Goal: Task Accomplishment & Management: Complete application form

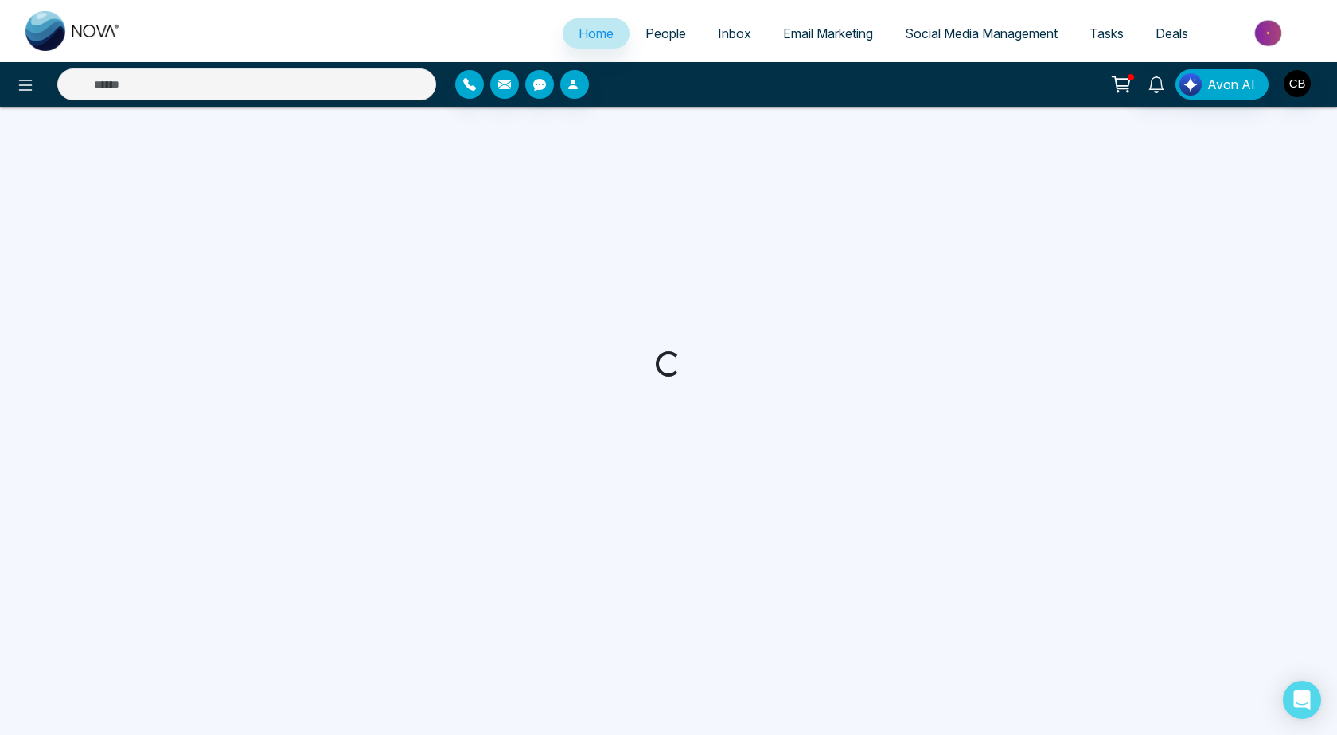
select select "*"
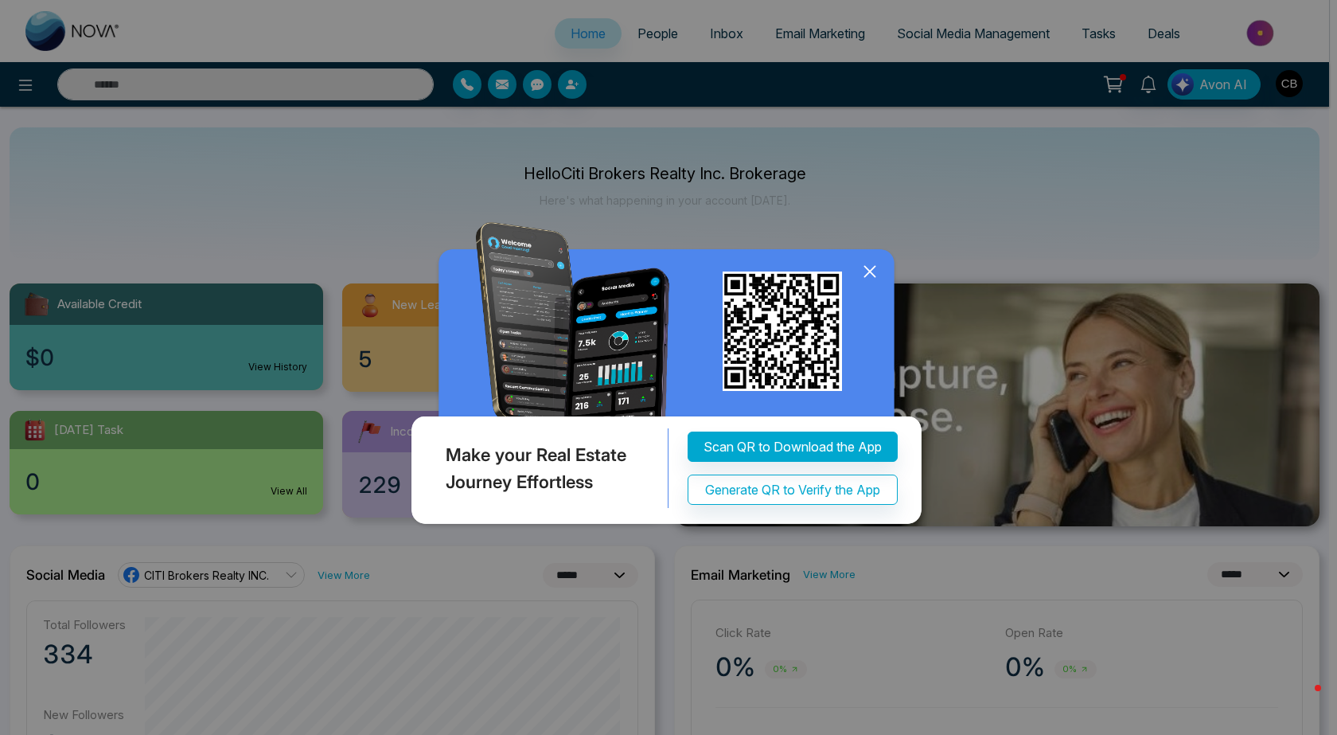
click at [869, 272] on icon at bounding box center [870, 271] width 10 height 10
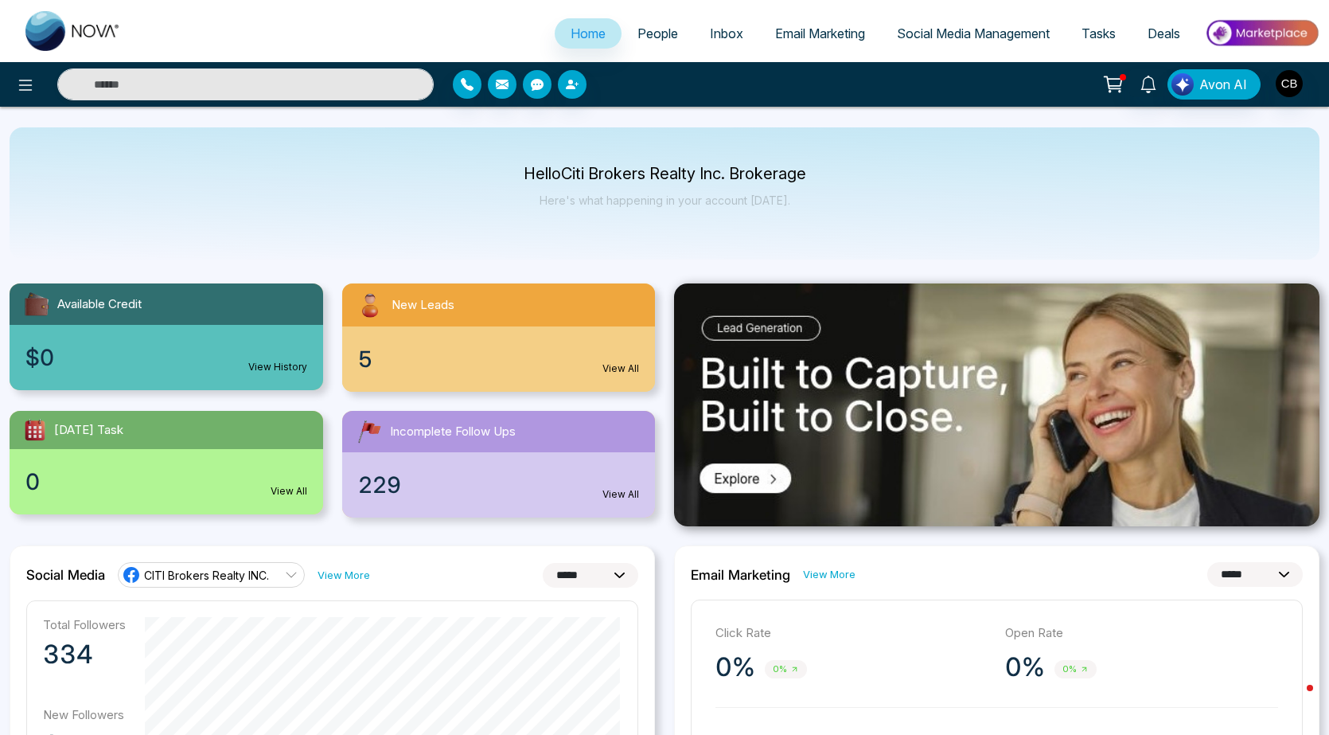
click at [669, 35] on link "People" at bounding box center [658, 33] width 72 height 30
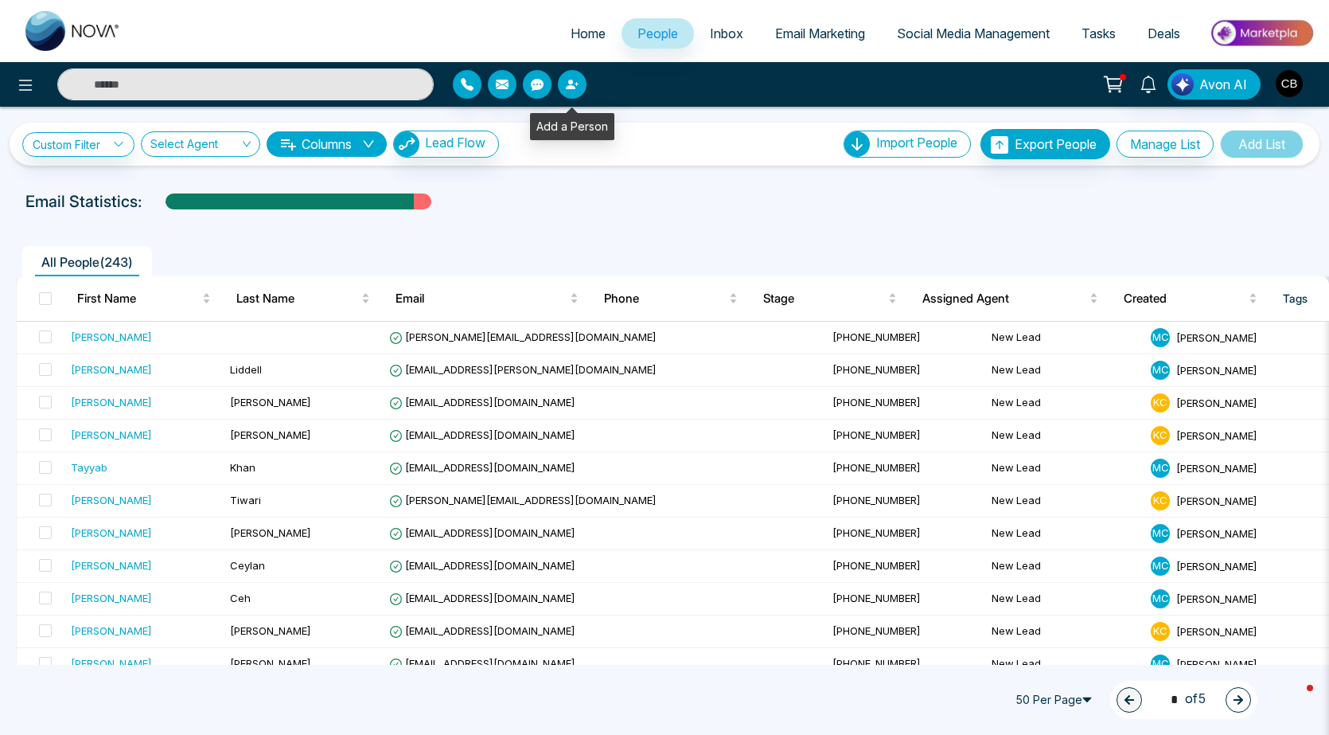
click at [572, 85] on icon "button" at bounding box center [572, 84] width 13 height 13
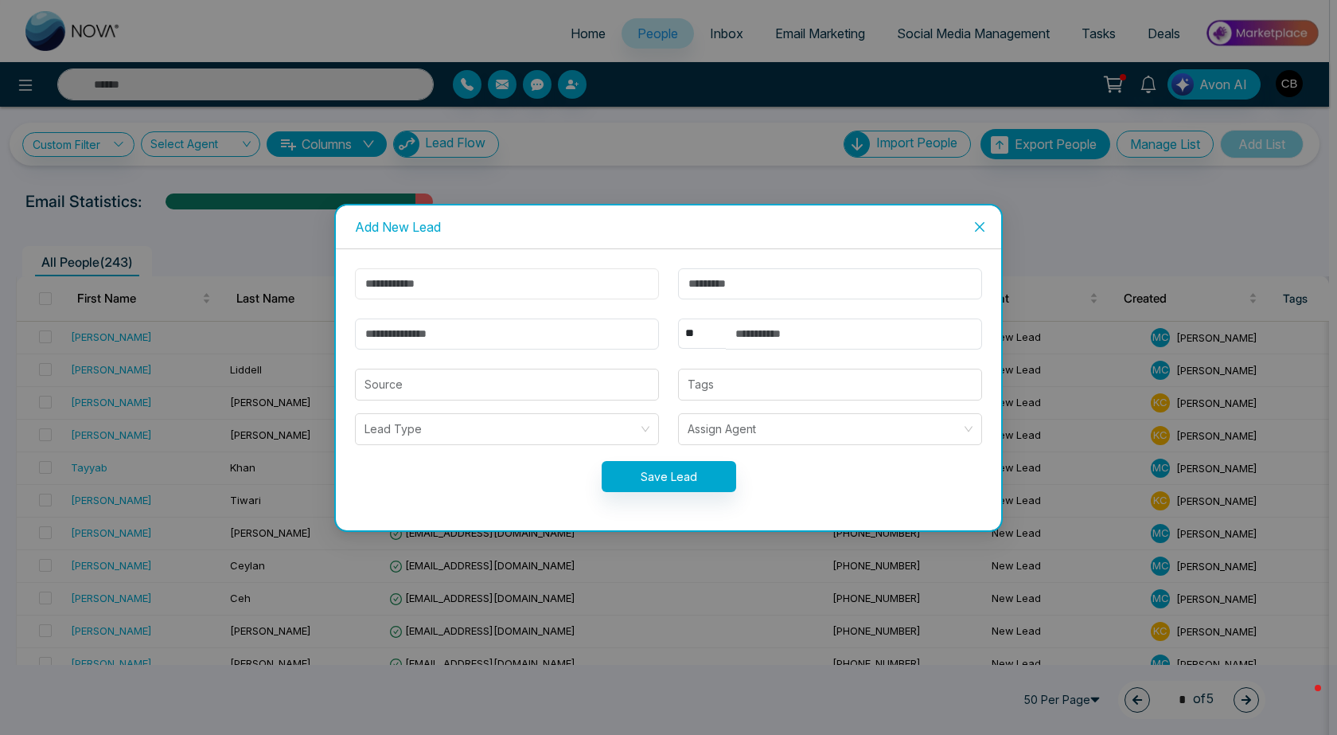
paste input "*****"
type input "*****"
click at [700, 279] on input "text" at bounding box center [830, 283] width 304 height 31
paste input "******"
type input "******"
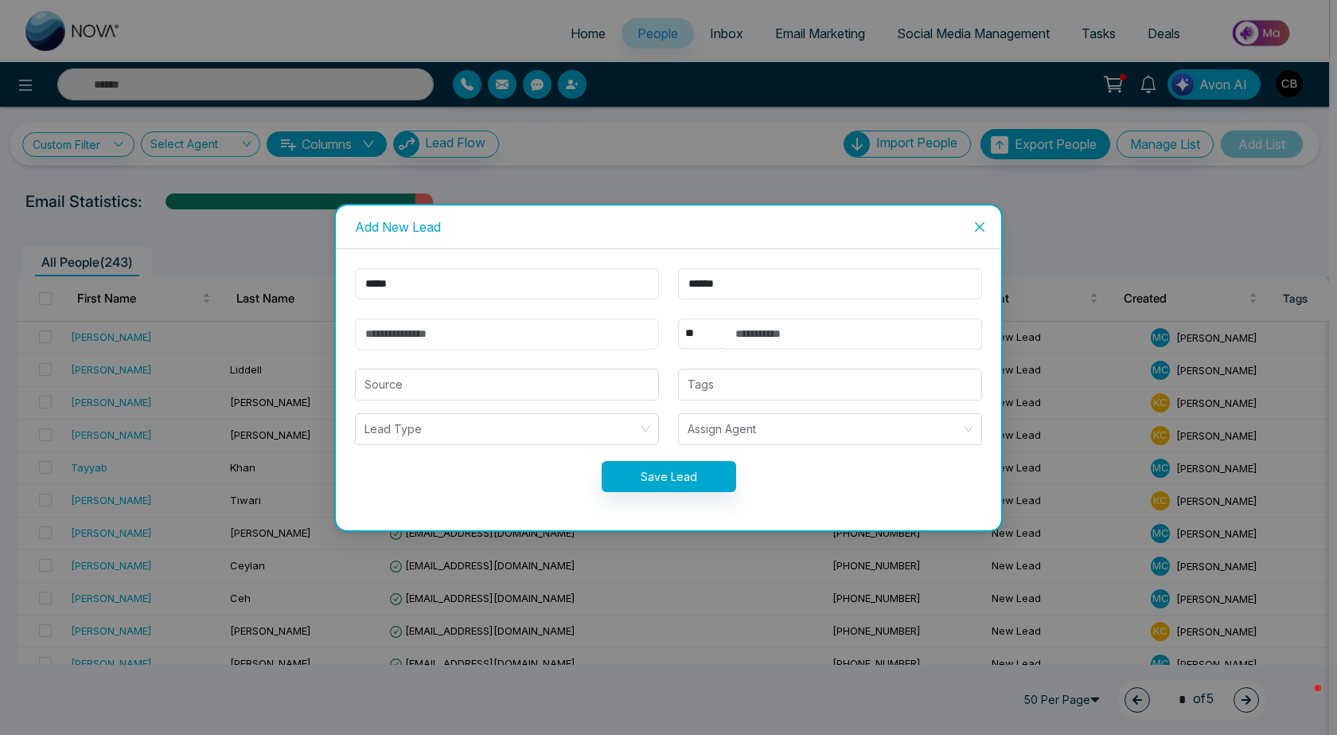
click at [402, 336] on input "email" at bounding box center [507, 333] width 304 height 31
paste input "**********"
type input "**********"
click at [751, 337] on input "text" at bounding box center [854, 333] width 256 height 31
click at [756, 334] on input "**********" at bounding box center [854, 333] width 256 height 31
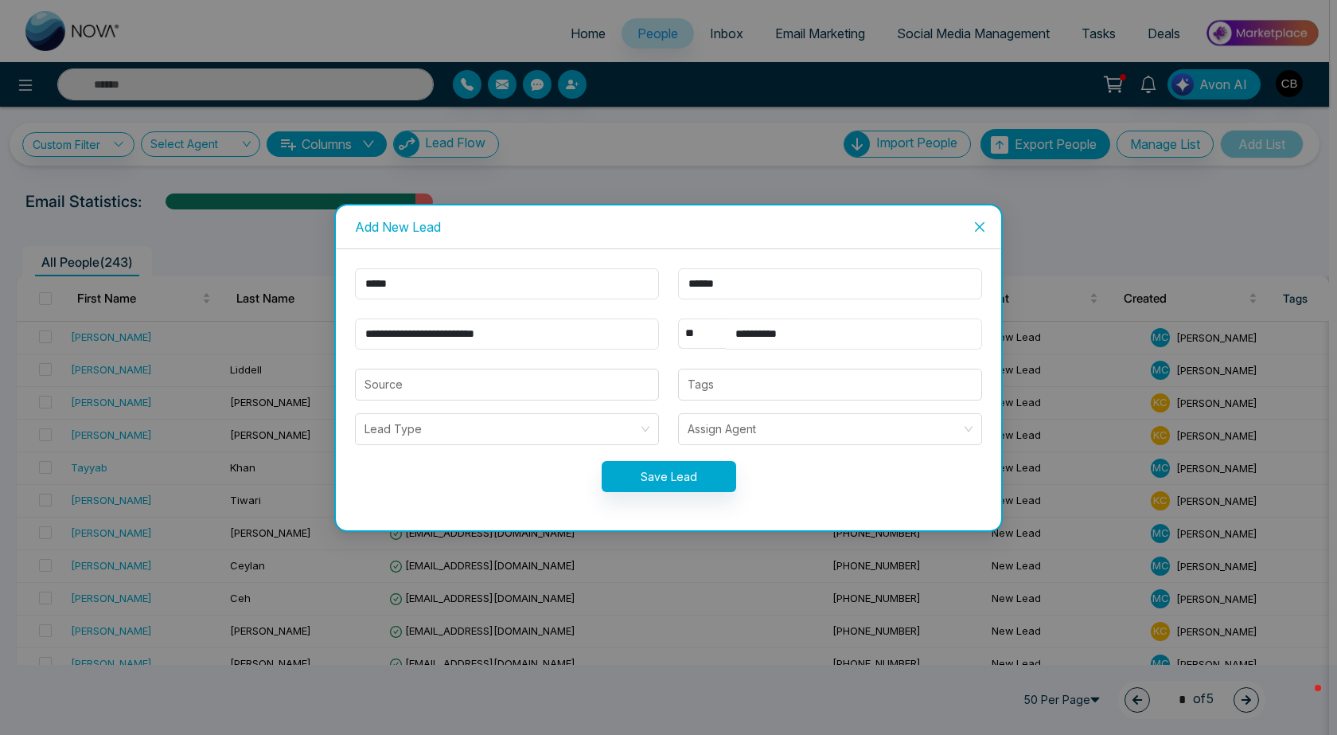
click at [774, 333] on input "**********" at bounding box center [854, 333] width 256 height 31
click at [736, 382] on div at bounding box center [830, 384] width 295 height 19
type input "**********"
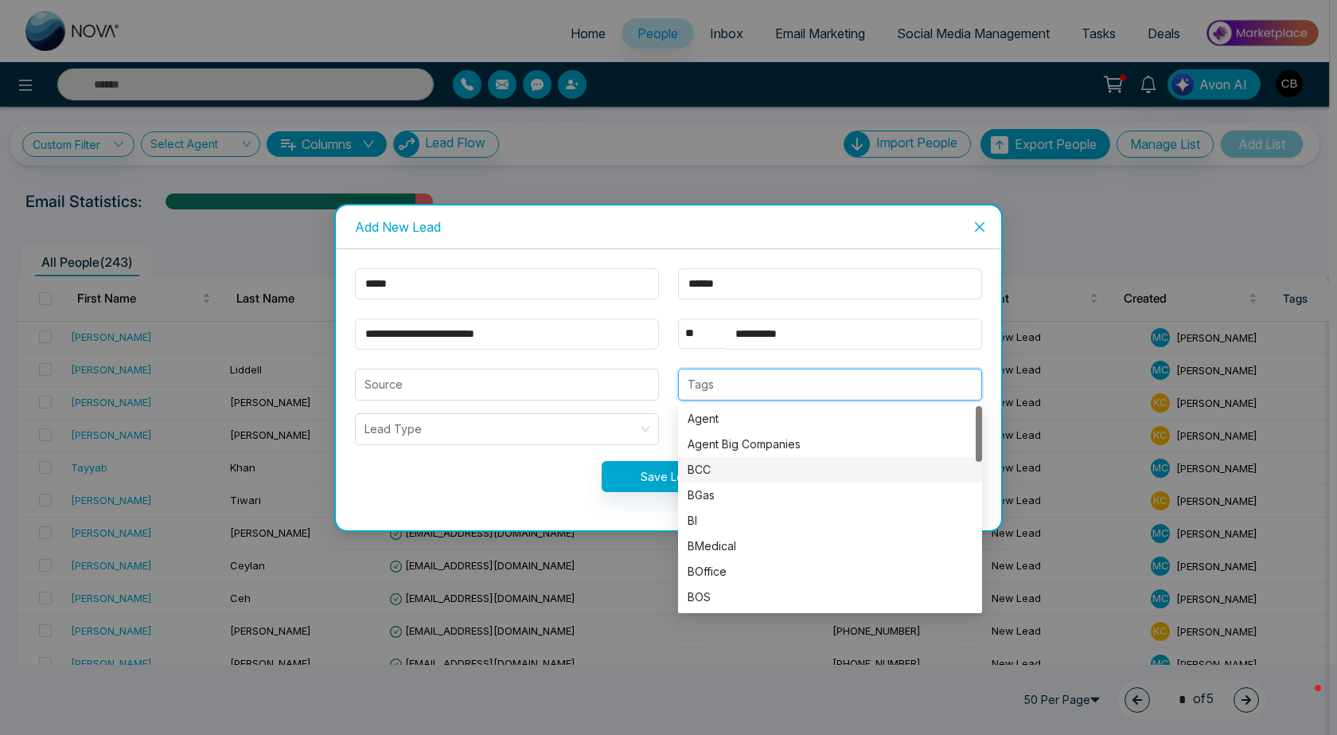
click at [717, 467] on div "BCC" at bounding box center [830, 470] width 285 height 18
click at [467, 485] on div "Save Lead" at bounding box center [668, 476] width 646 height 31
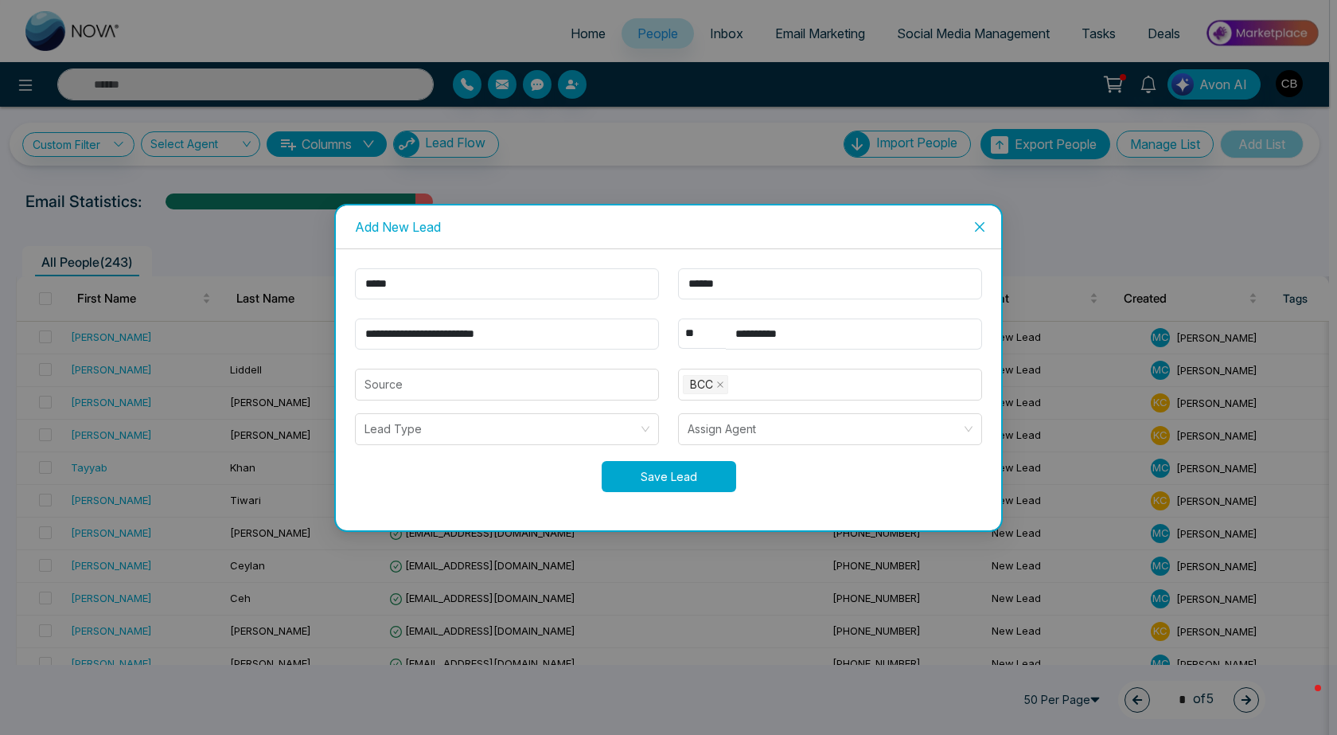
click at [659, 475] on button "Save Lead" at bounding box center [669, 476] width 135 height 31
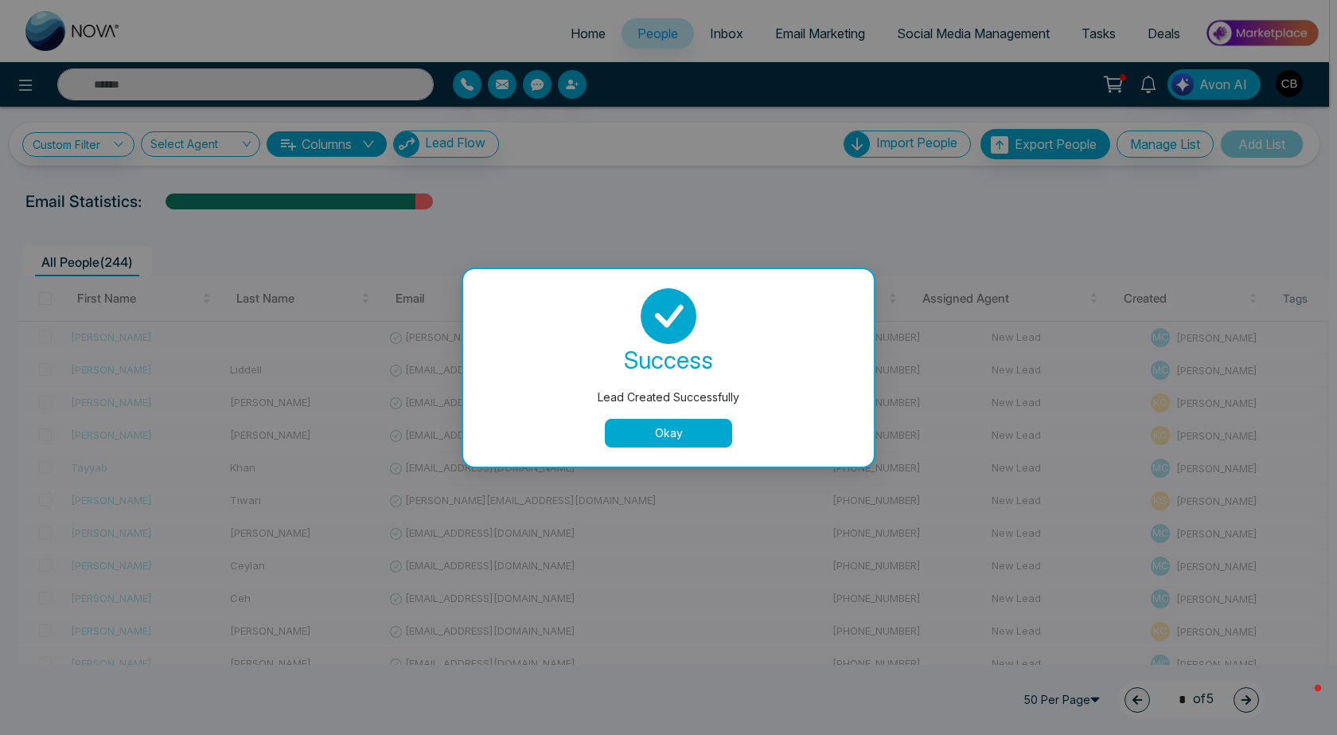
click at [667, 437] on button "Okay" at bounding box center [668, 433] width 127 height 29
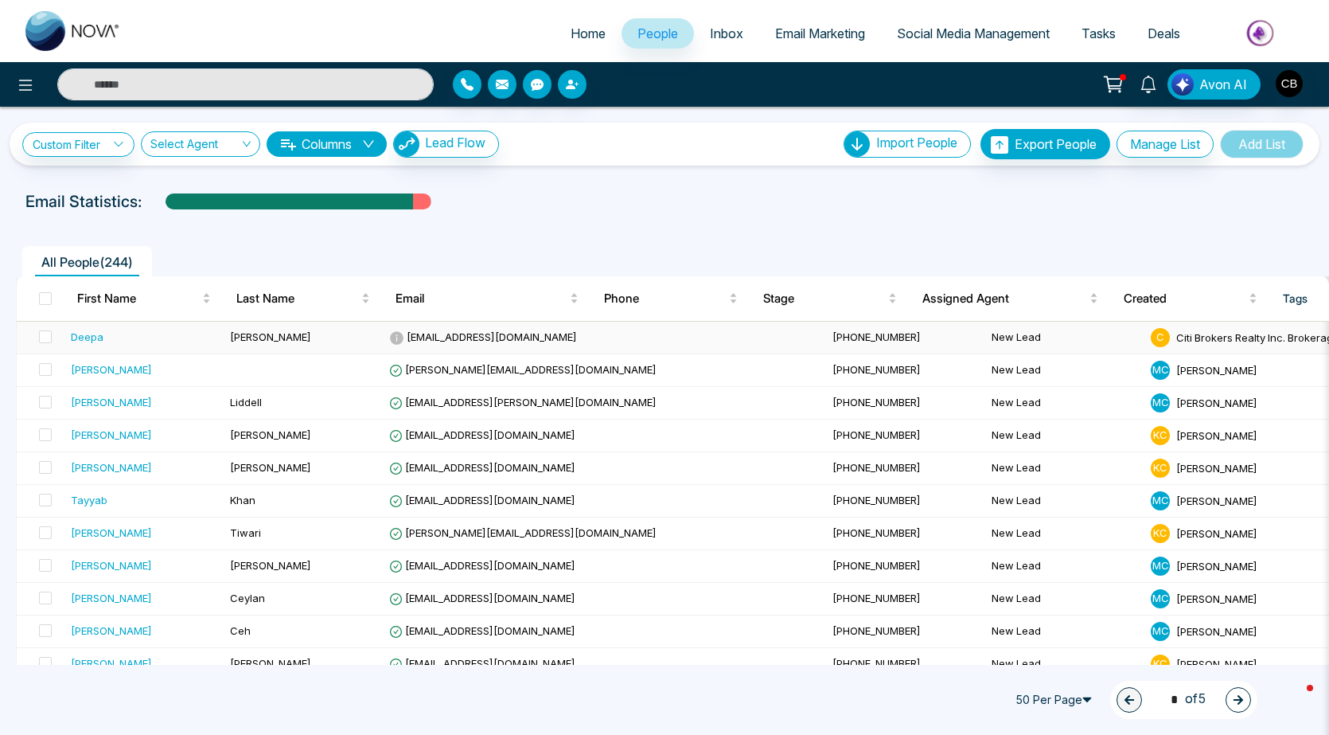
click at [481, 341] on span "[EMAIL_ADDRESS][DOMAIN_NAME]" at bounding box center [483, 336] width 188 height 13
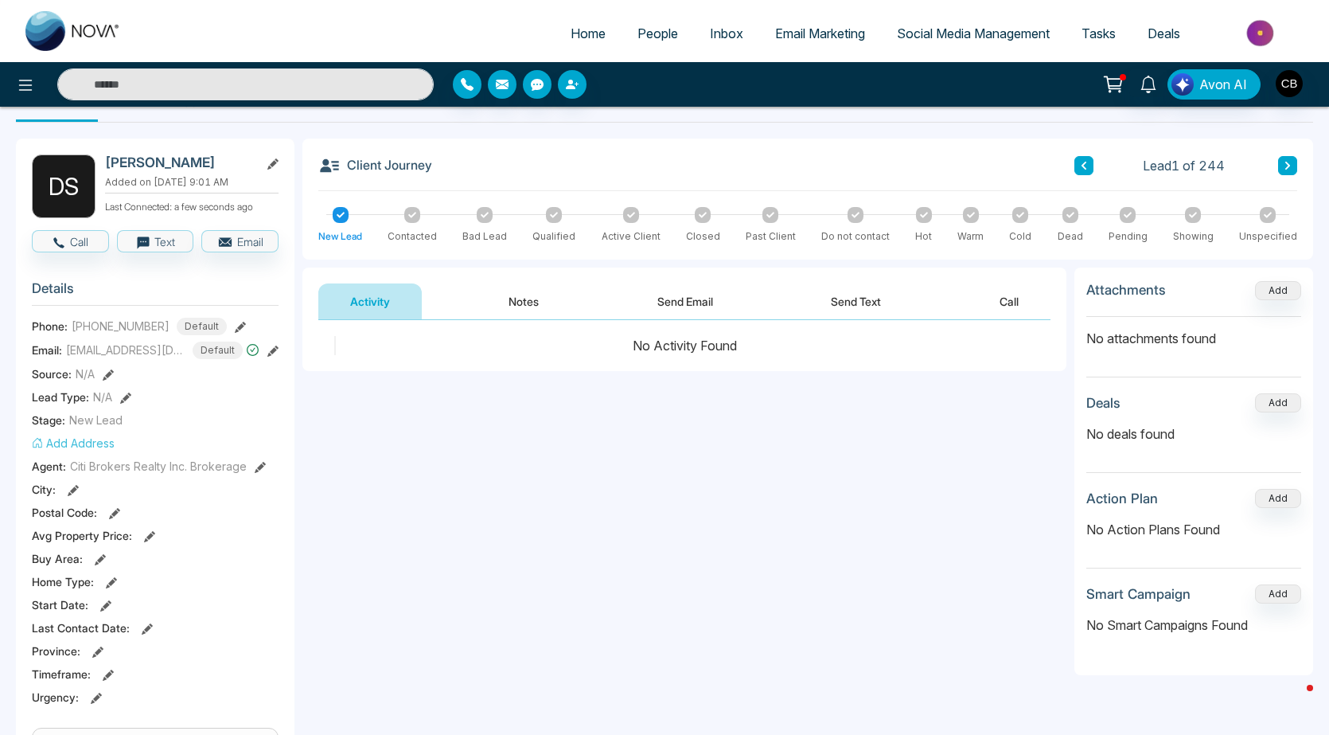
scroll to position [80, 0]
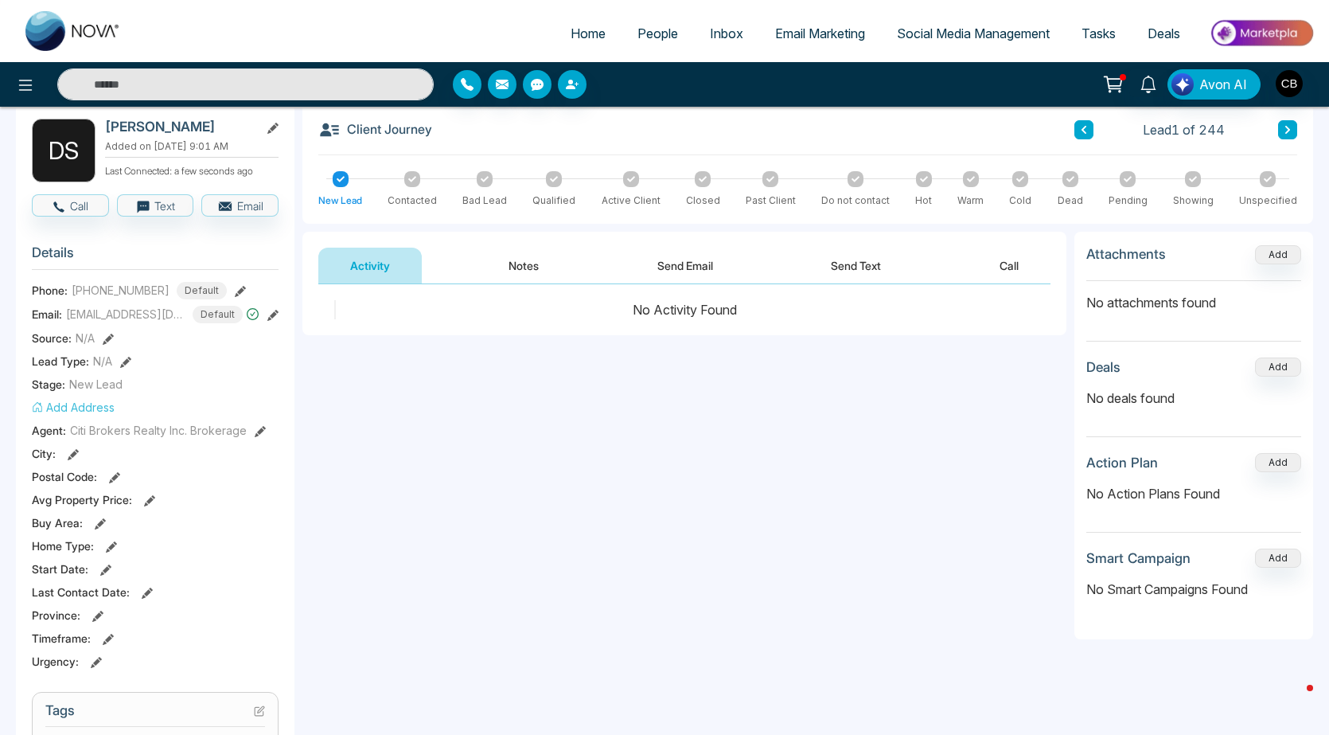
click at [73, 407] on button "Add Address" at bounding box center [73, 407] width 83 height 17
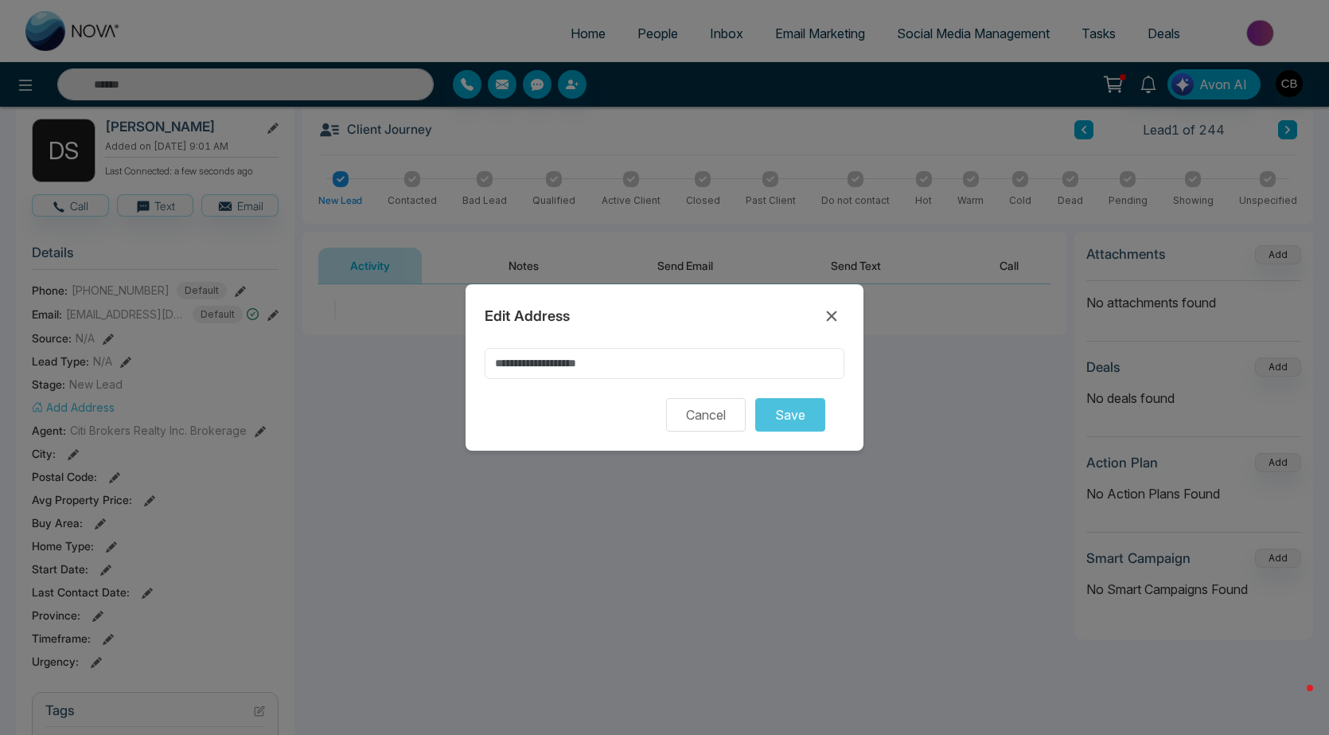
click at [547, 369] on input at bounding box center [665, 363] width 360 height 31
click at [494, 363] on input "**********" at bounding box center [665, 363] width 360 height 31
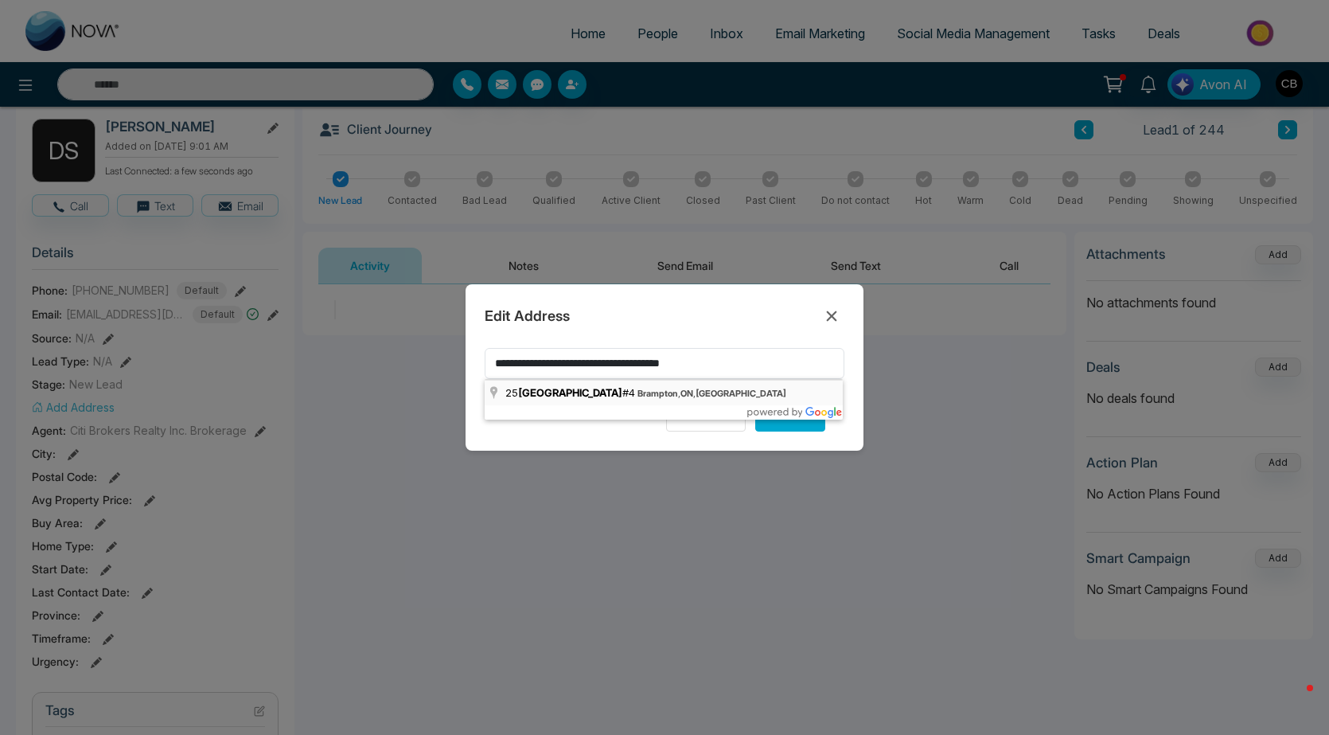
type input "**********"
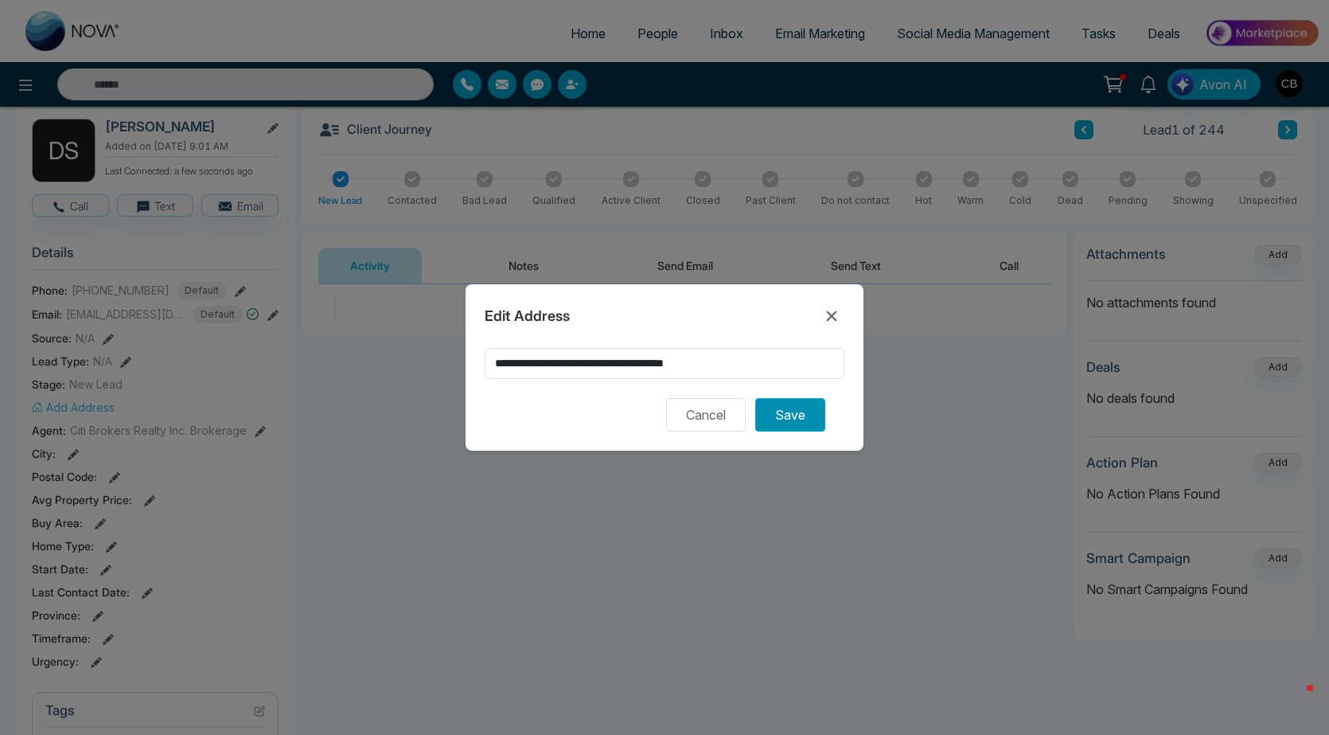
click at [789, 416] on button "Save" at bounding box center [790, 414] width 70 height 33
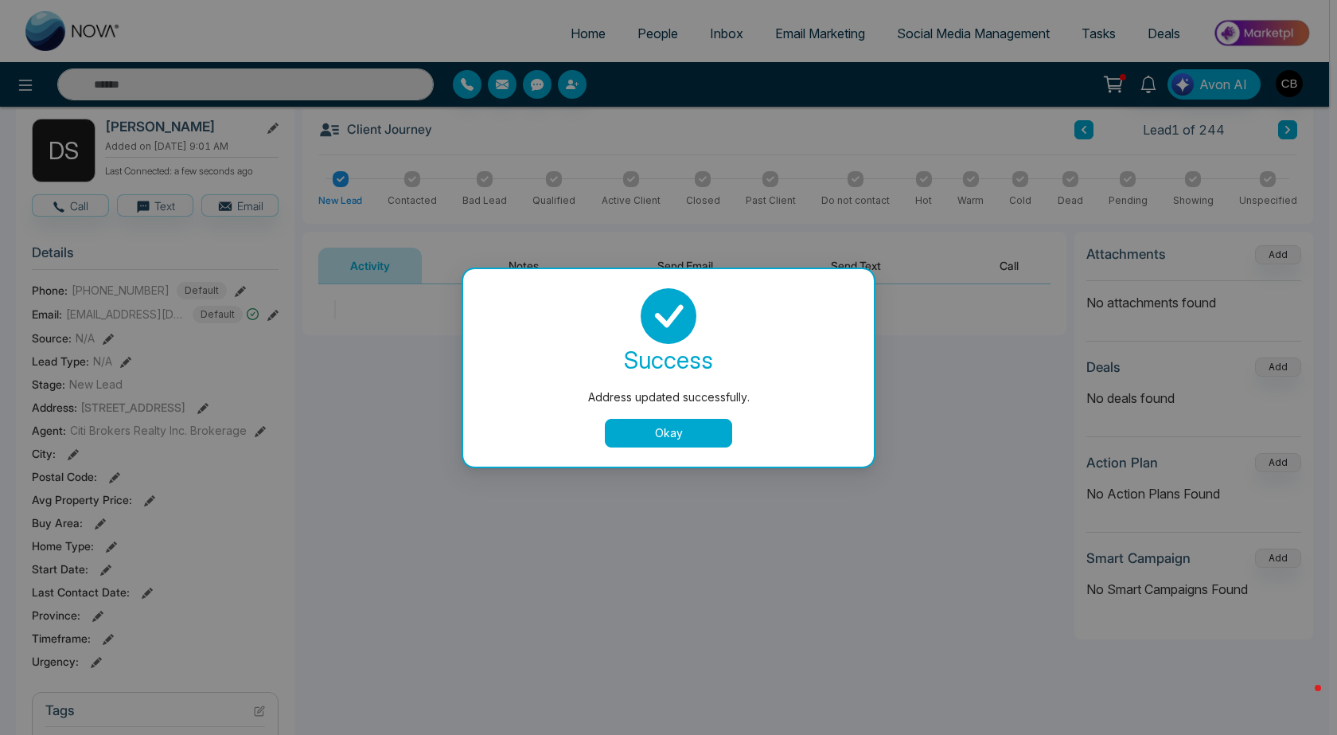
click at [676, 431] on button "Okay" at bounding box center [668, 433] width 127 height 29
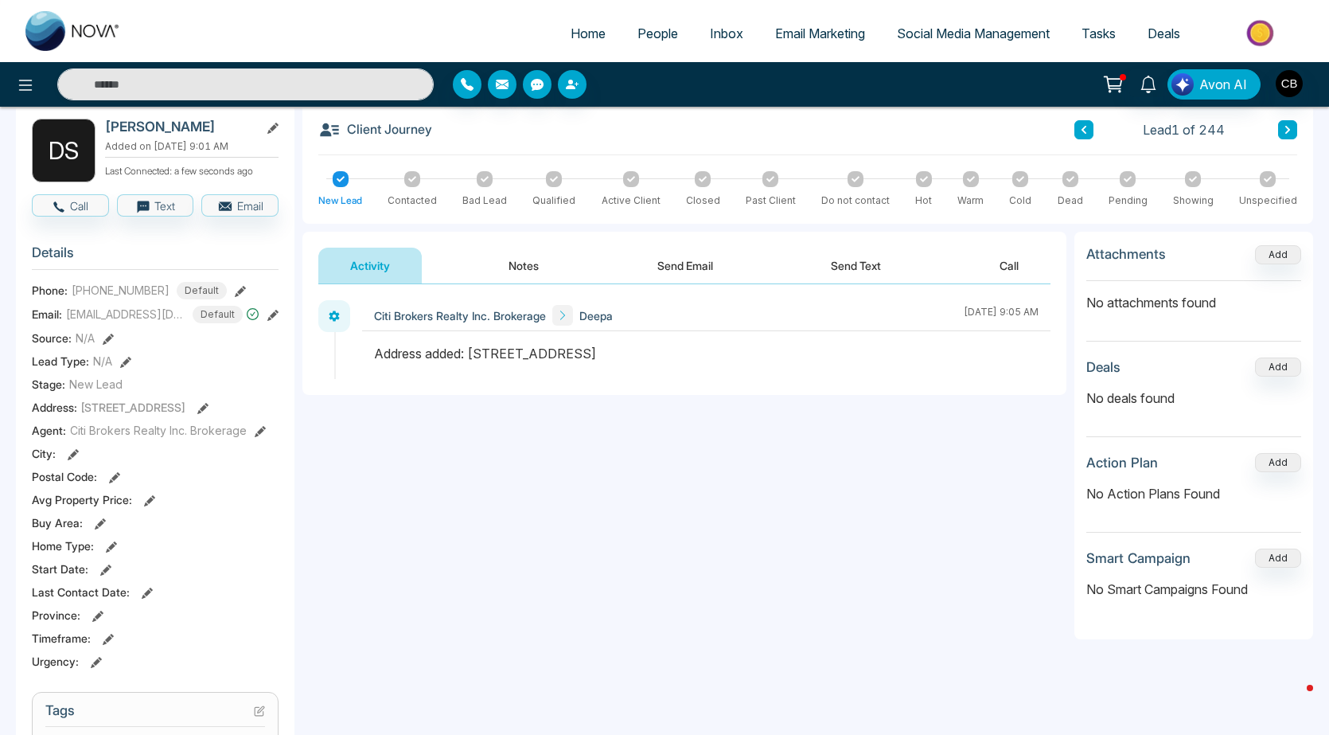
click at [529, 268] on button "Notes" at bounding box center [524, 266] width 94 height 36
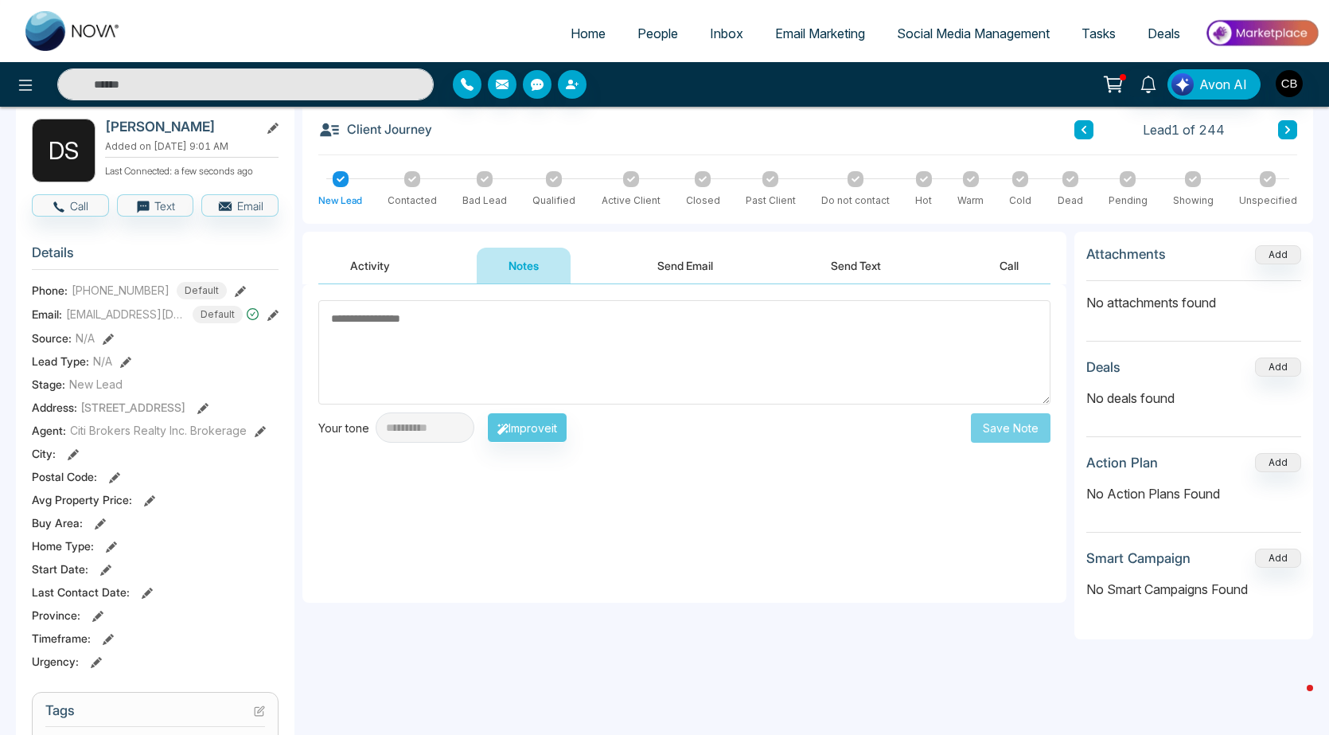
click at [338, 318] on textarea at bounding box center [684, 352] width 732 height 104
paste textarea "**********"
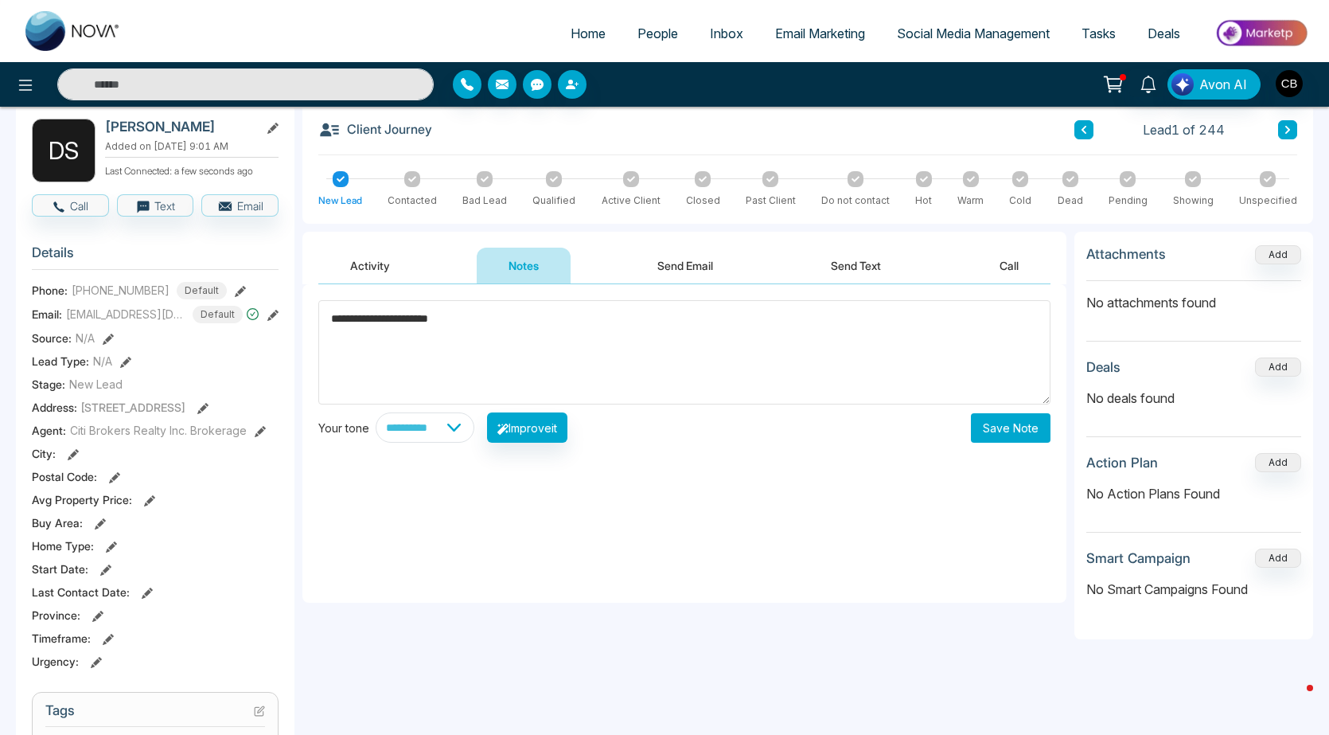
click at [485, 323] on textarea "**********" at bounding box center [684, 352] width 732 height 104
paste textarea "**********"
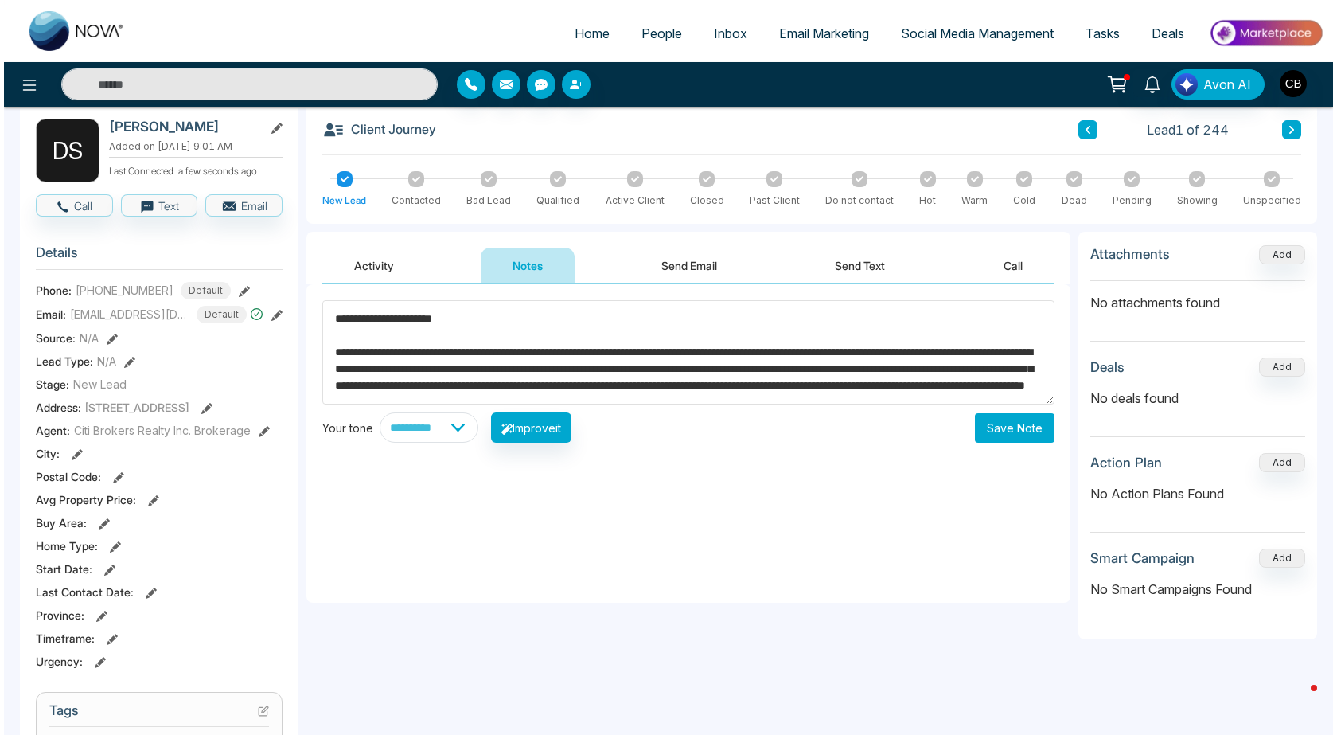
scroll to position [22, 0]
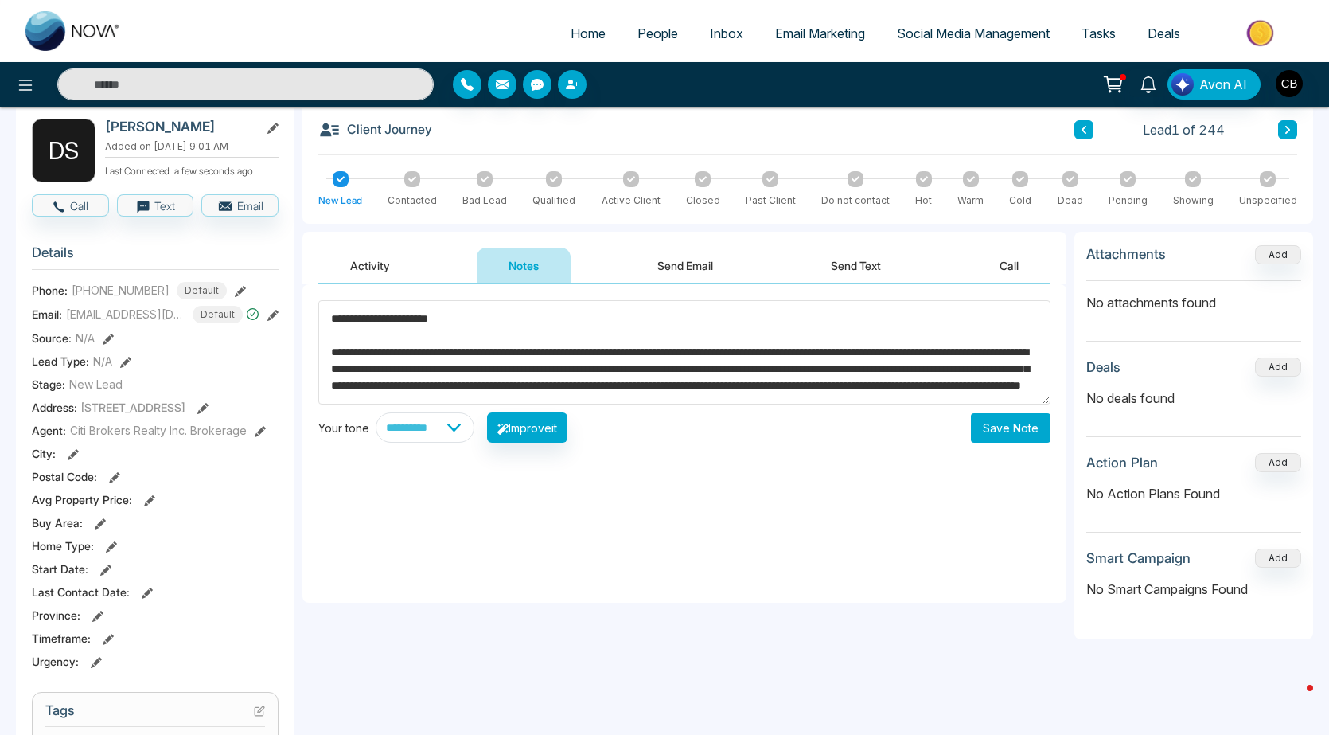
type textarea "**********"
click at [1029, 426] on button "Save Note" at bounding box center [1011, 427] width 80 height 29
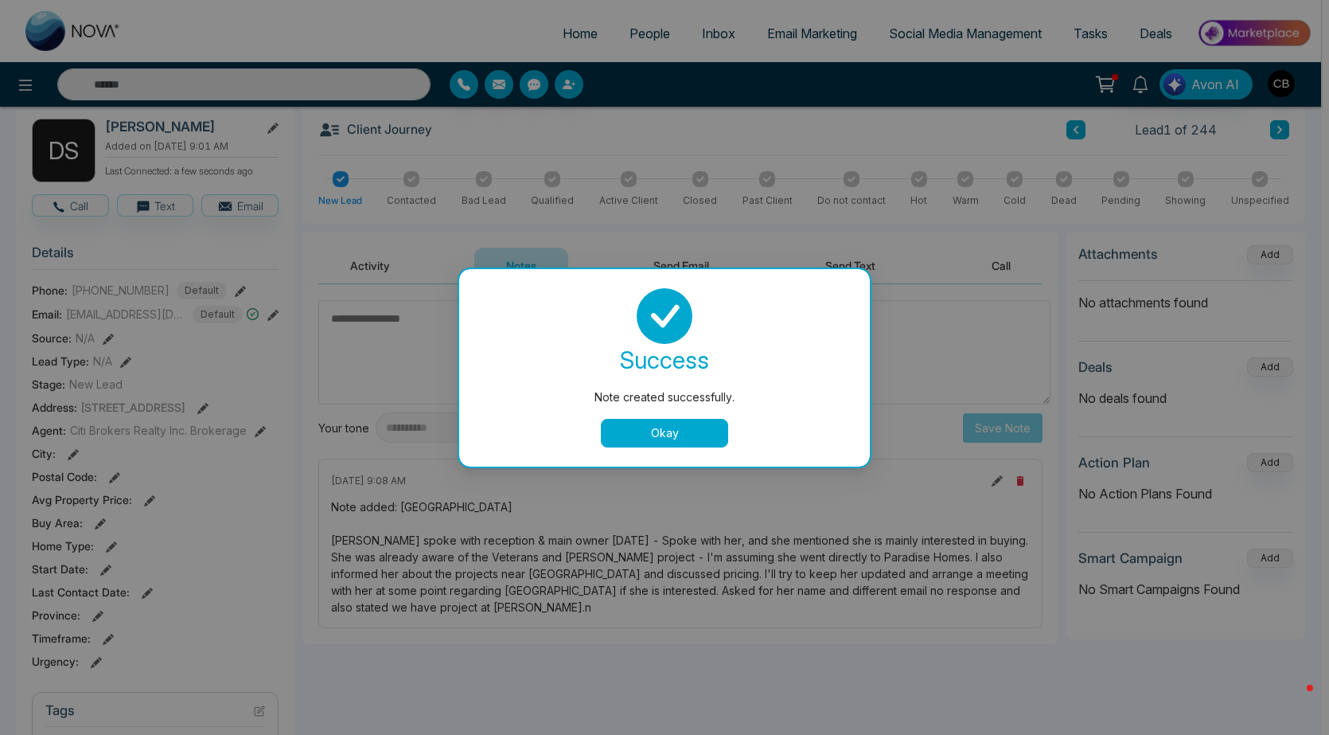
scroll to position [0, 0]
click at [644, 431] on button "Okay" at bounding box center [668, 433] width 127 height 29
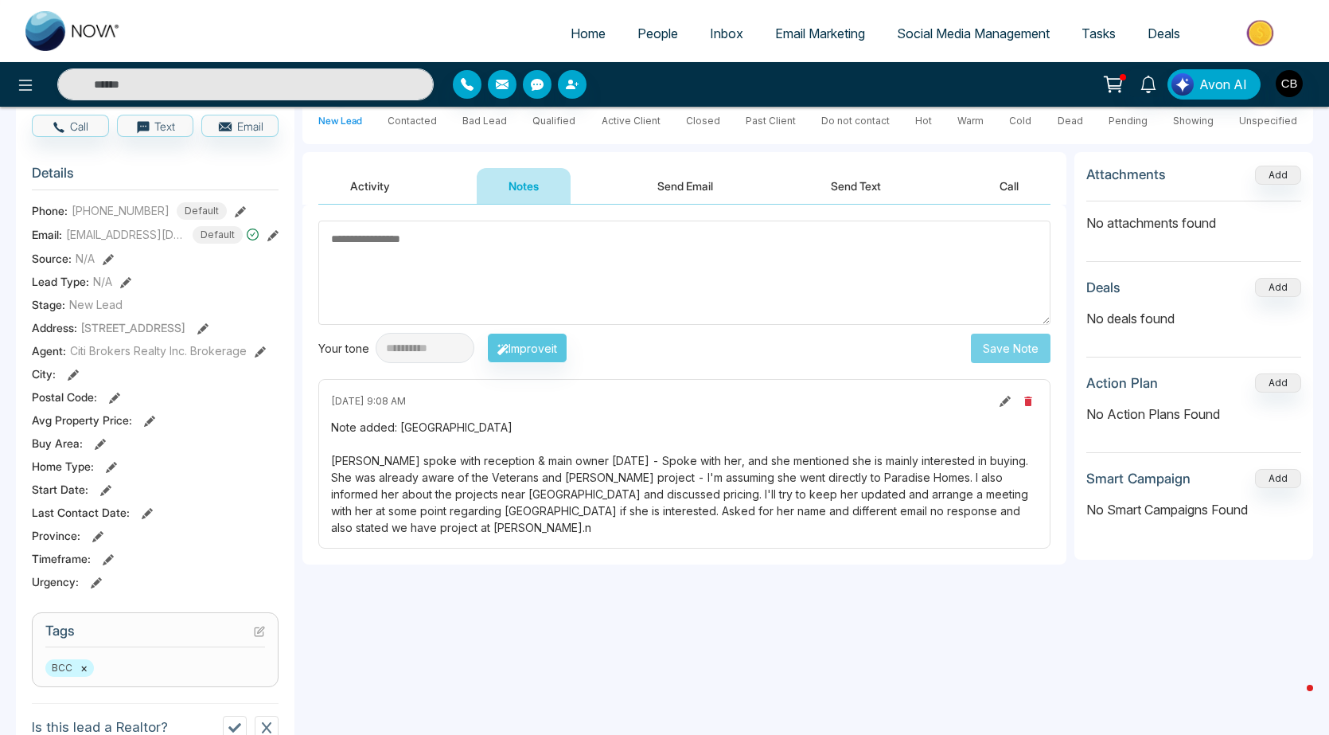
scroll to position [80, 0]
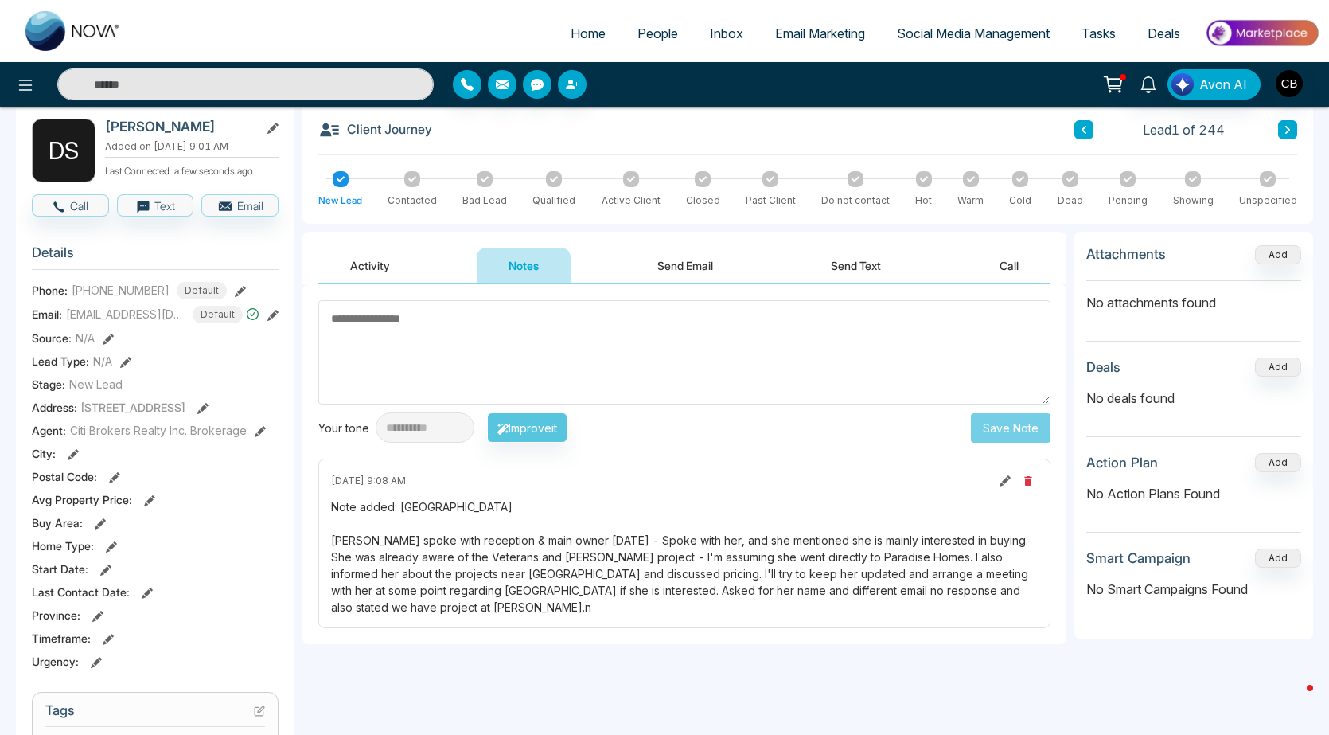
click at [257, 433] on icon at bounding box center [260, 431] width 11 height 11
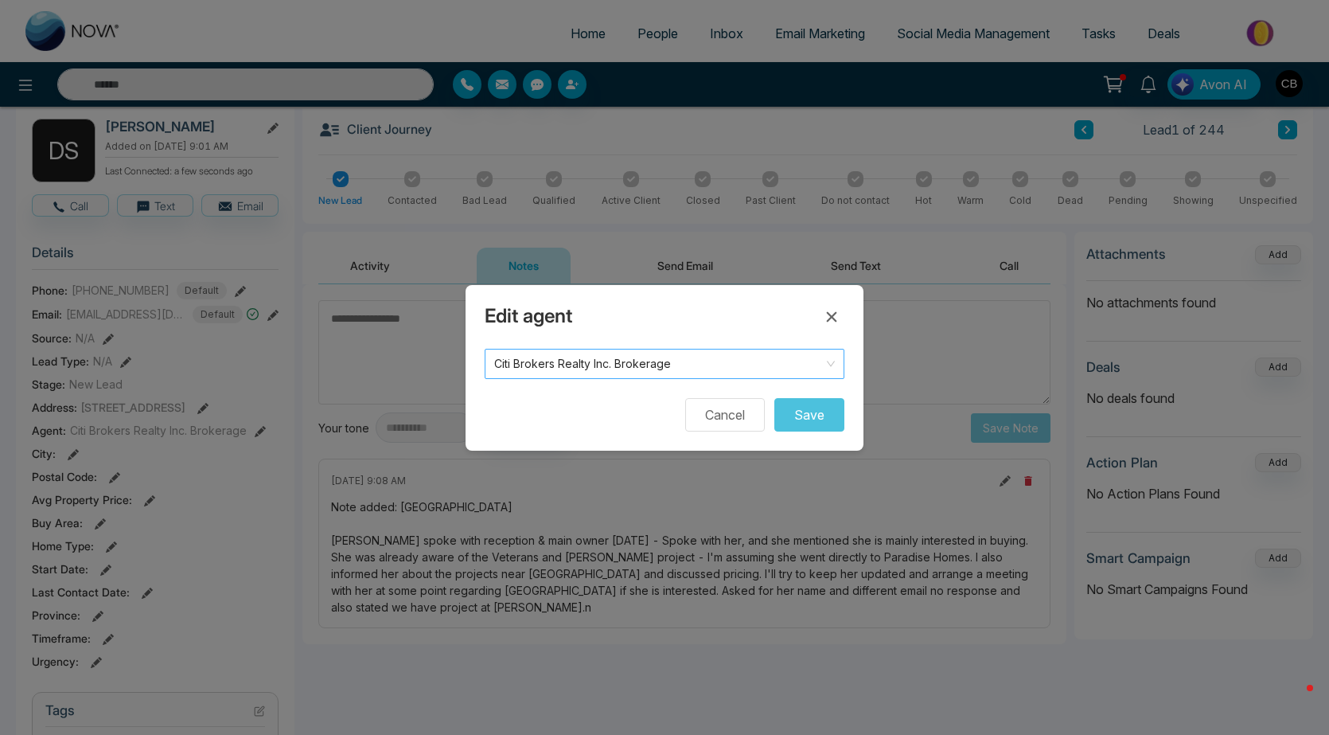
click at [595, 363] on span "Citi Brokers Realty Inc. Brokerage" at bounding box center [664, 364] width 341 height 22
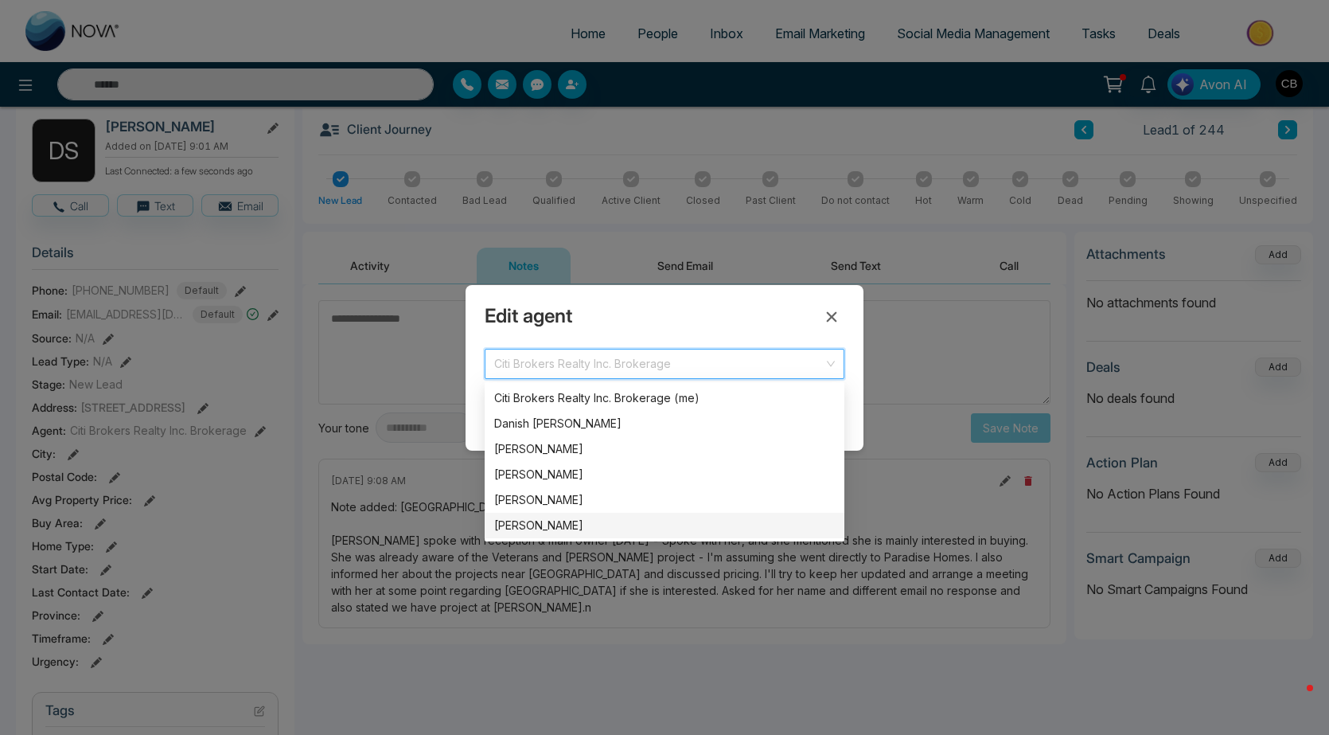
click at [537, 529] on div "[PERSON_NAME]" at bounding box center [664, 526] width 341 height 18
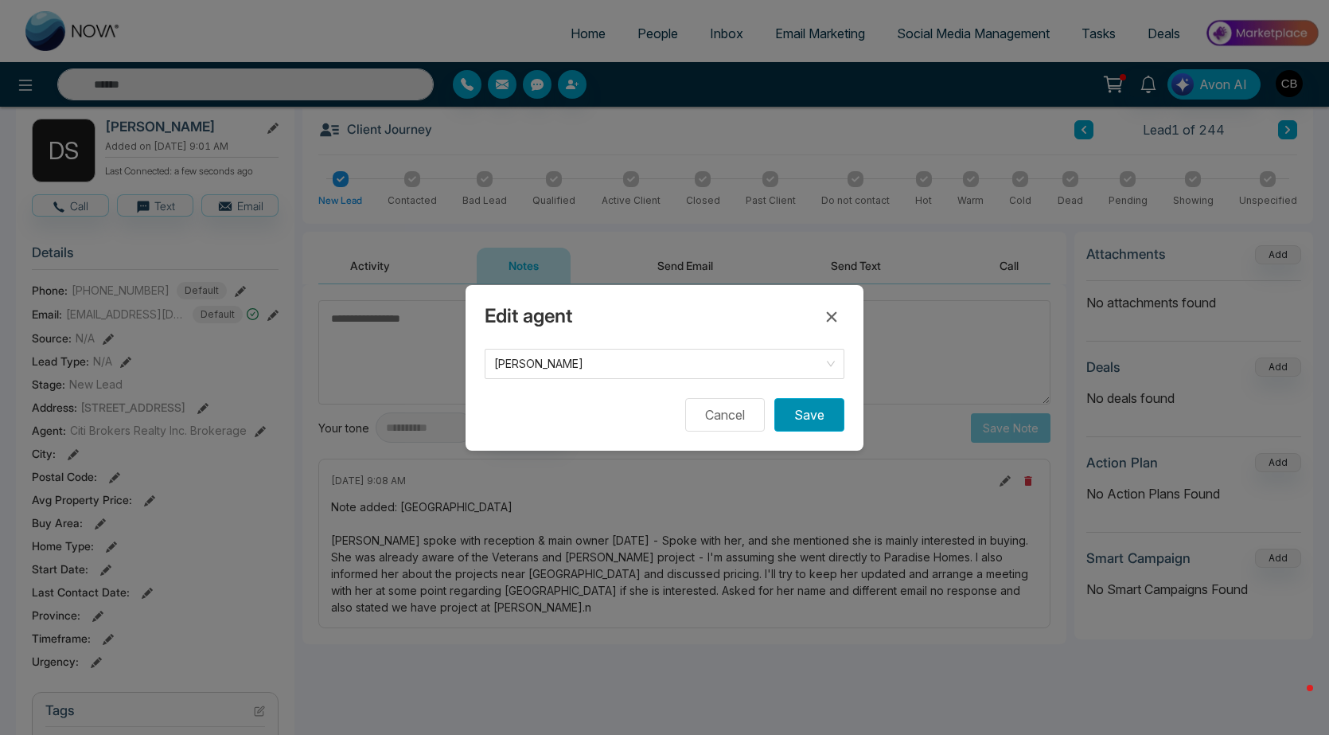
click at [822, 417] on button "Save" at bounding box center [810, 414] width 70 height 33
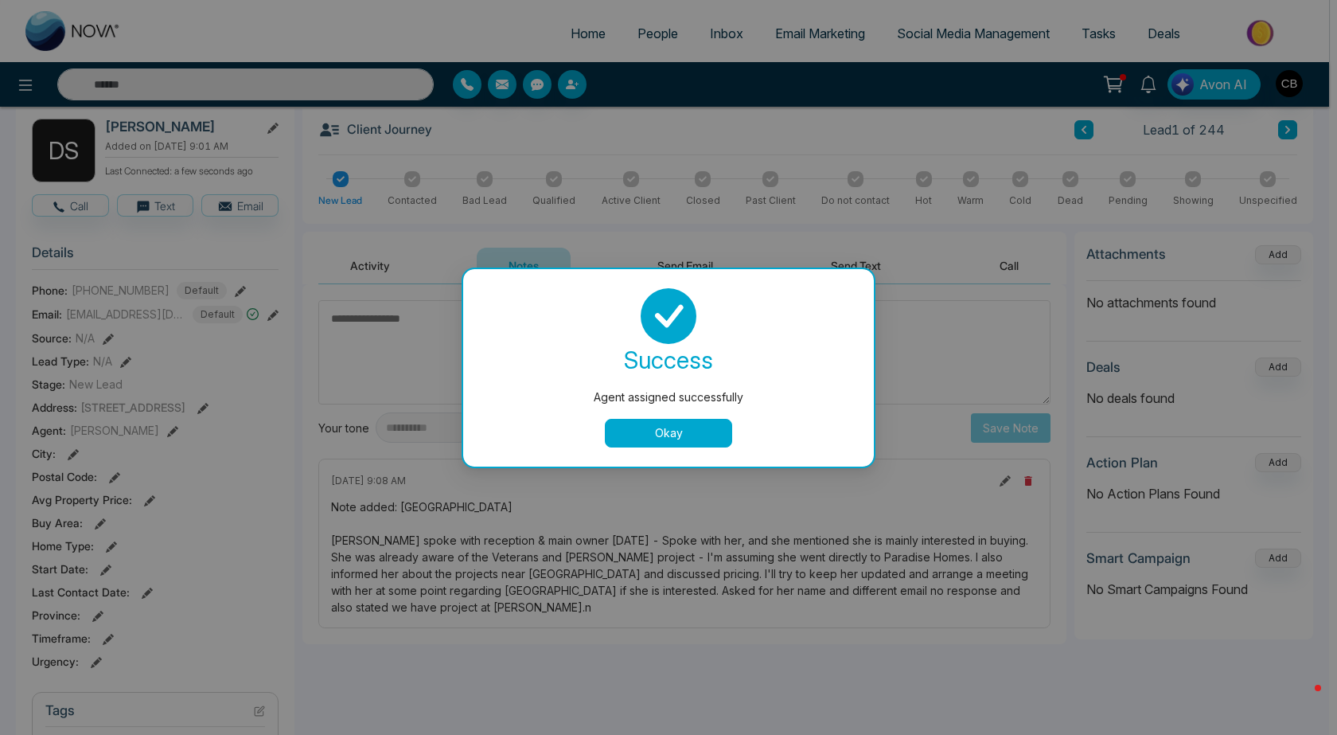
click at [661, 431] on button "Okay" at bounding box center [668, 433] width 127 height 29
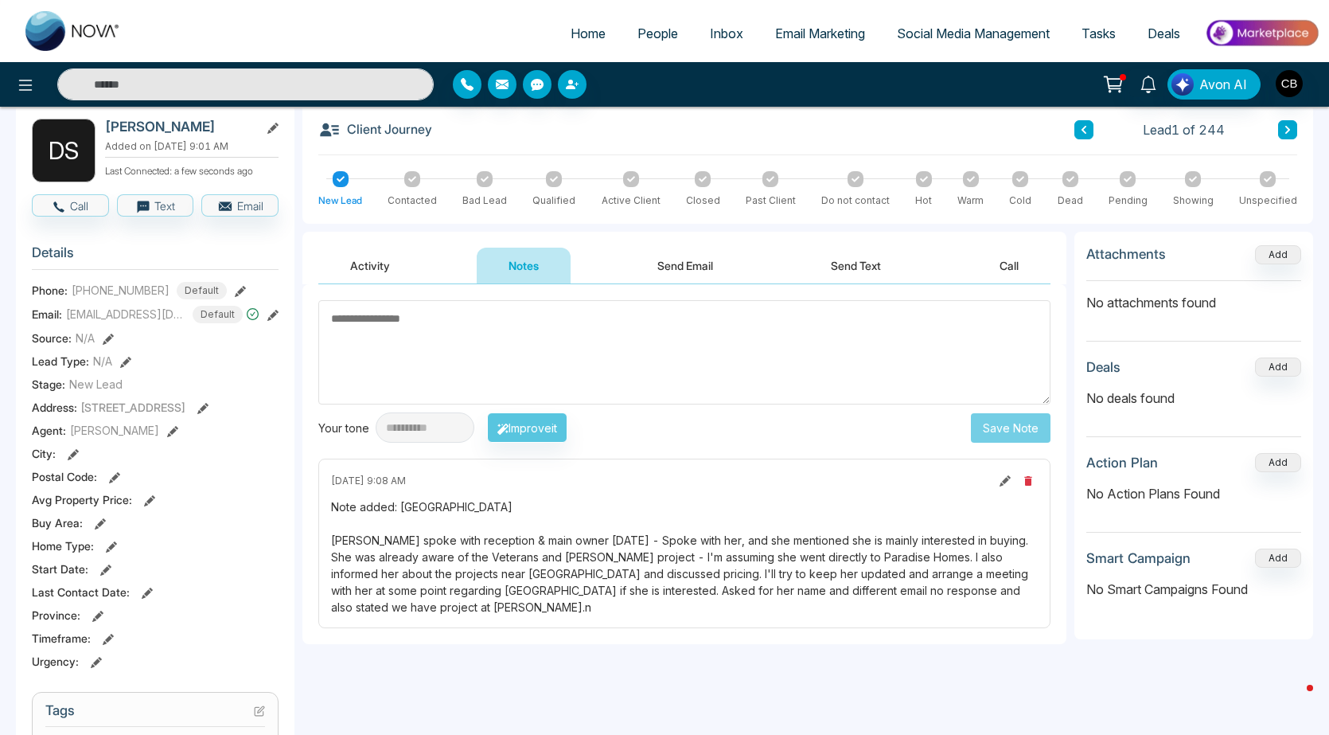
click at [580, 32] on span "Home" at bounding box center [588, 33] width 35 height 16
select select "*"
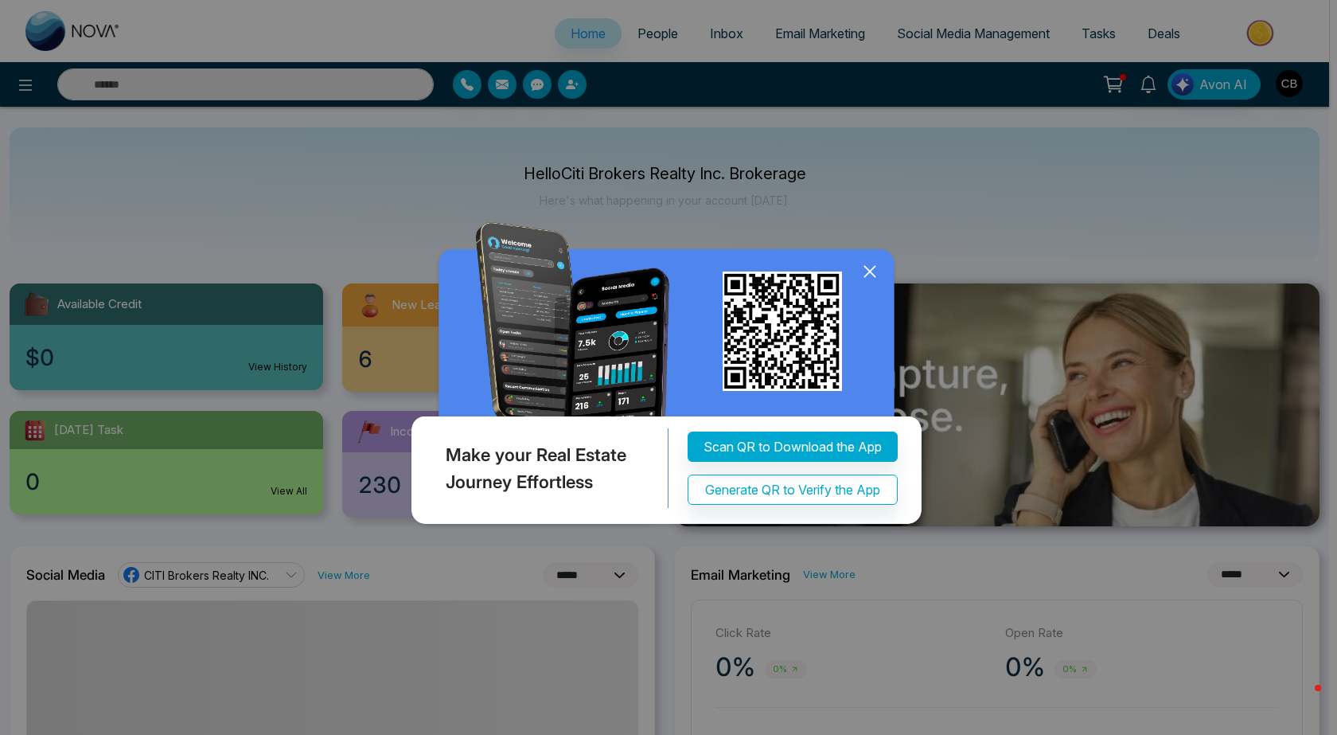
click at [879, 271] on icon at bounding box center [870, 272] width 24 height 24
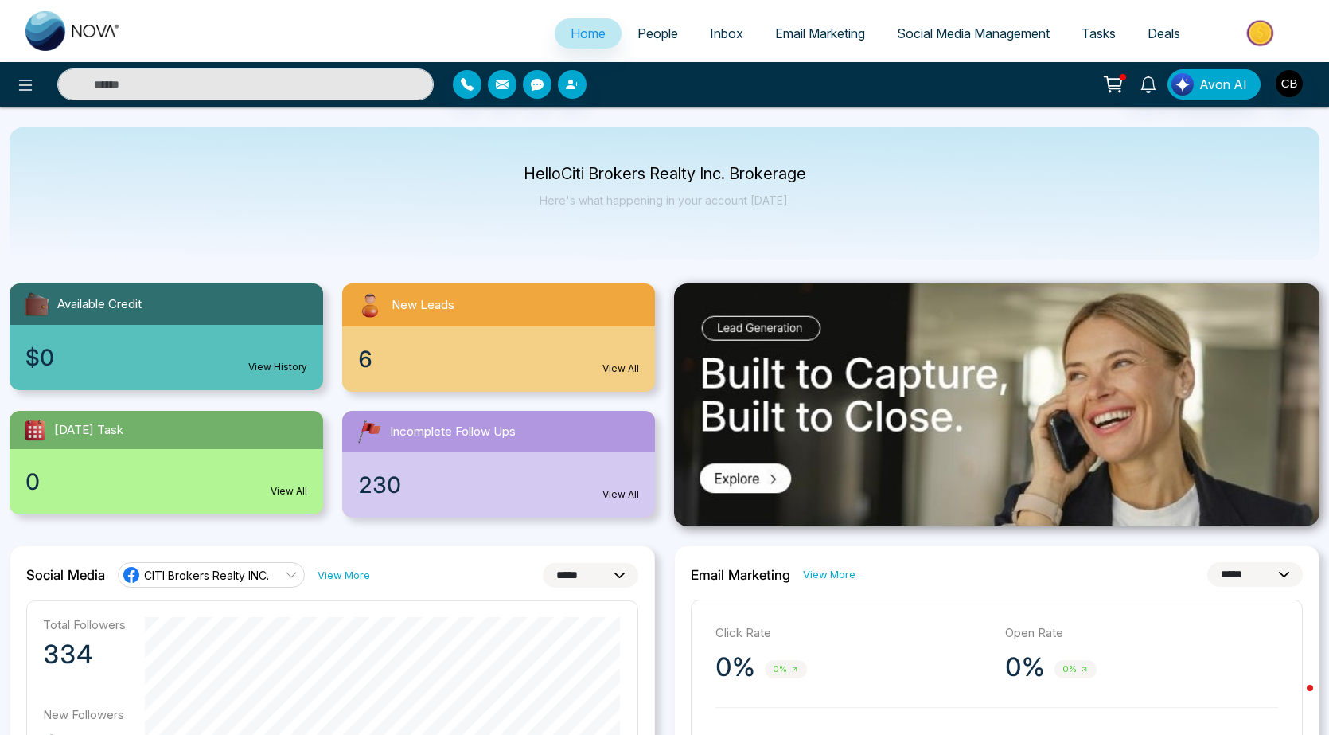
click at [469, 361] on div "6 View All" at bounding box center [499, 358] width 314 height 65
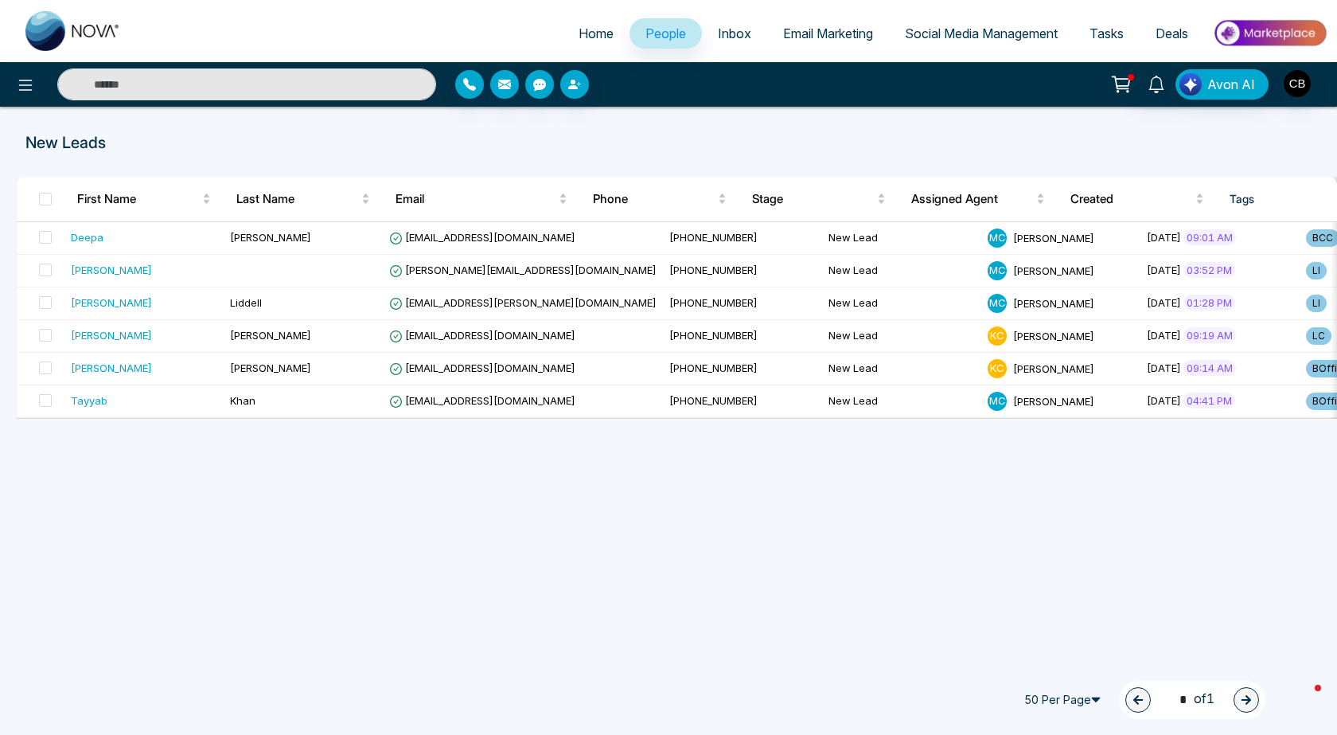
click at [583, 30] on span "Home" at bounding box center [596, 33] width 35 height 16
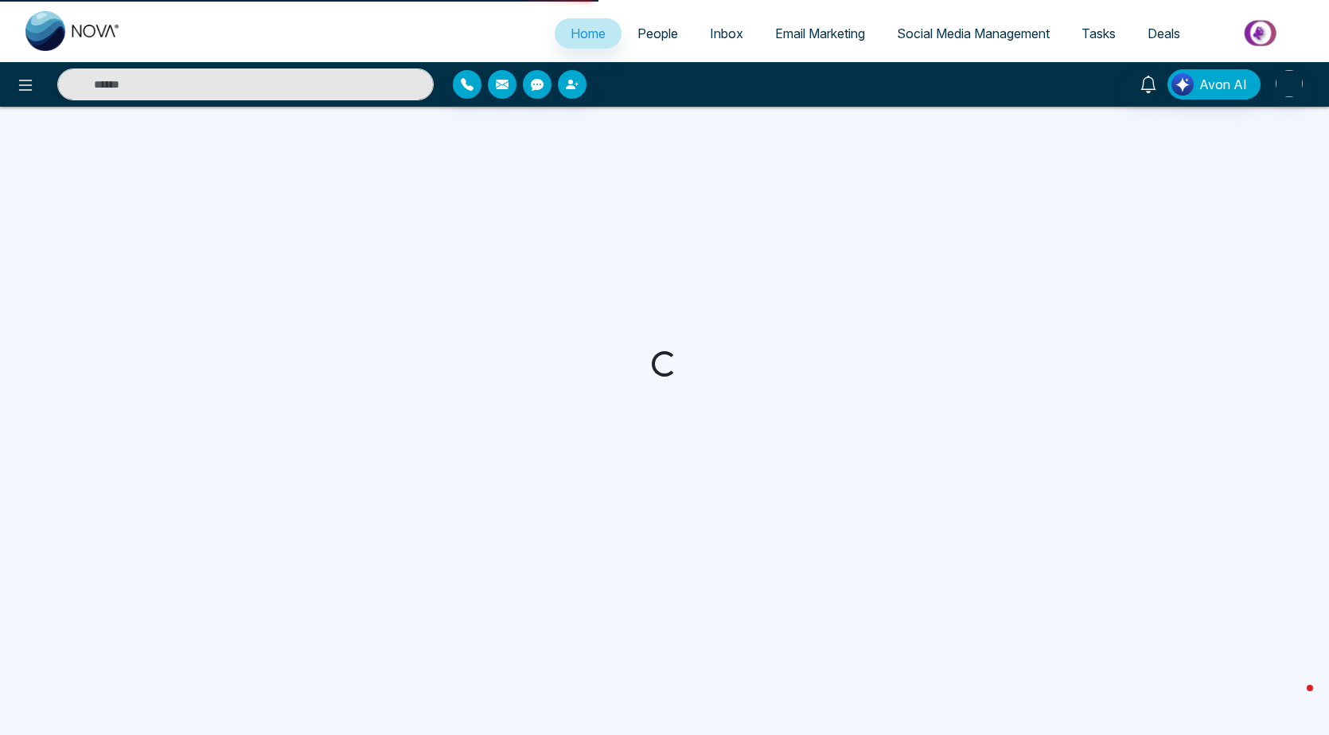
select select "*"
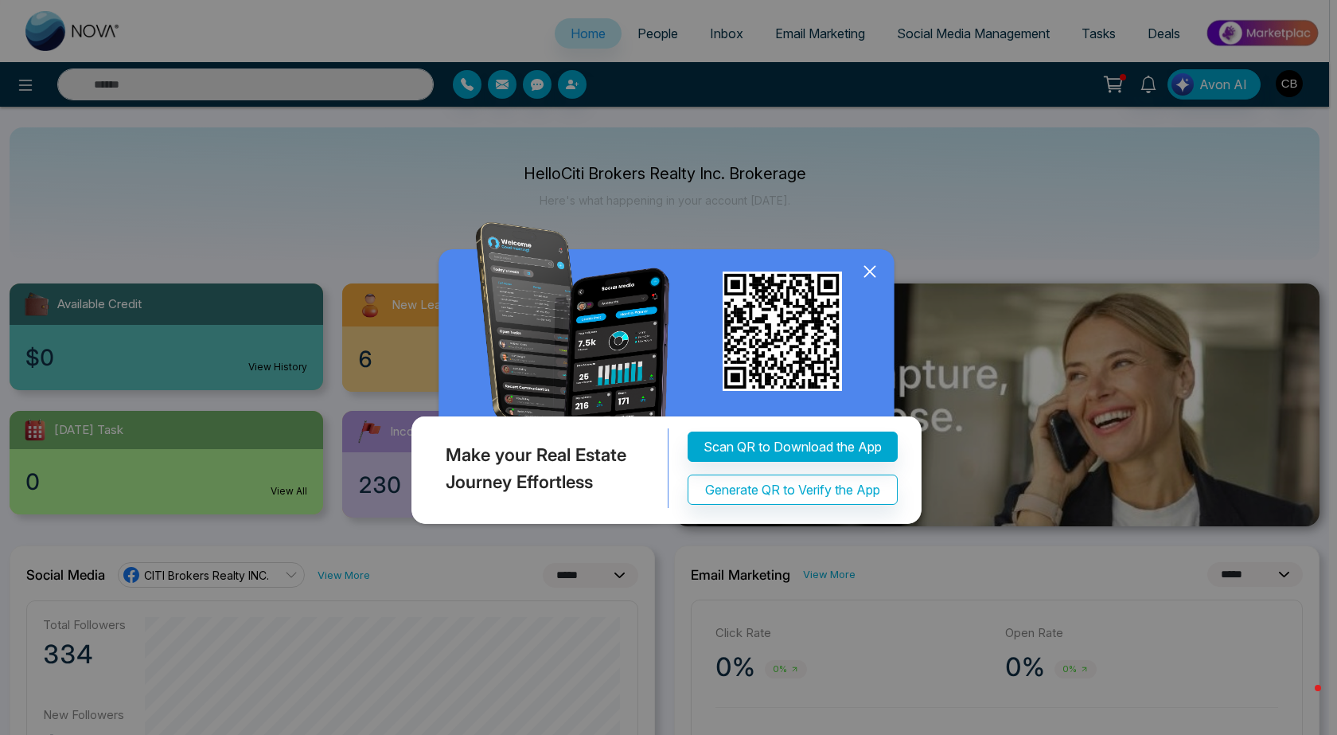
click at [869, 267] on icon at bounding box center [870, 272] width 24 height 24
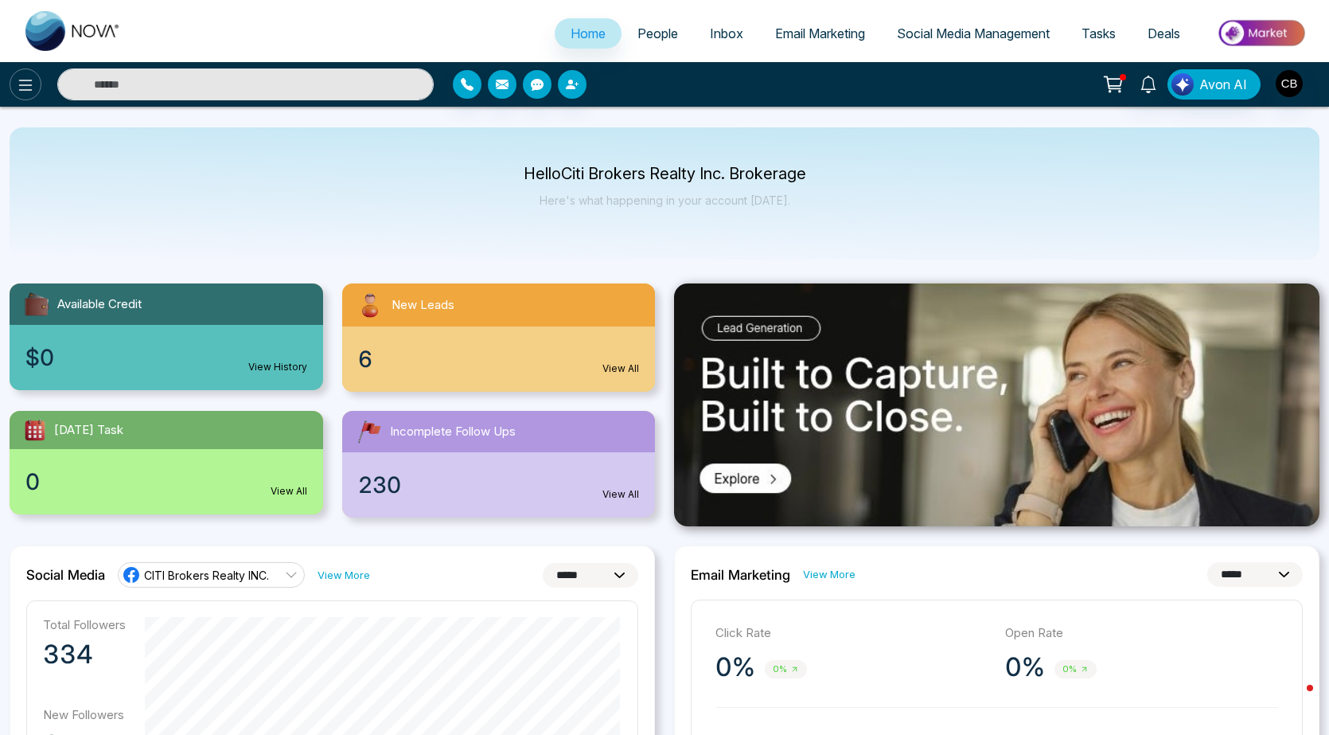
click at [21, 77] on icon at bounding box center [25, 85] width 19 height 19
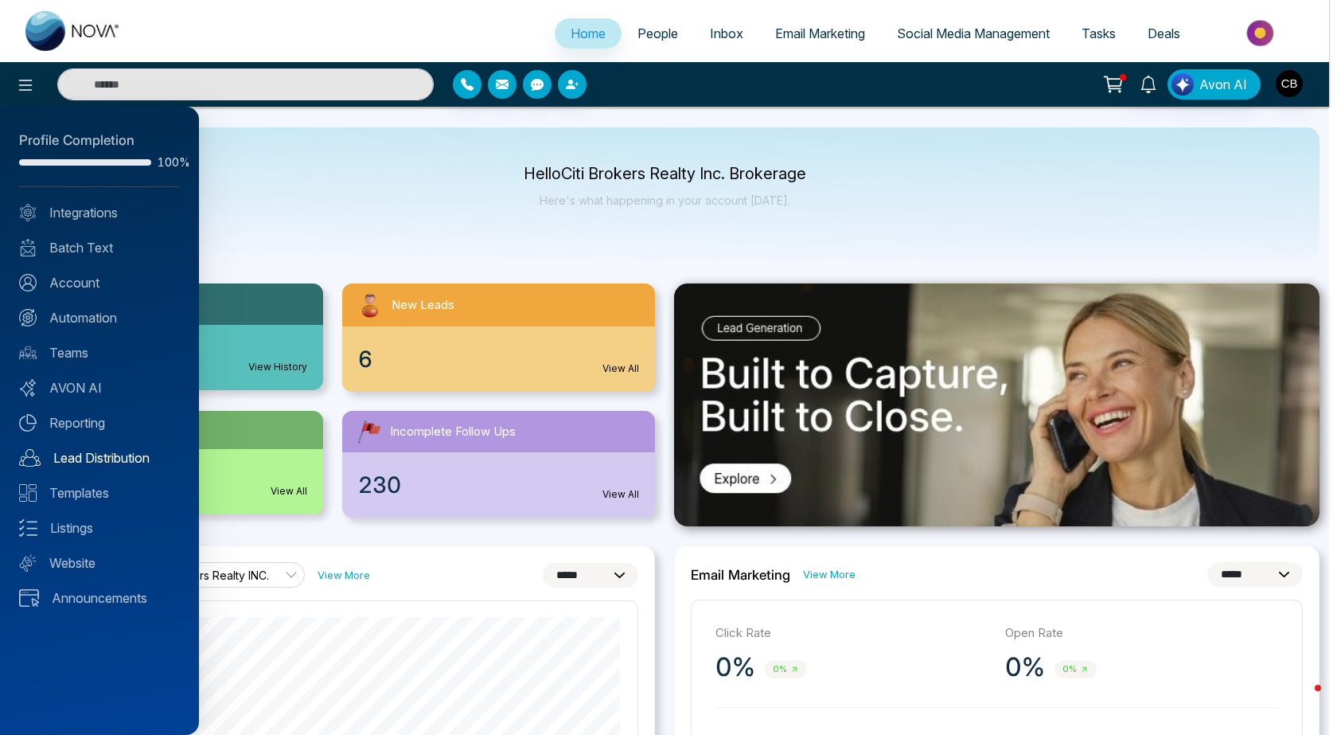
click at [65, 457] on link "Lead Distribution" at bounding box center [99, 457] width 161 height 19
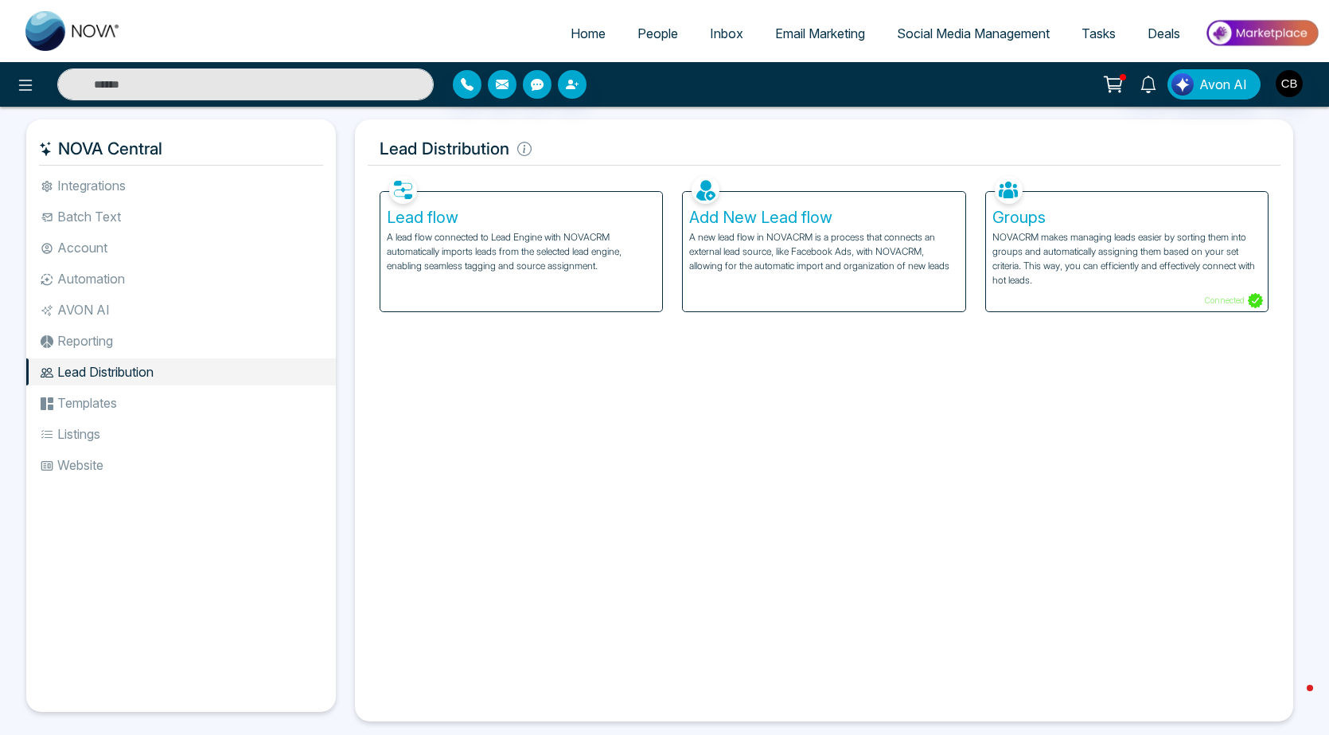
click at [497, 228] on div "Lead flow A lead flow connected to Lead Engine with NOVACRM automatically impor…" at bounding box center [522, 251] width 282 height 119
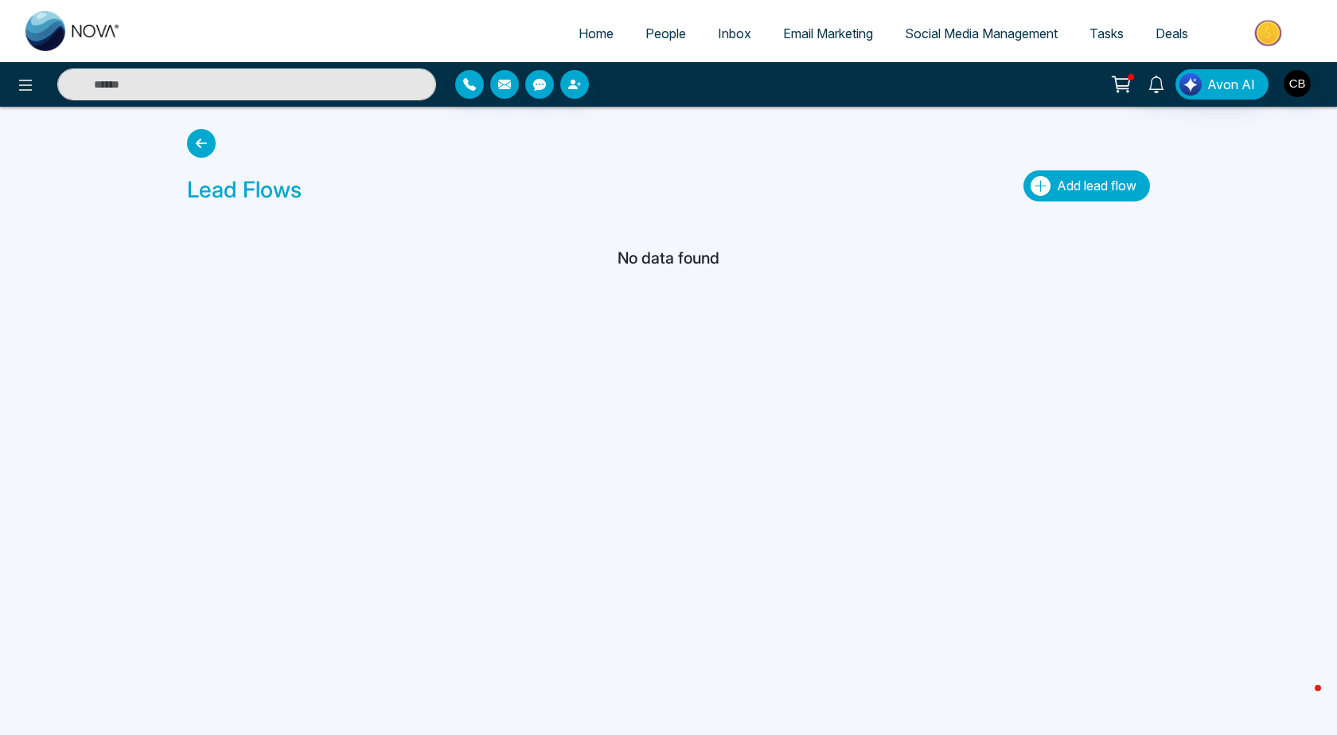
click at [1083, 185] on span "Add lead flow" at bounding box center [1097, 186] width 80 height 16
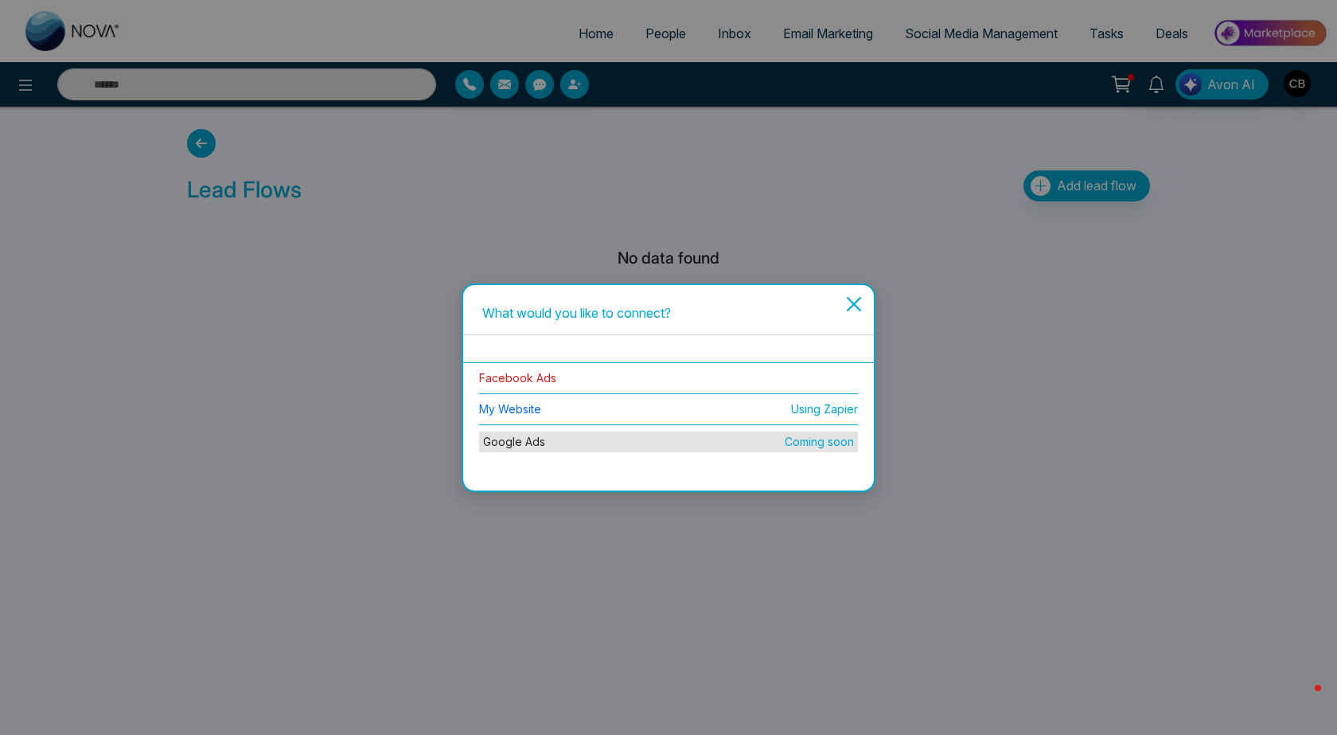
click at [540, 377] on link "Facebook Ads" at bounding box center [517, 378] width 77 height 14
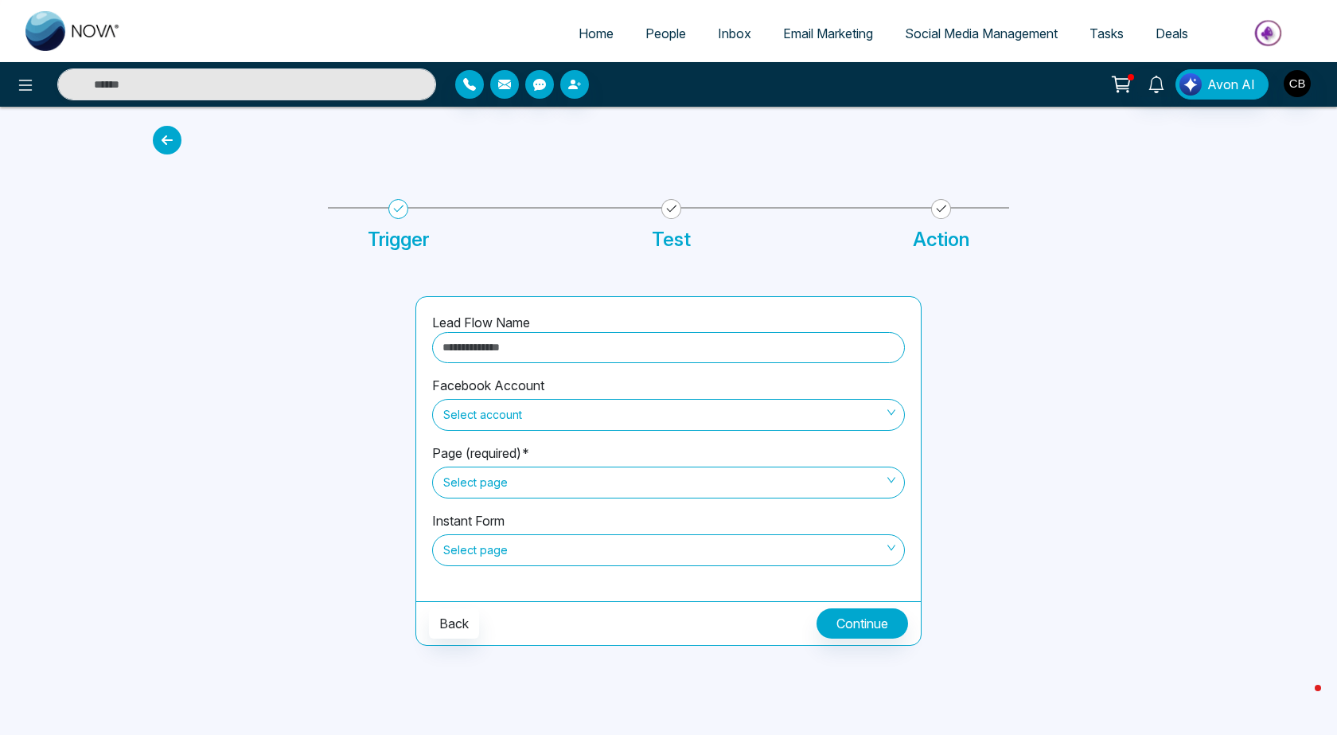
click at [483, 349] on input "text" at bounding box center [668, 347] width 473 height 31
click at [529, 346] on input "**********" at bounding box center [668, 347] width 473 height 31
click at [521, 405] on span "Select account" at bounding box center [668, 414] width 451 height 27
type input "**********"
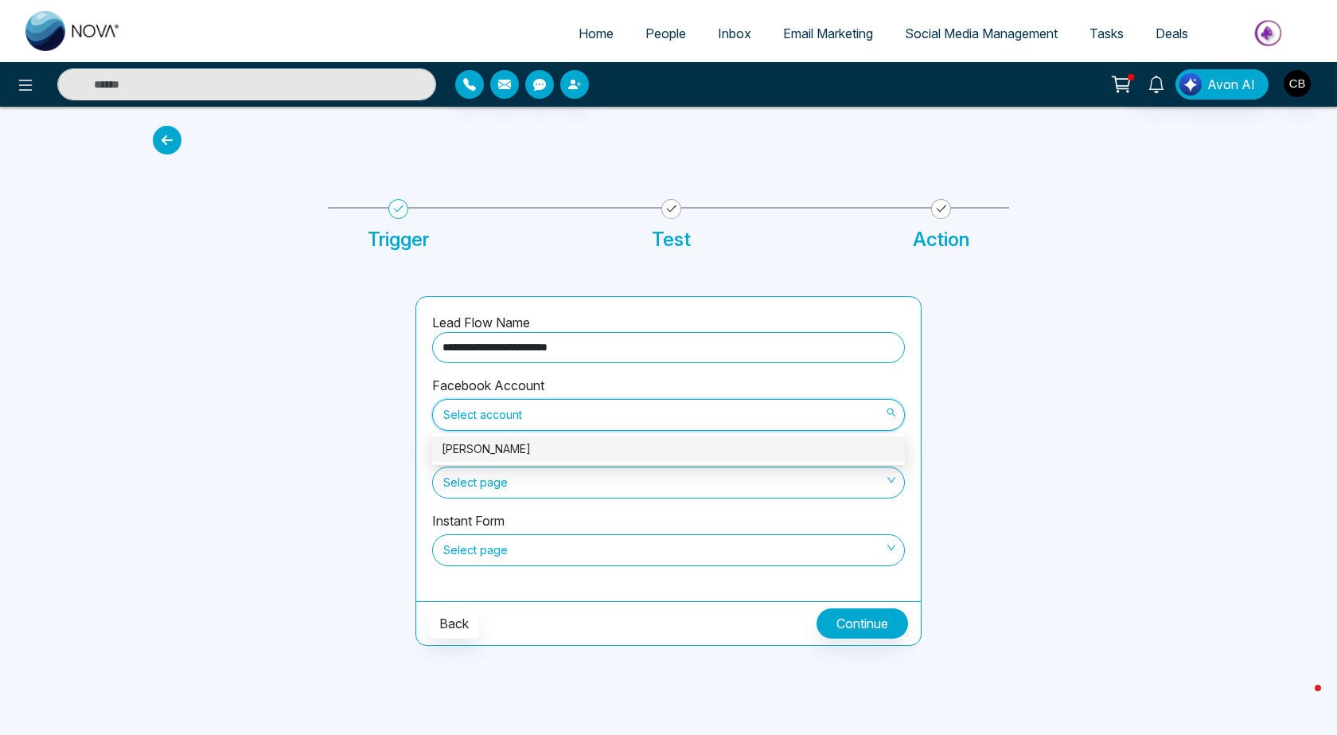
click at [485, 451] on div "[PERSON_NAME]" at bounding box center [669, 449] width 454 height 18
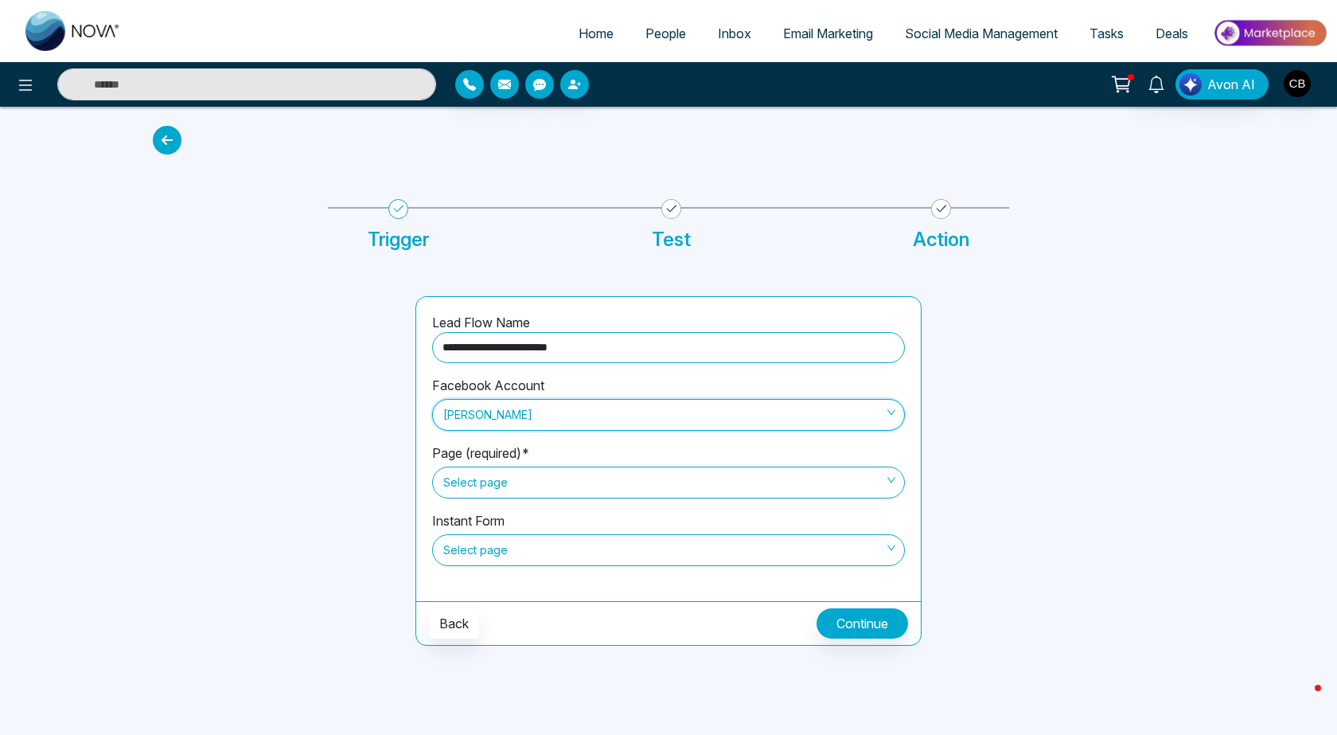
click at [485, 476] on span "Select page" at bounding box center [668, 482] width 451 height 27
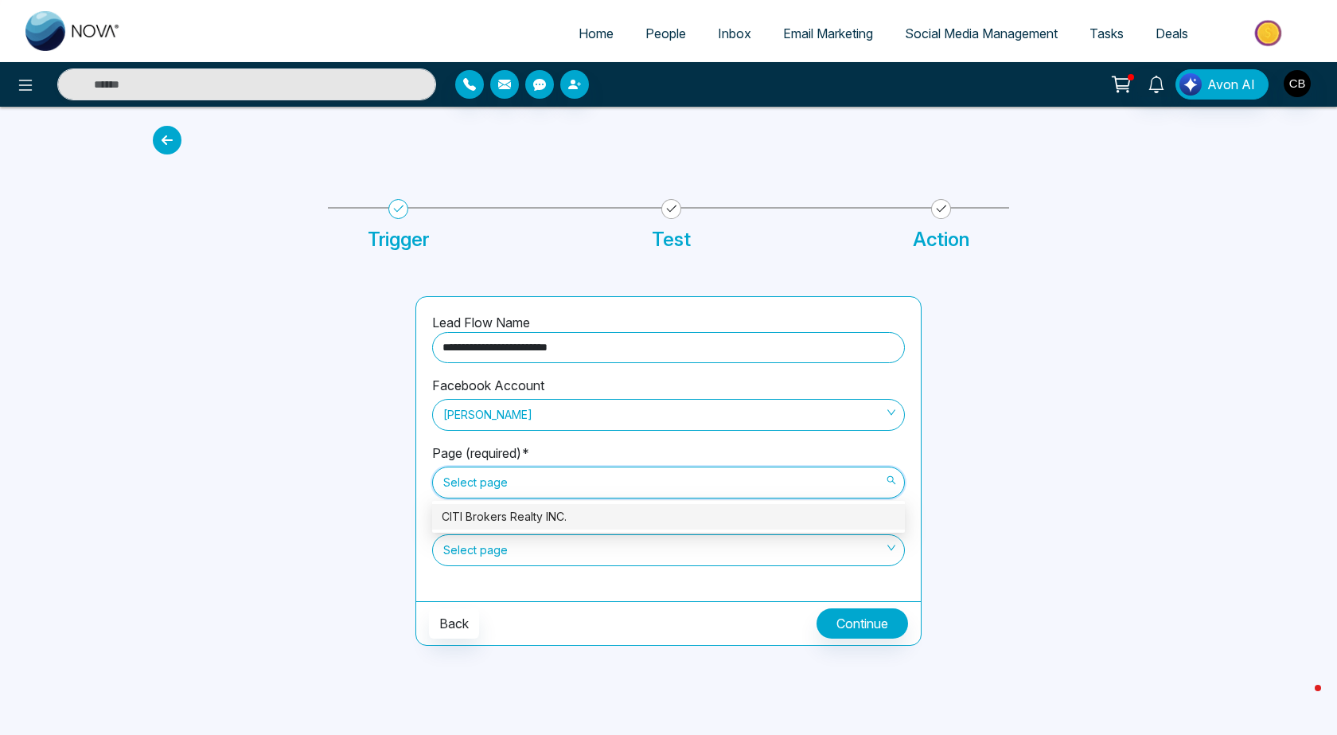
click at [486, 513] on div "CITI Brokers Realty INC." at bounding box center [669, 517] width 454 height 18
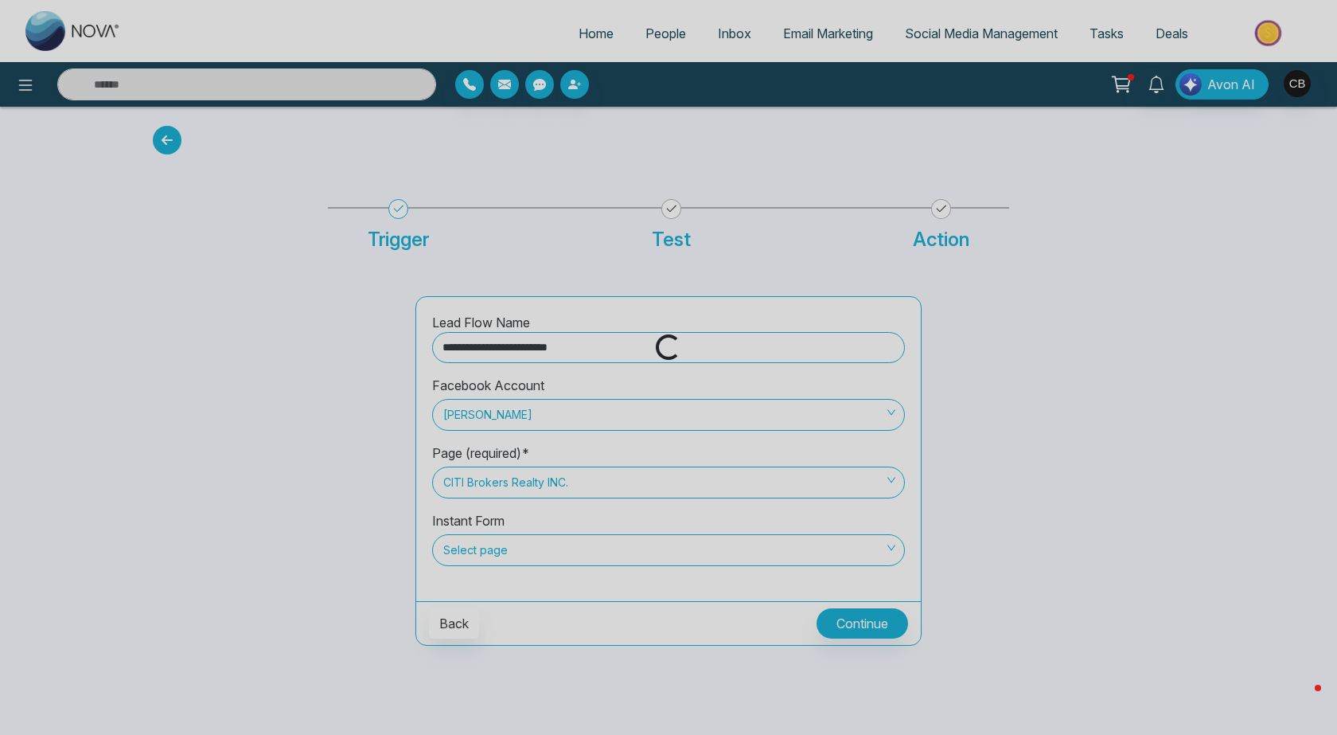
drag, startPoint x: 494, startPoint y: 545, endPoint x: 496, endPoint y: 562, distance: 16.9
click at [494, 546] on div "Loading..." at bounding box center [668, 367] width 1337 height 735
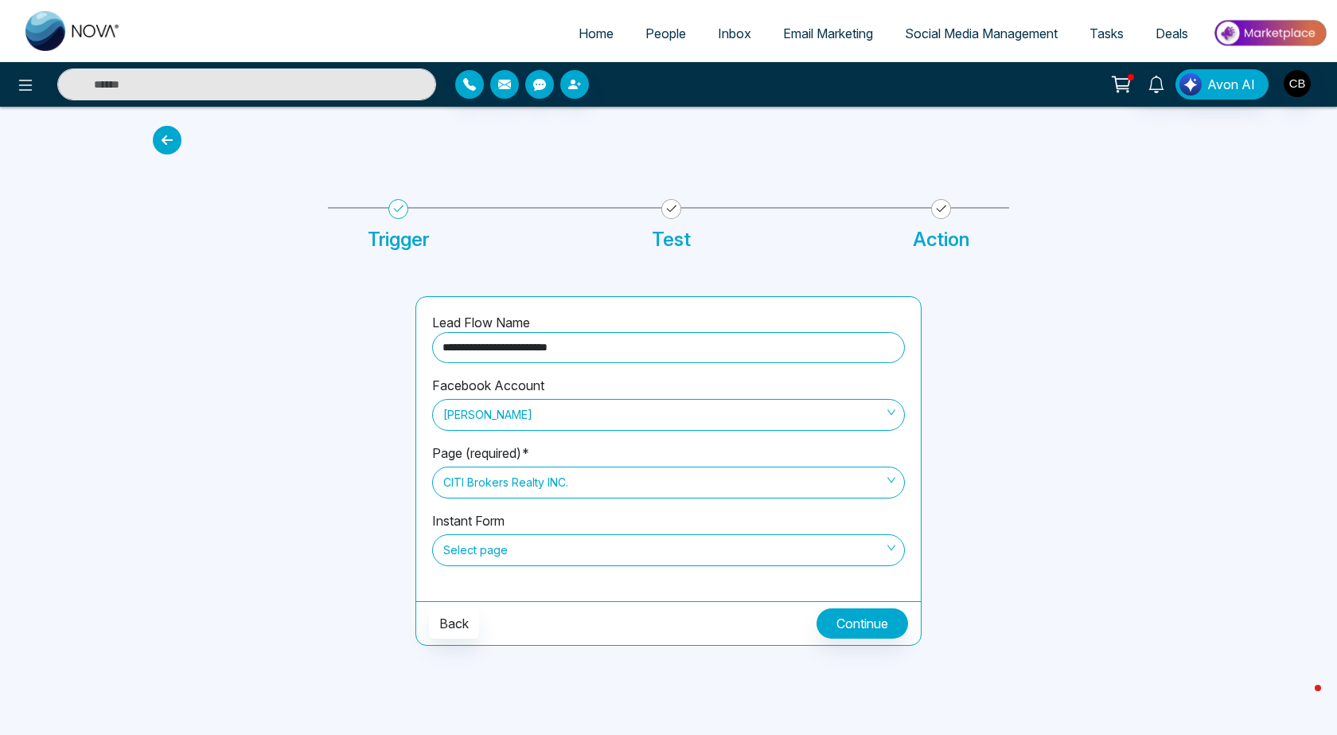
click at [512, 545] on span "Select page" at bounding box center [668, 550] width 451 height 27
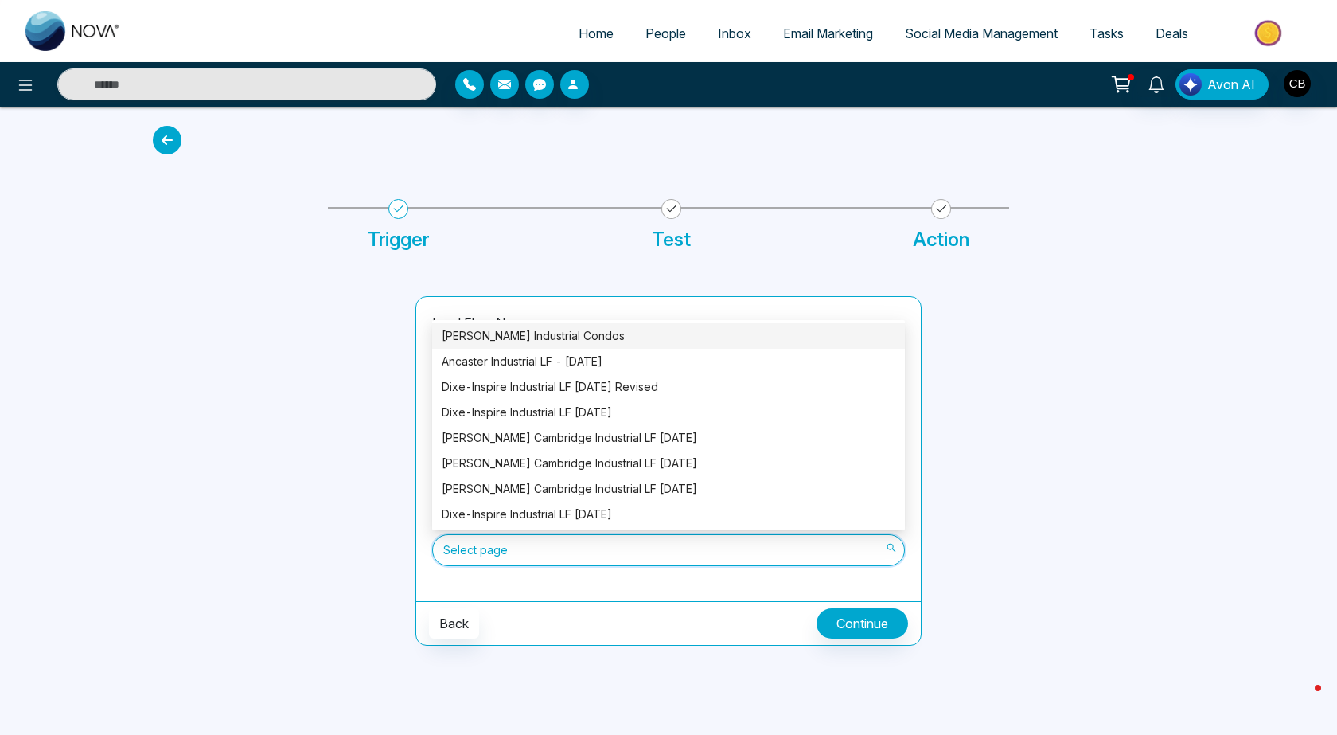
click at [490, 332] on div "[PERSON_NAME] Industrial Condos" at bounding box center [669, 336] width 454 height 18
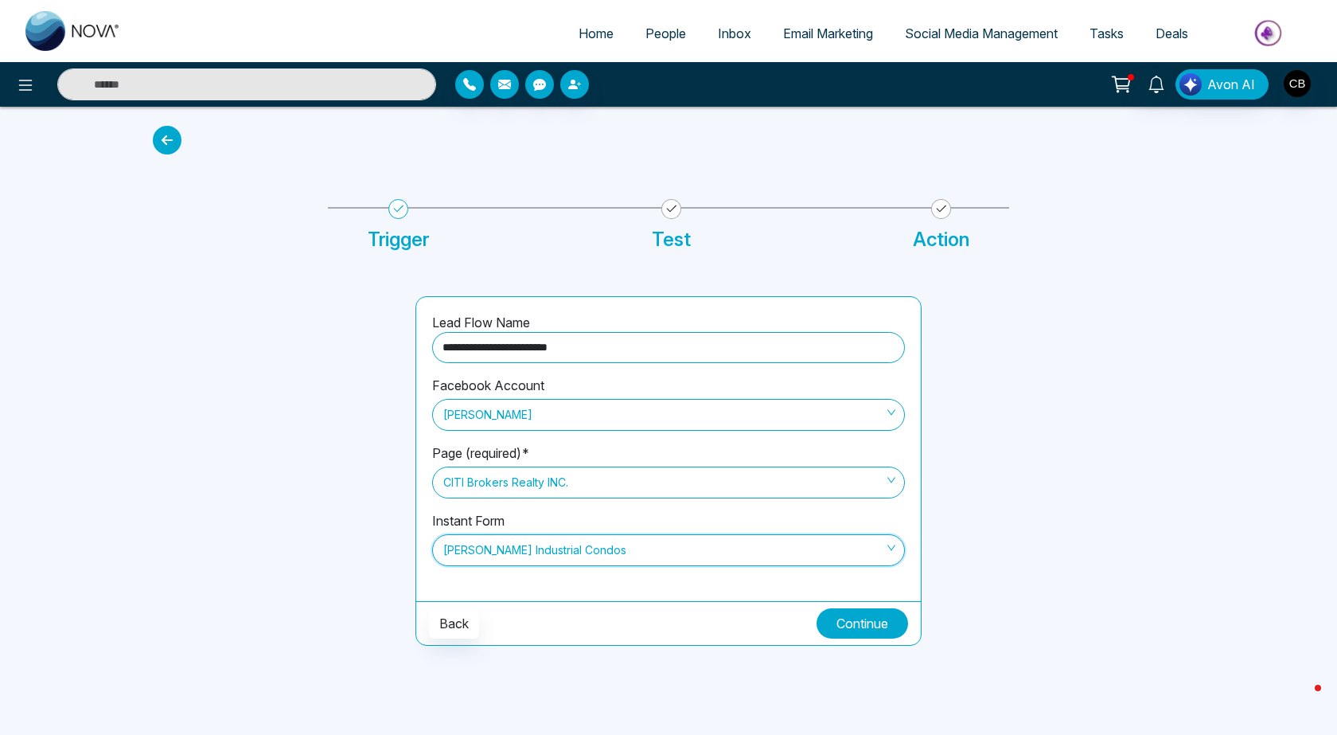
click at [852, 623] on button "Continue" at bounding box center [863, 623] width 92 height 30
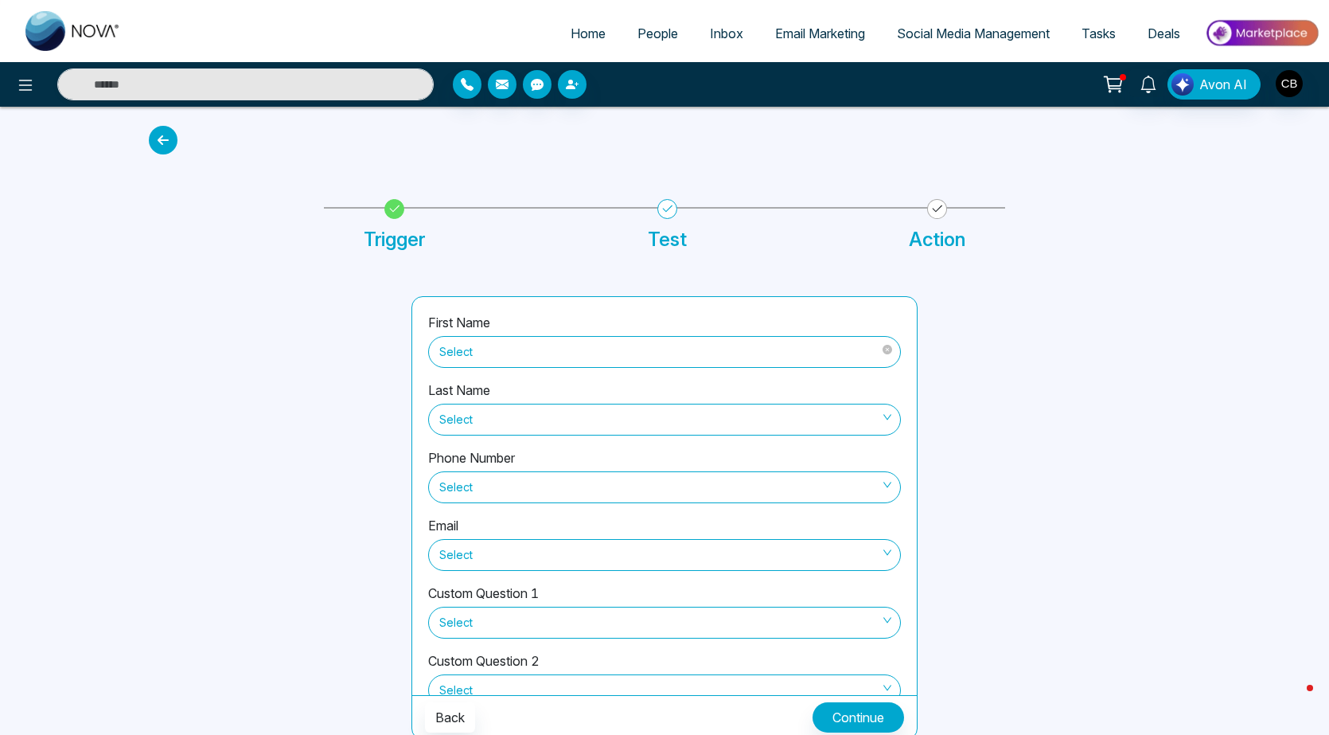
click at [508, 353] on span "Select" at bounding box center [664, 351] width 451 height 27
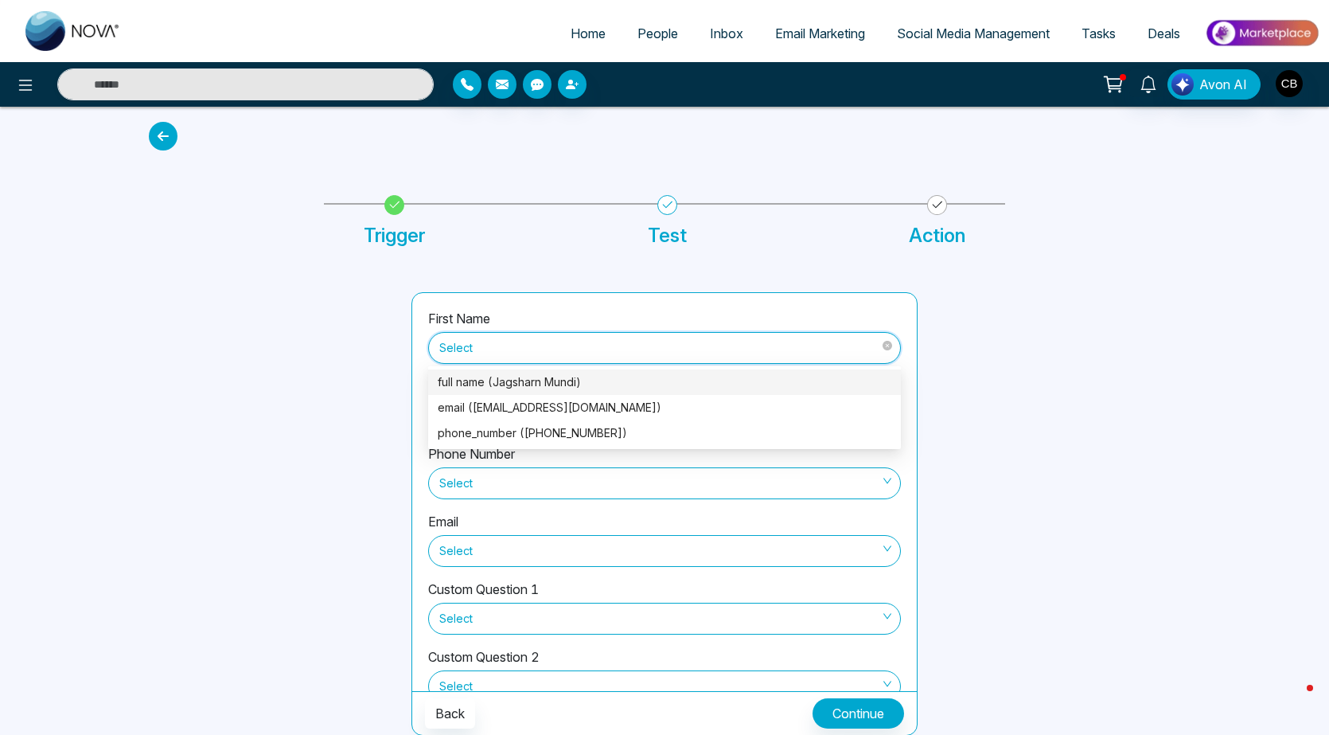
scroll to position [5, 0]
click at [545, 379] on div "full name (Jagsharn Mundi)" at bounding box center [665, 382] width 454 height 18
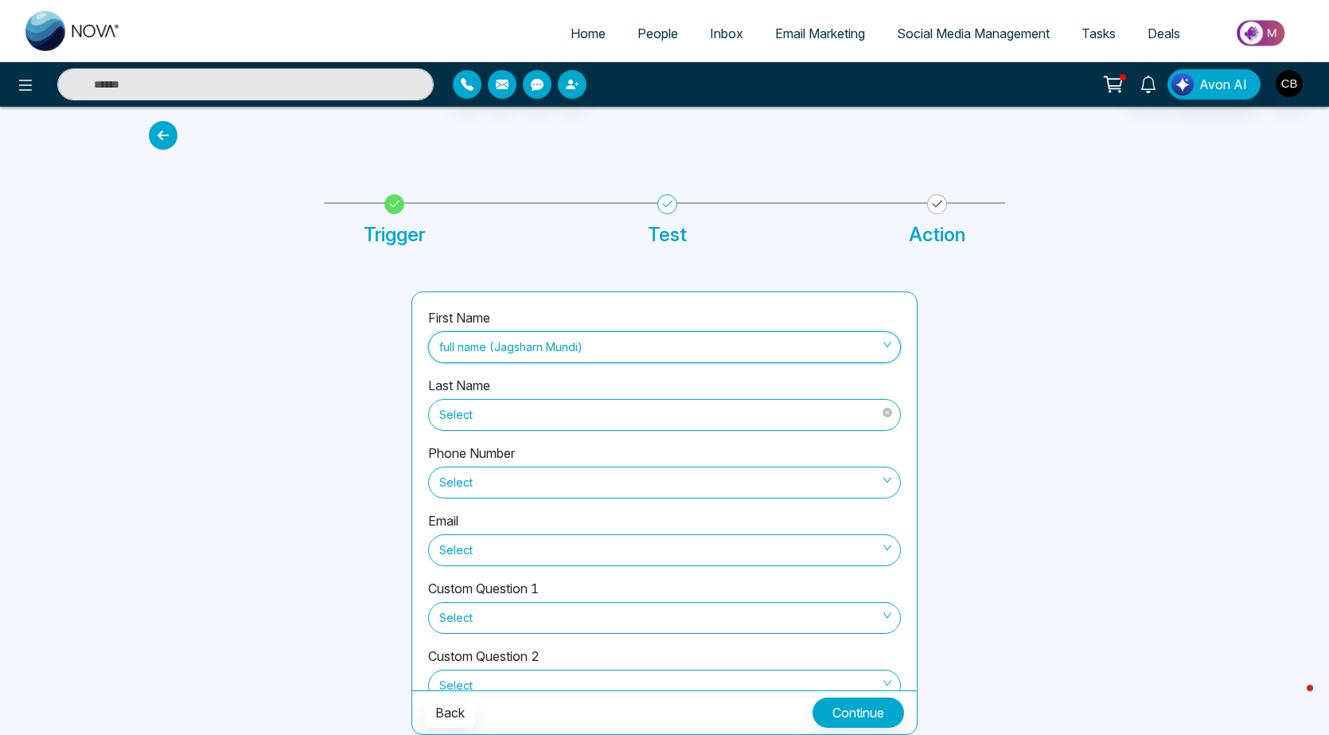
click at [495, 420] on span "Select" at bounding box center [664, 414] width 451 height 27
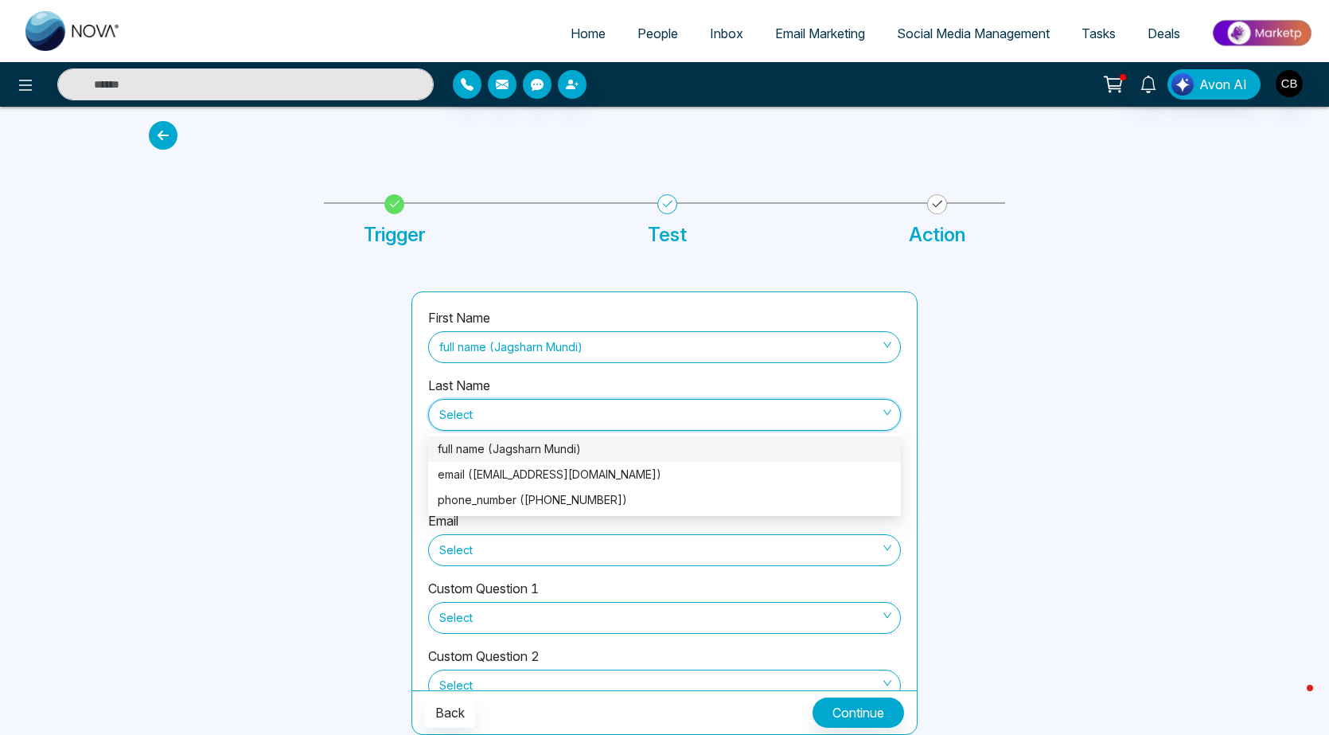
click at [376, 408] on div at bounding box center [270, 512] width 263 height 443
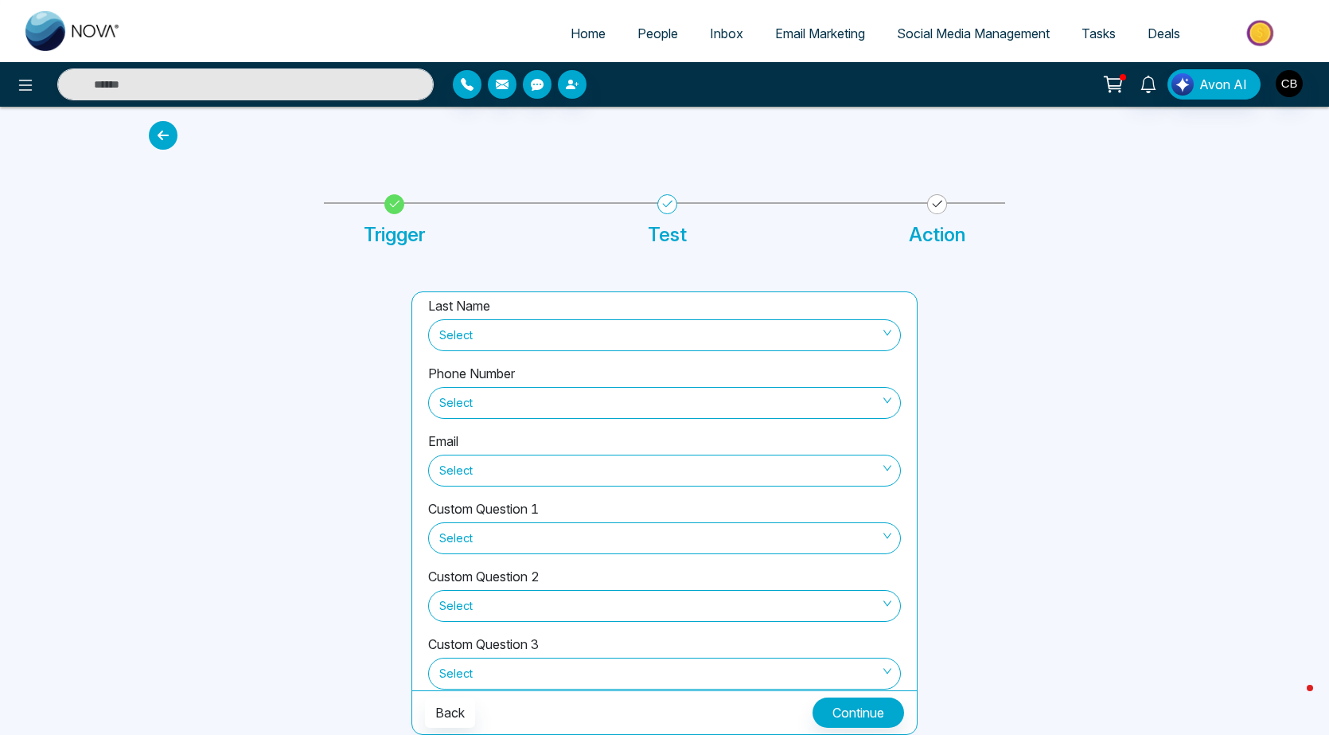
scroll to position [159, 0]
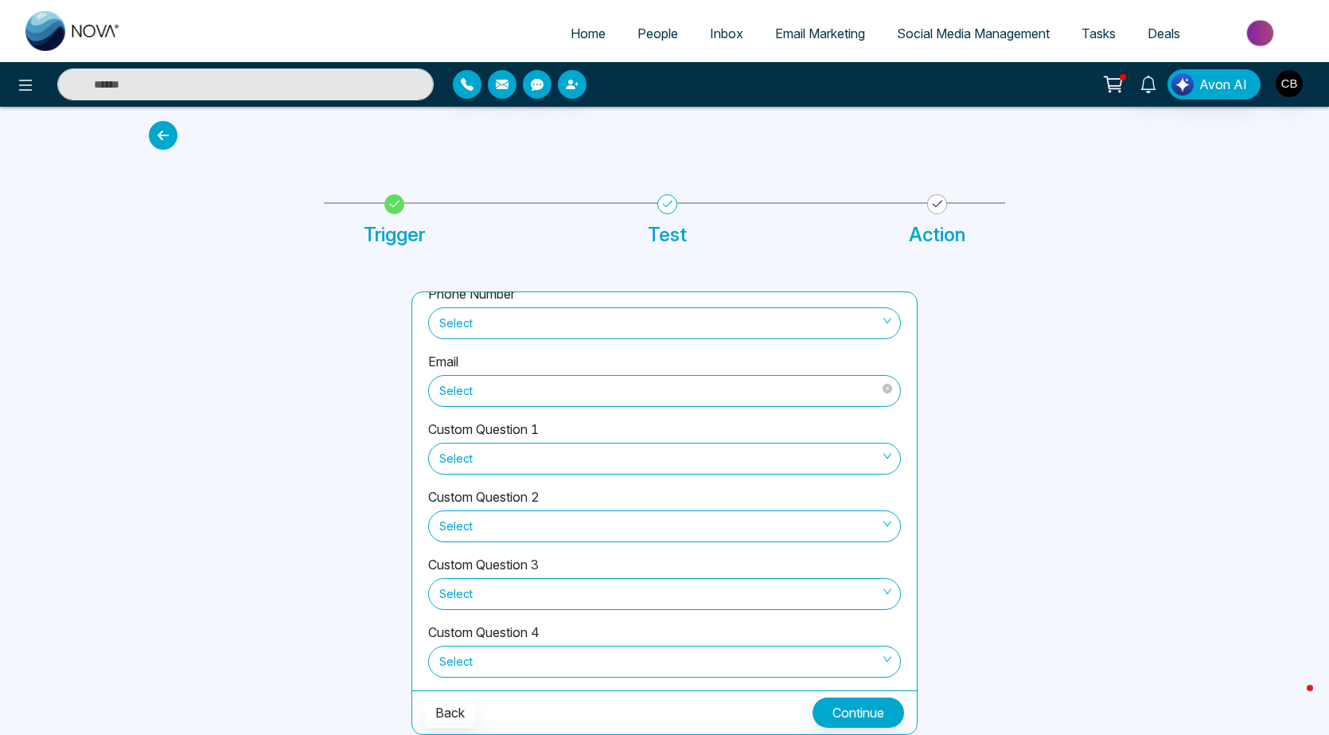
click at [609, 394] on span "Select" at bounding box center [664, 390] width 451 height 27
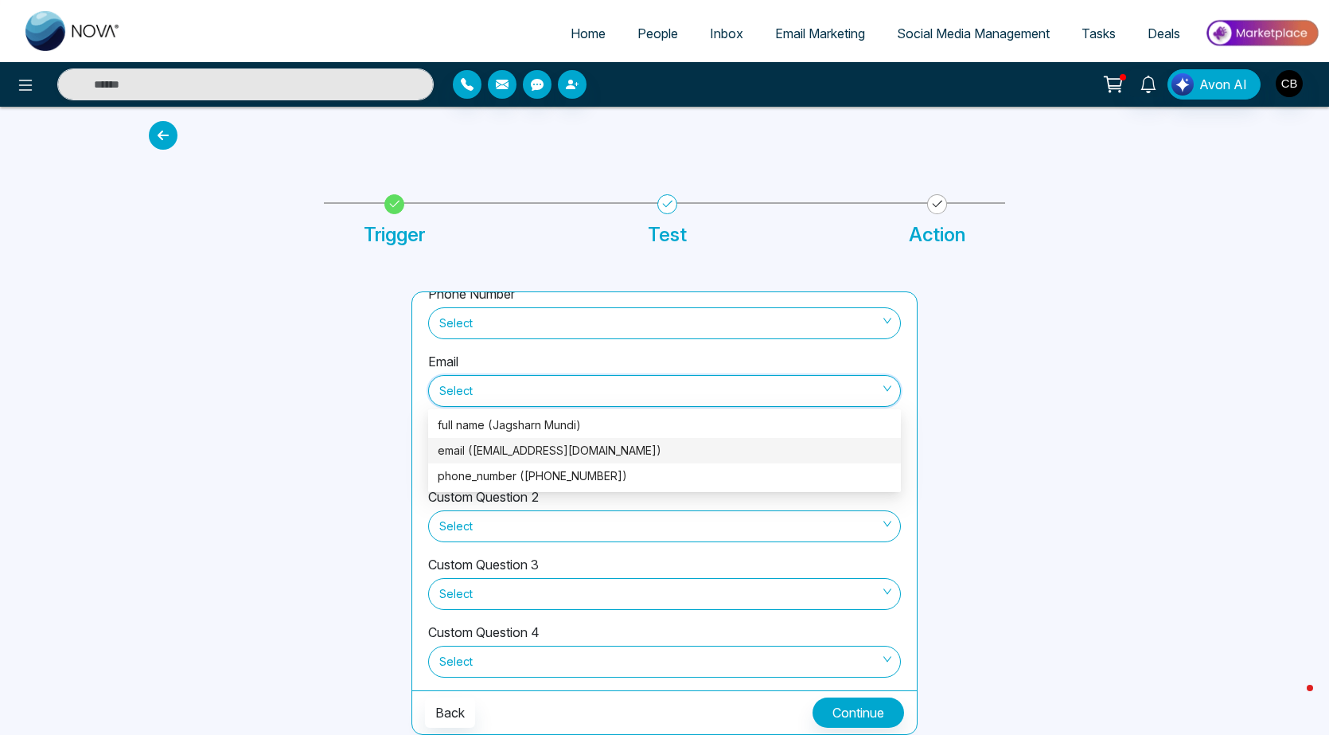
click at [598, 459] on div "email ([EMAIL_ADDRESS][DOMAIN_NAME])" at bounding box center [665, 451] width 454 height 18
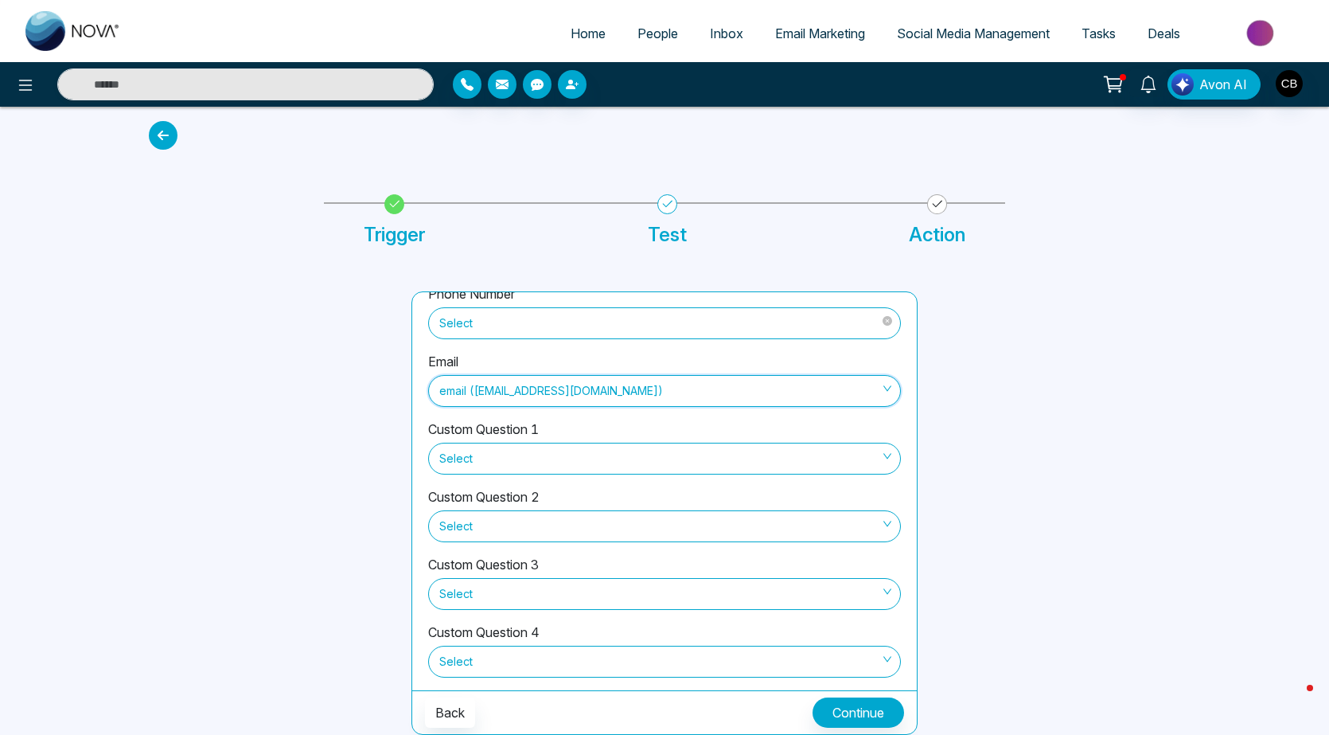
click at [580, 318] on span "Select" at bounding box center [664, 323] width 451 height 27
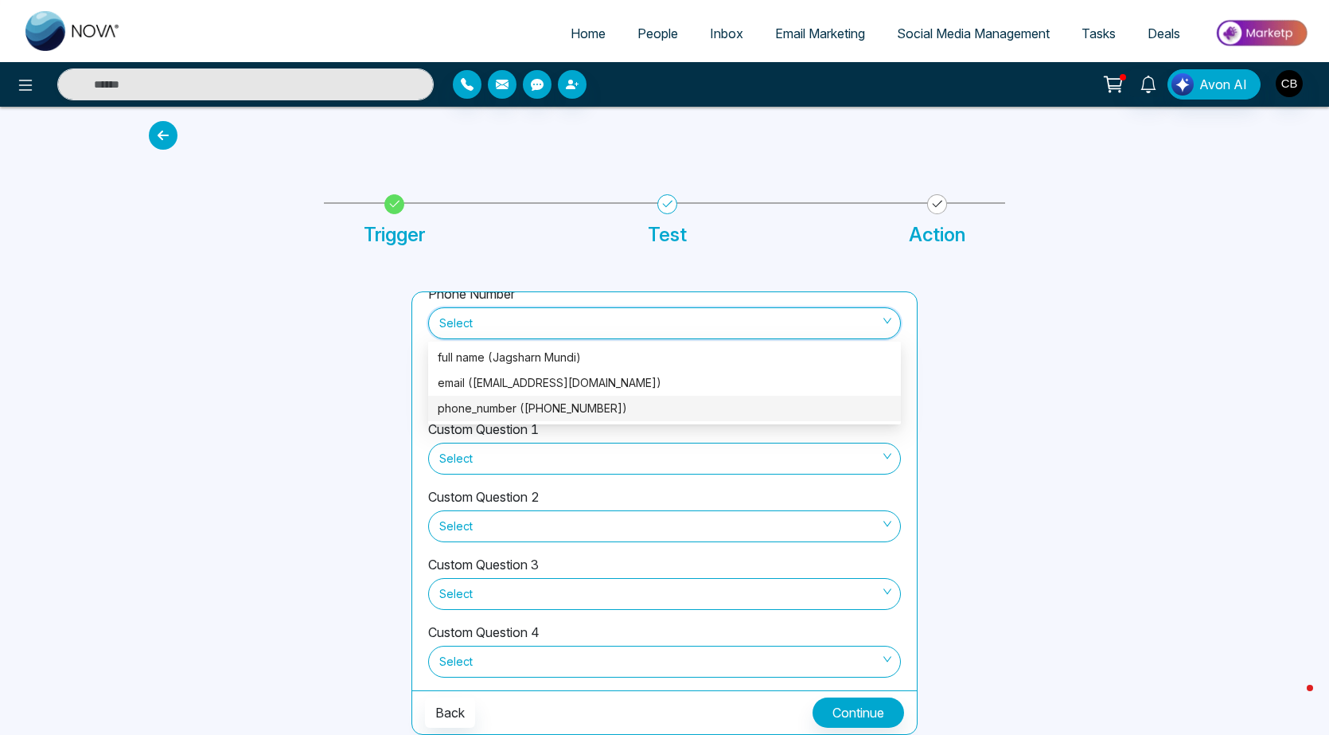
click at [558, 410] on div "phone_number ([PHONE_NUMBER])" at bounding box center [665, 409] width 454 height 18
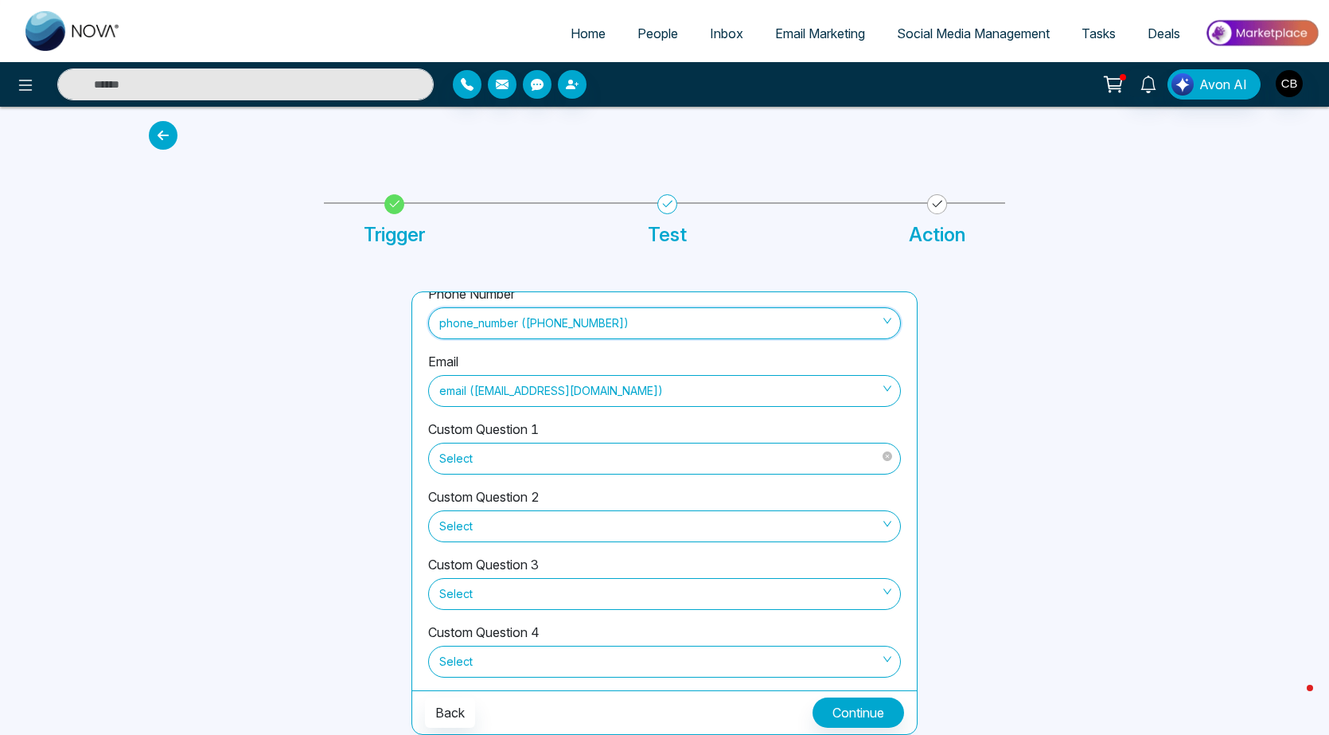
click at [614, 456] on span "Select" at bounding box center [664, 458] width 451 height 27
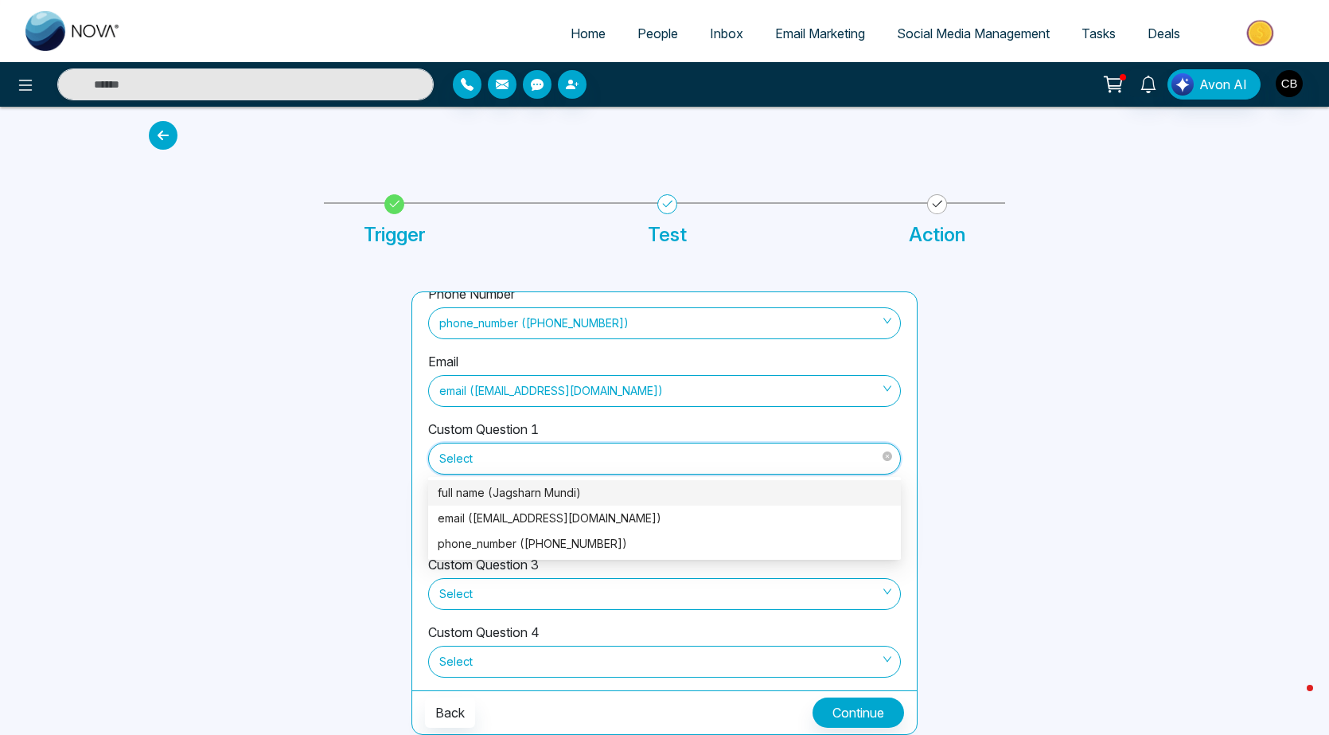
click at [614, 456] on span "Select" at bounding box center [664, 458] width 451 height 27
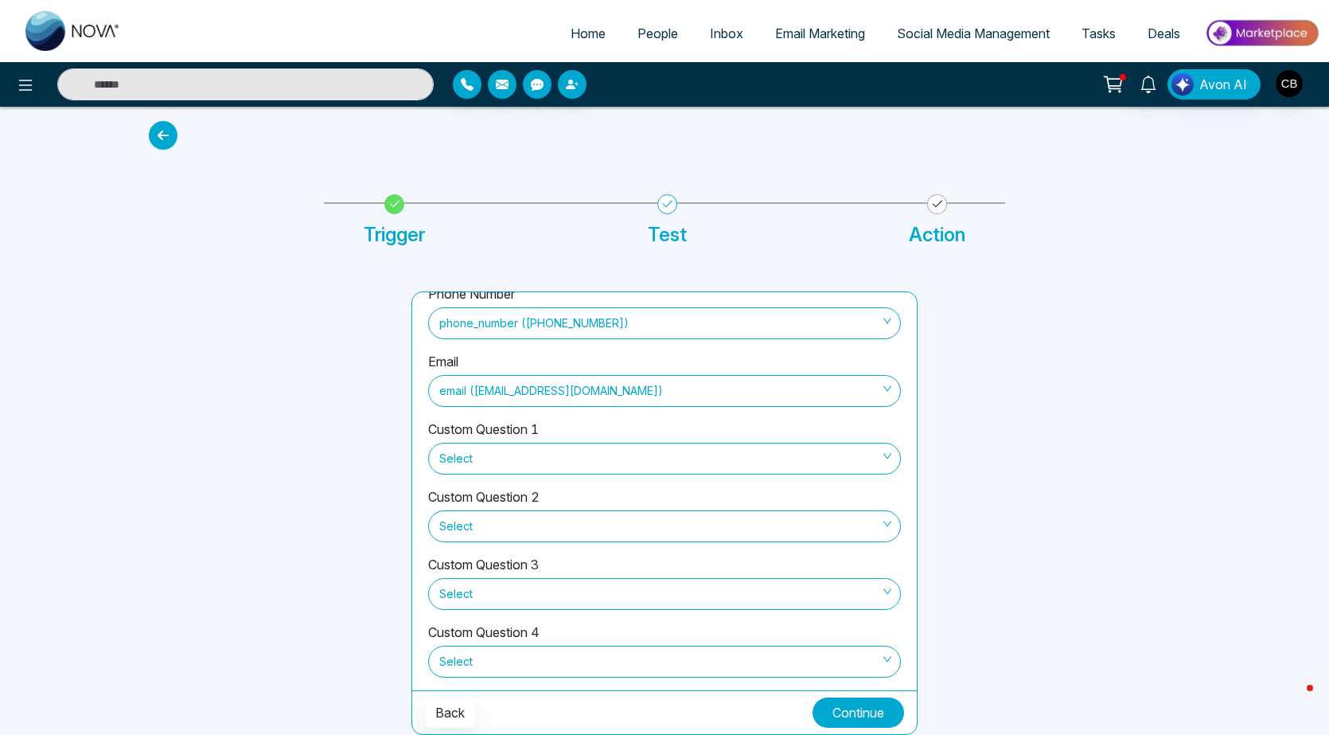
click at [872, 713] on button "Continue" at bounding box center [859, 712] width 92 height 30
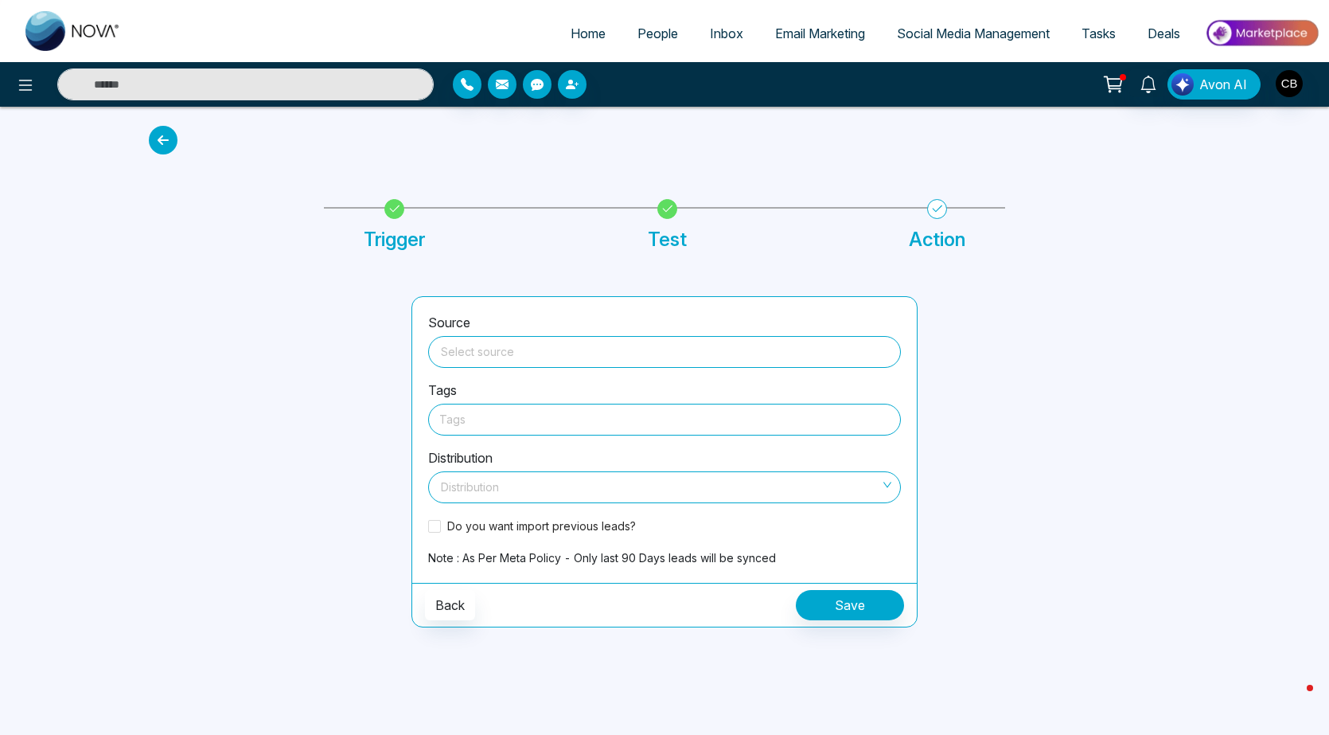
scroll to position [0, 0]
click at [495, 338] on input "search" at bounding box center [669, 349] width 454 height 24
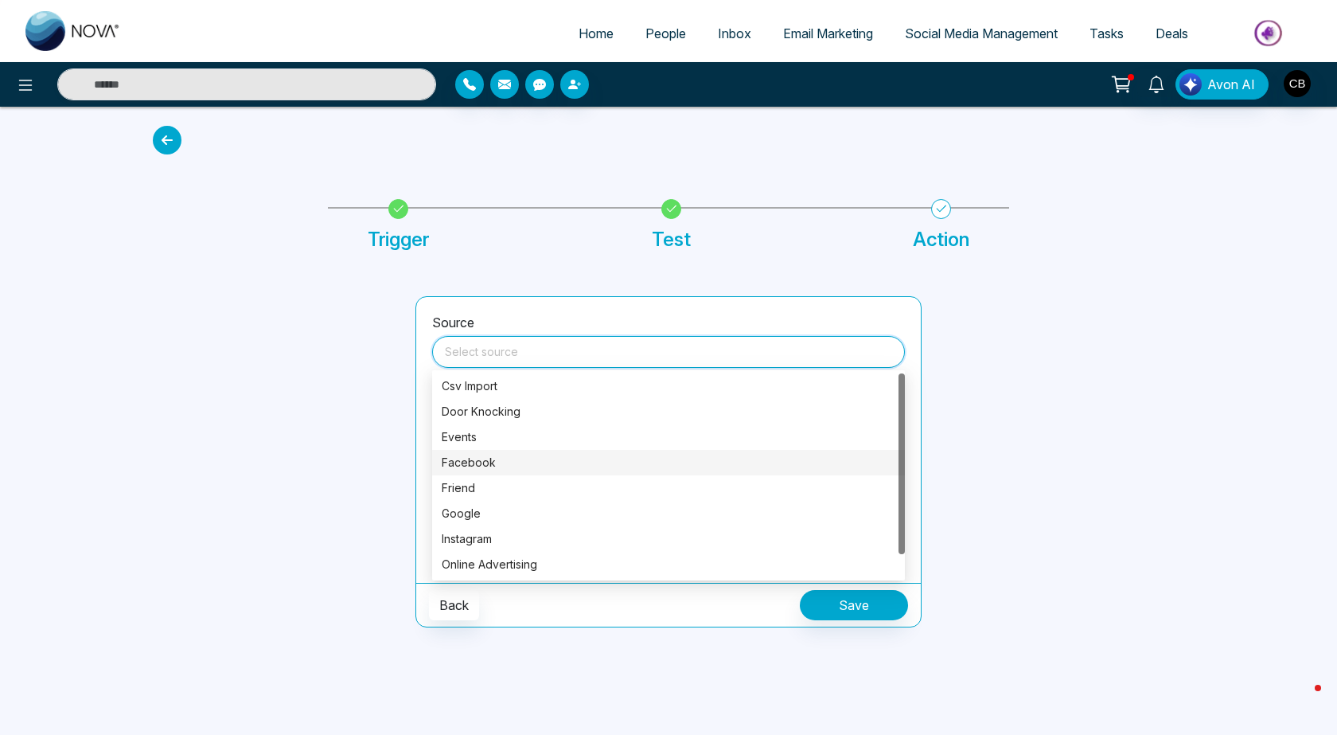
click at [492, 462] on div "Facebook" at bounding box center [669, 463] width 454 height 18
type input "********"
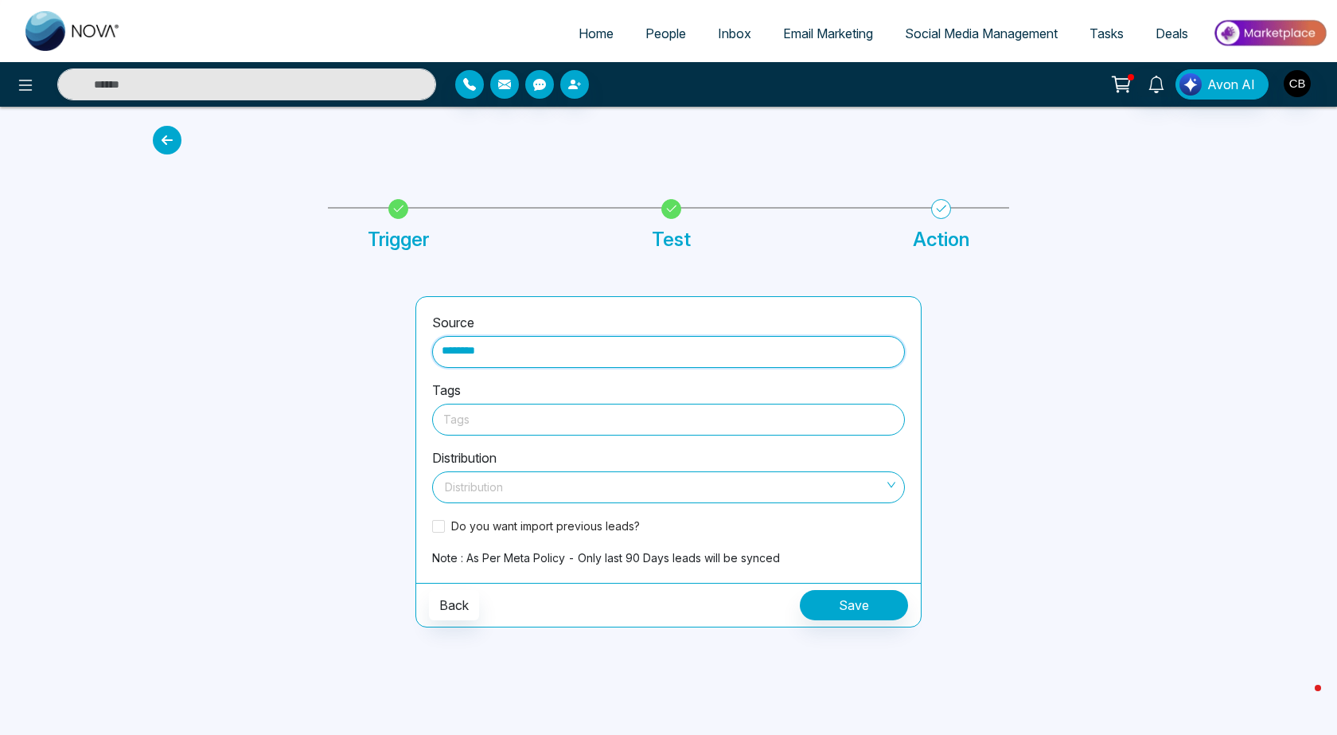
click at [514, 420] on div at bounding box center [668, 419] width 451 height 20
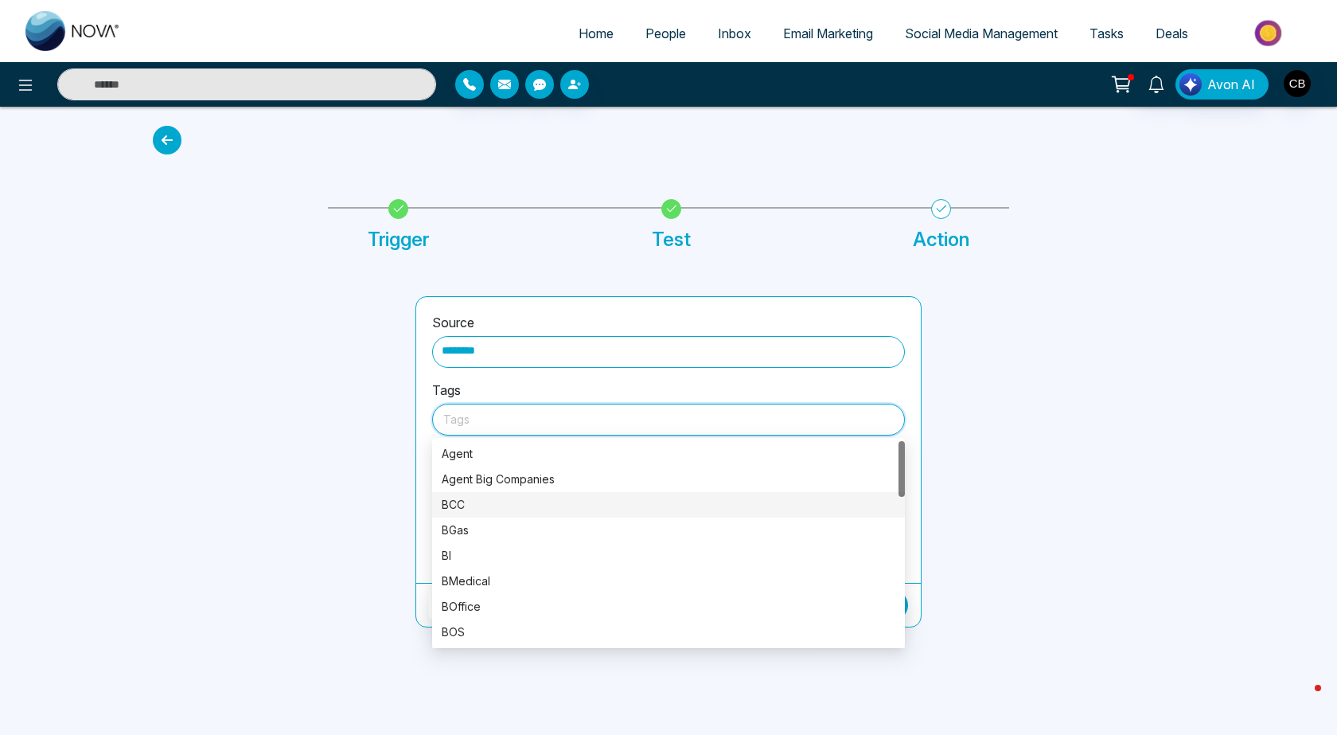
click at [458, 500] on div "BCC" at bounding box center [669, 505] width 454 height 18
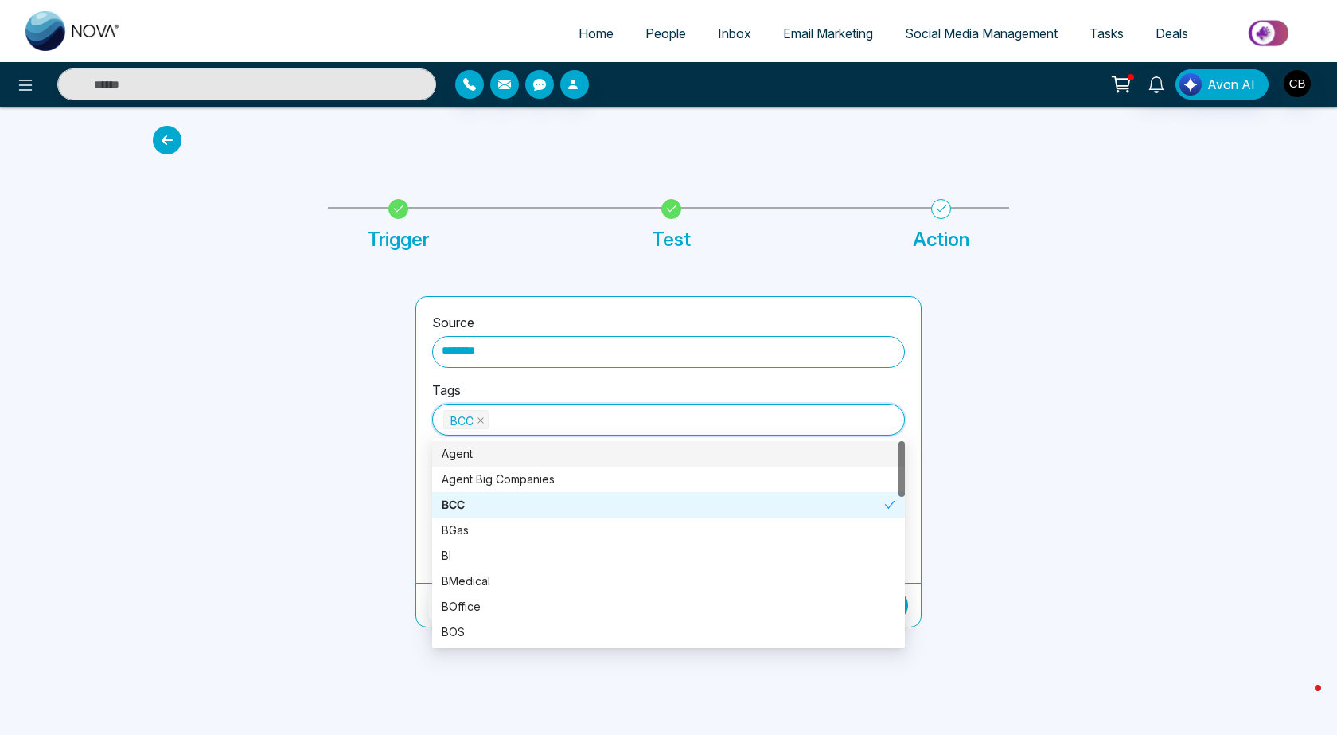
click at [1017, 443] on div at bounding box center [1062, 461] width 263 height 331
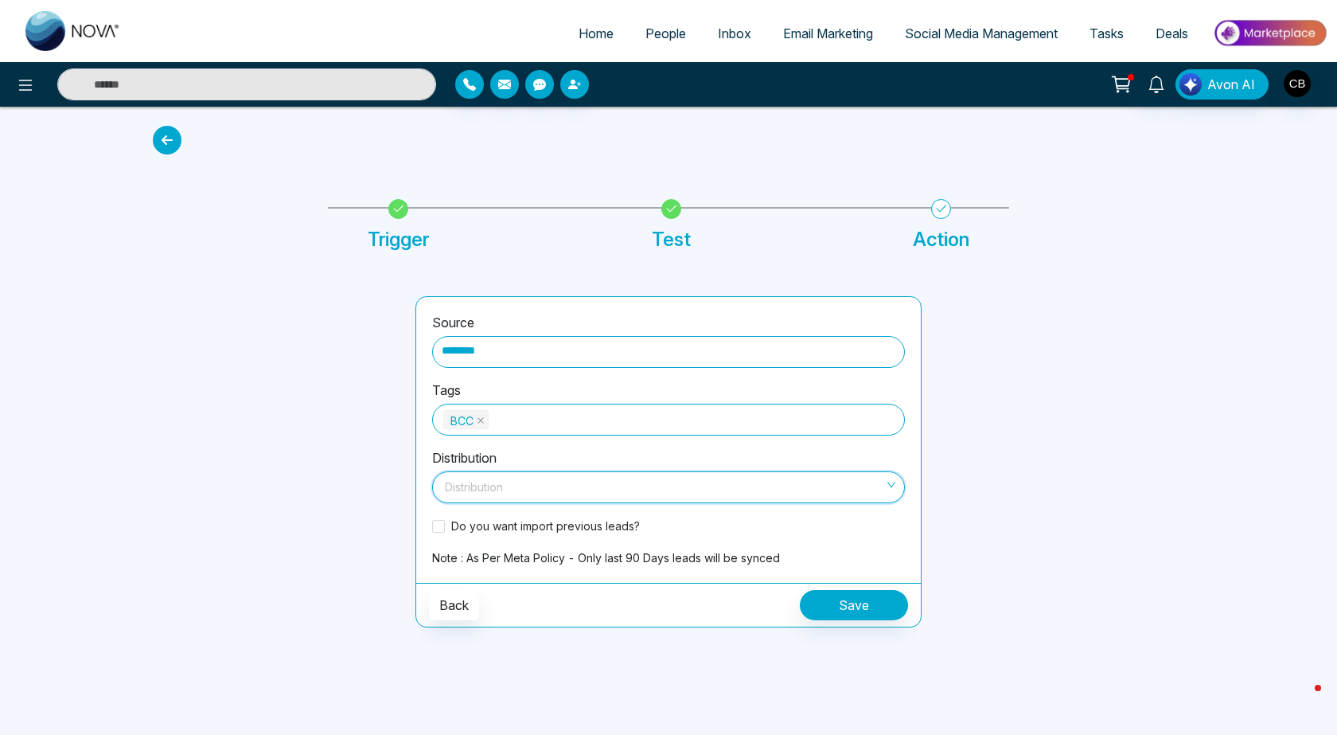
click at [513, 483] on input "search" at bounding box center [663, 484] width 443 height 24
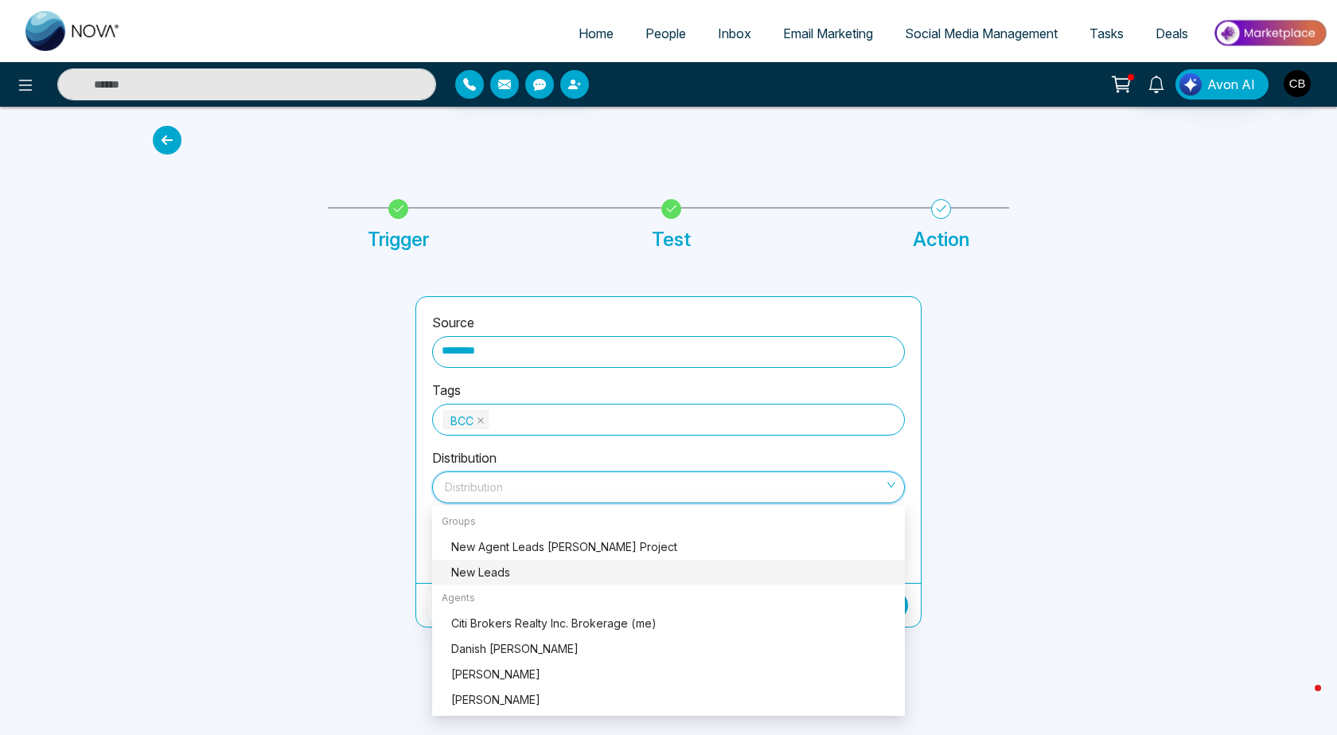
click at [487, 572] on div "New Leads" at bounding box center [673, 573] width 444 height 18
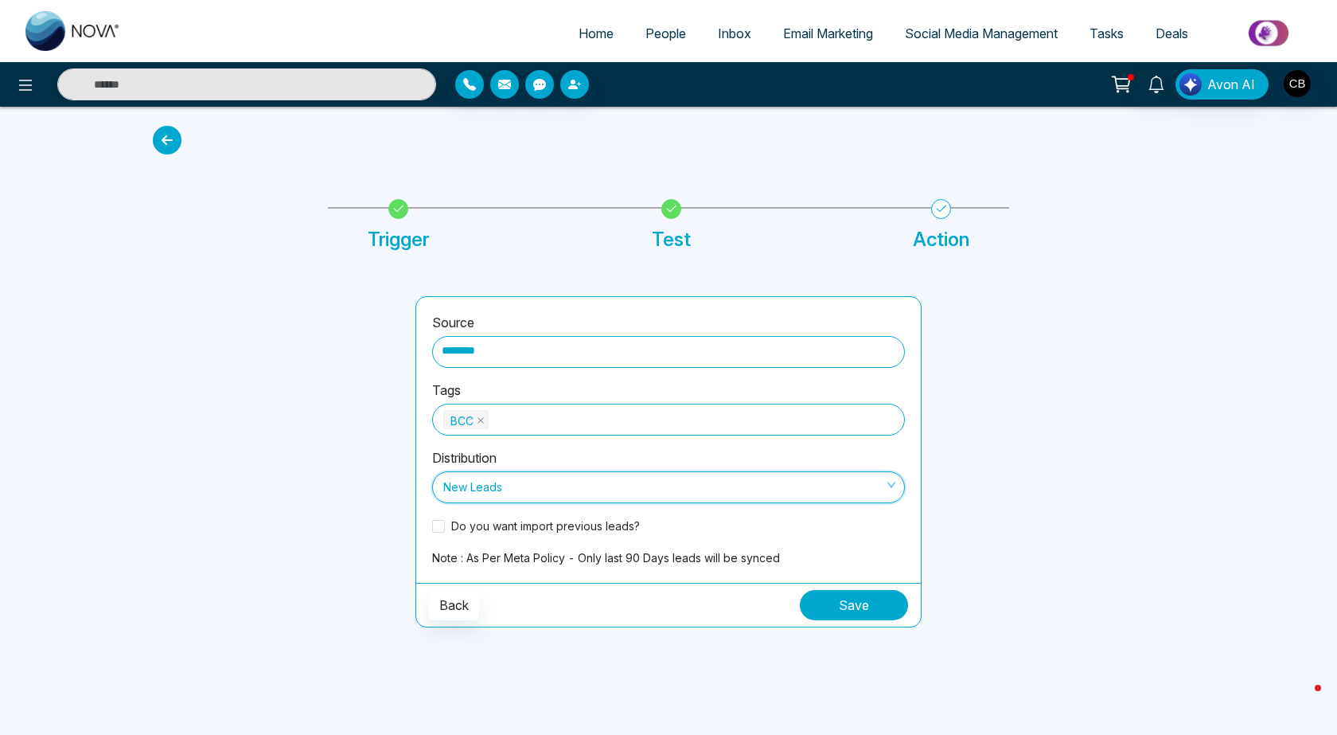
click at [876, 604] on button "Save" at bounding box center [854, 605] width 108 height 30
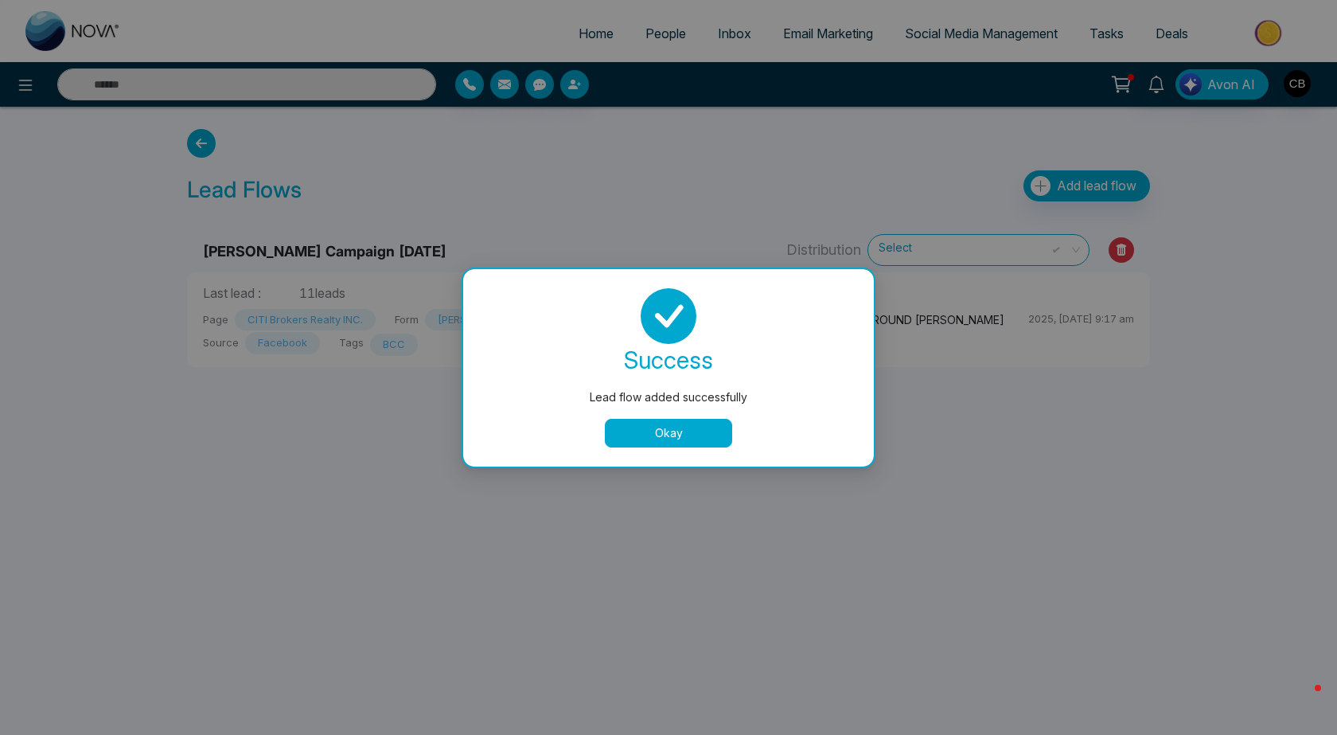
click at [662, 435] on button "Okay" at bounding box center [668, 433] width 127 height 29
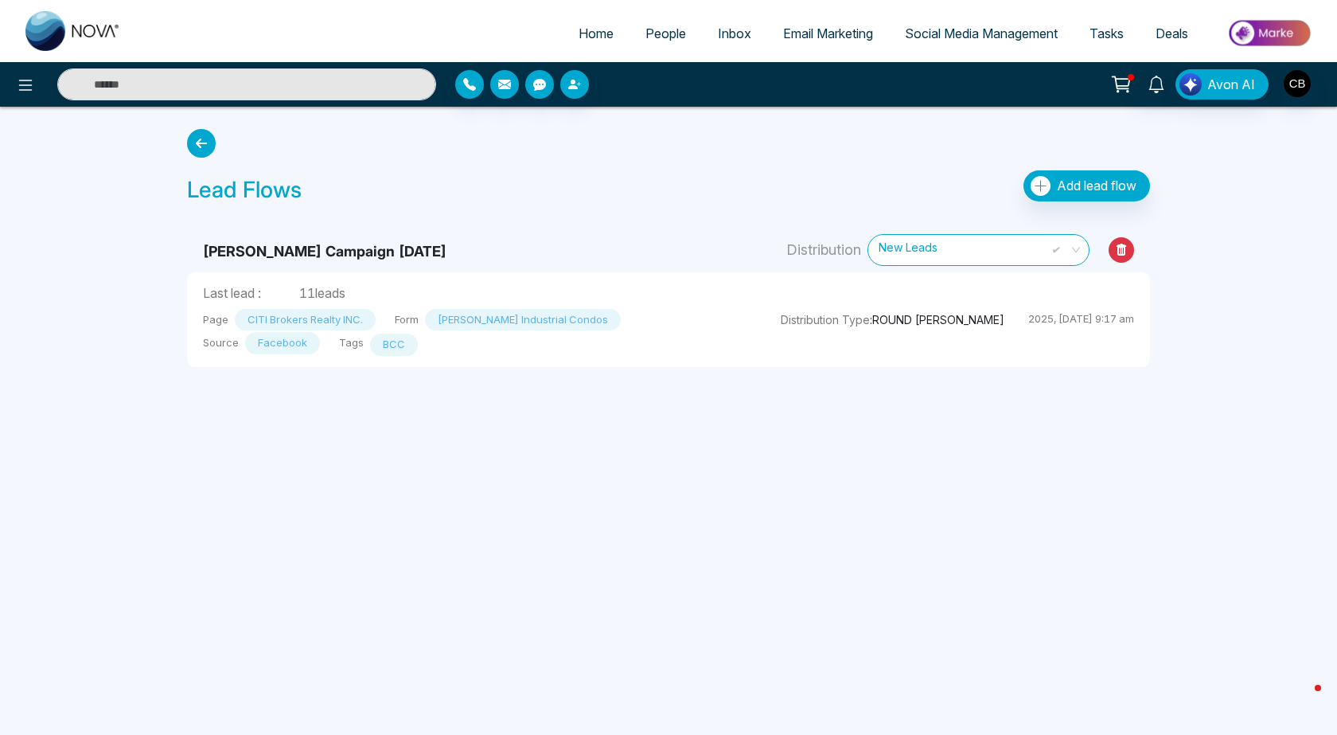
click at [588, 36] on span "Home" at bounding box center [596, 33] width 35 height 16
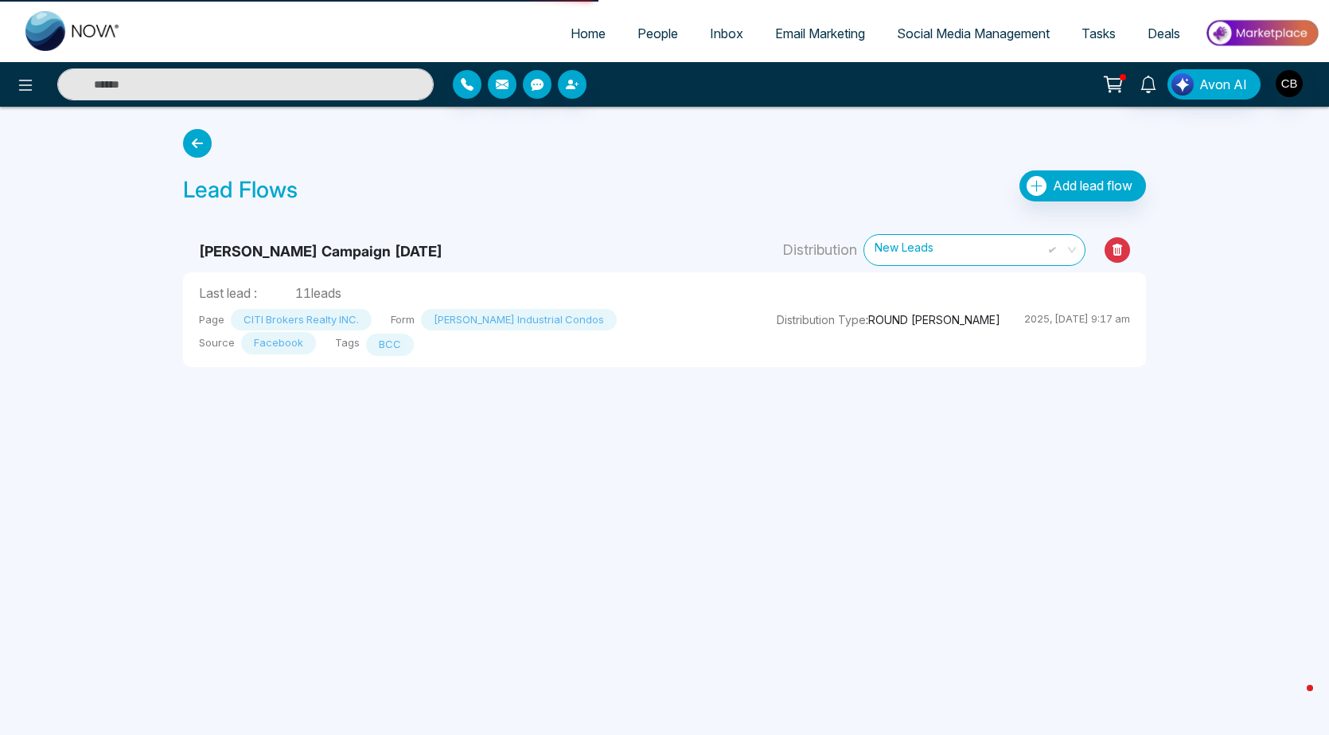
select select "*"
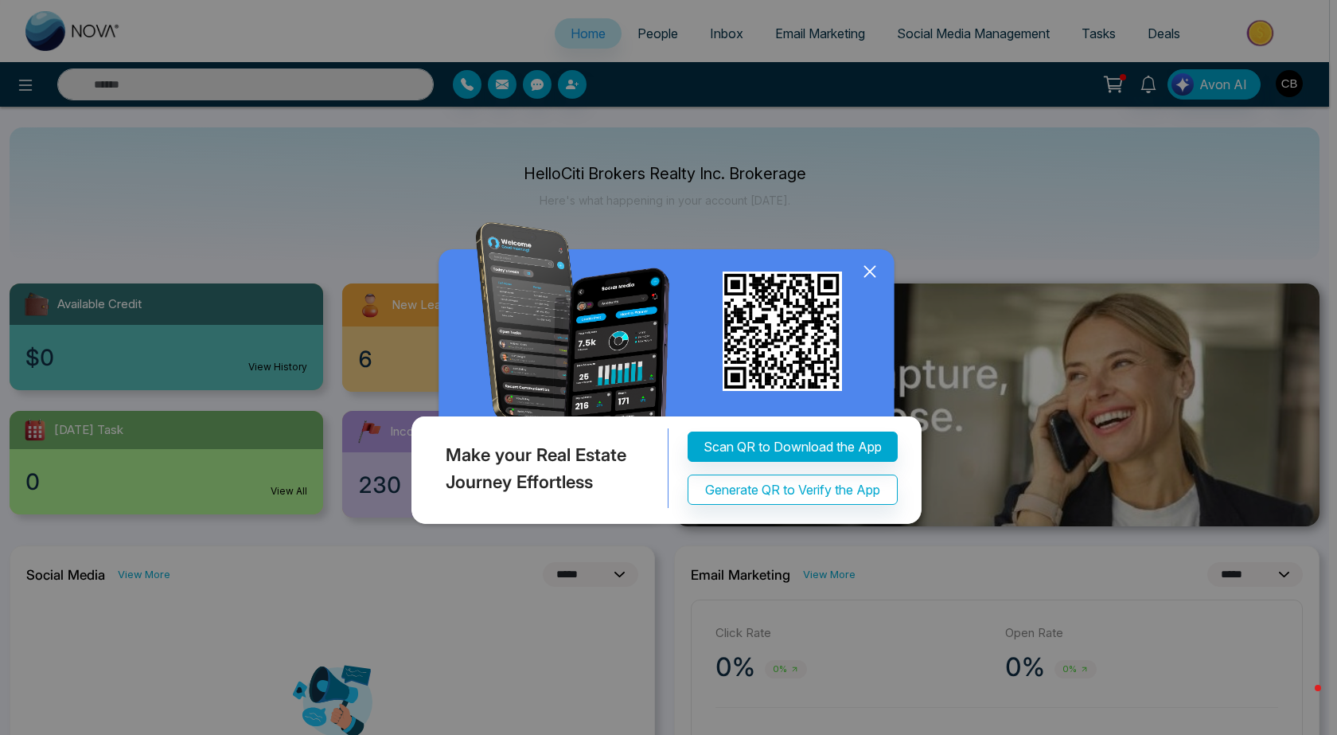
click at [869, 268] on icon at bounding box center [870, 272] width 24 height 24
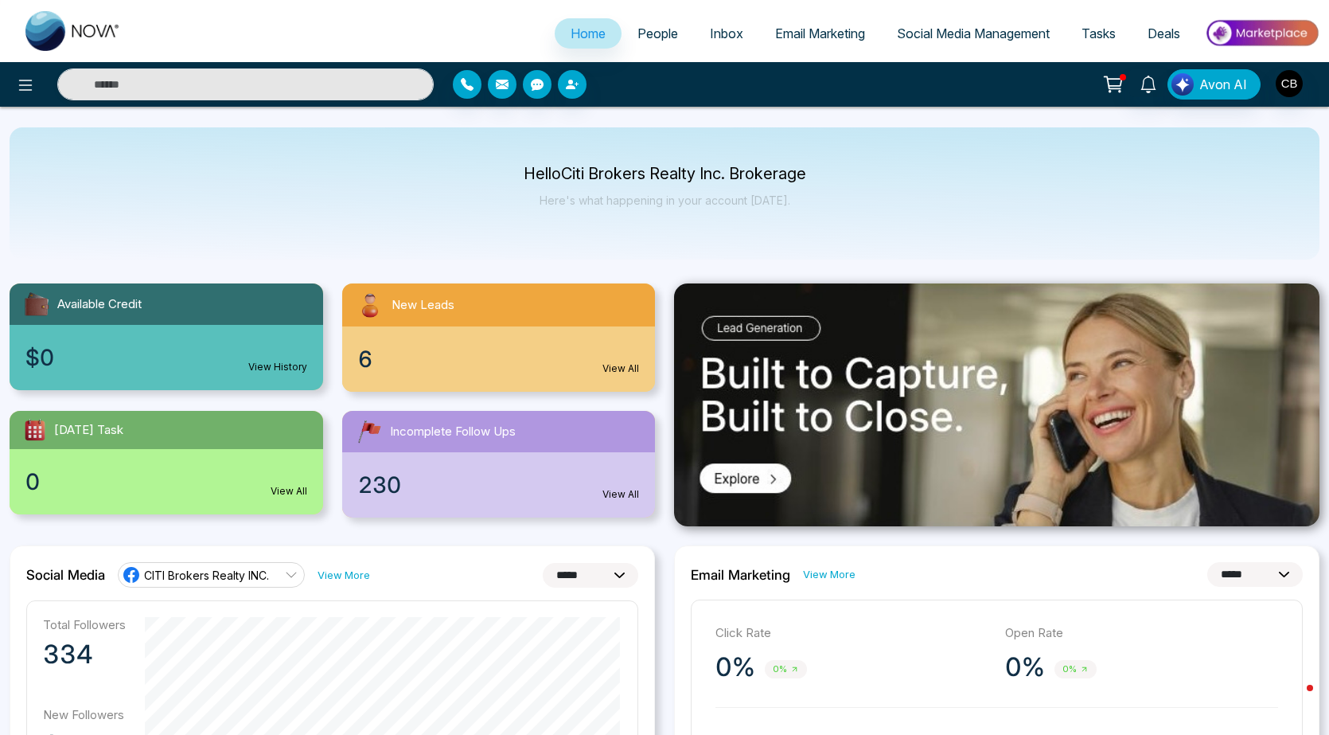
click at [614, 363] on link "View All" at bounding box center [621, 368] width 37 height 14
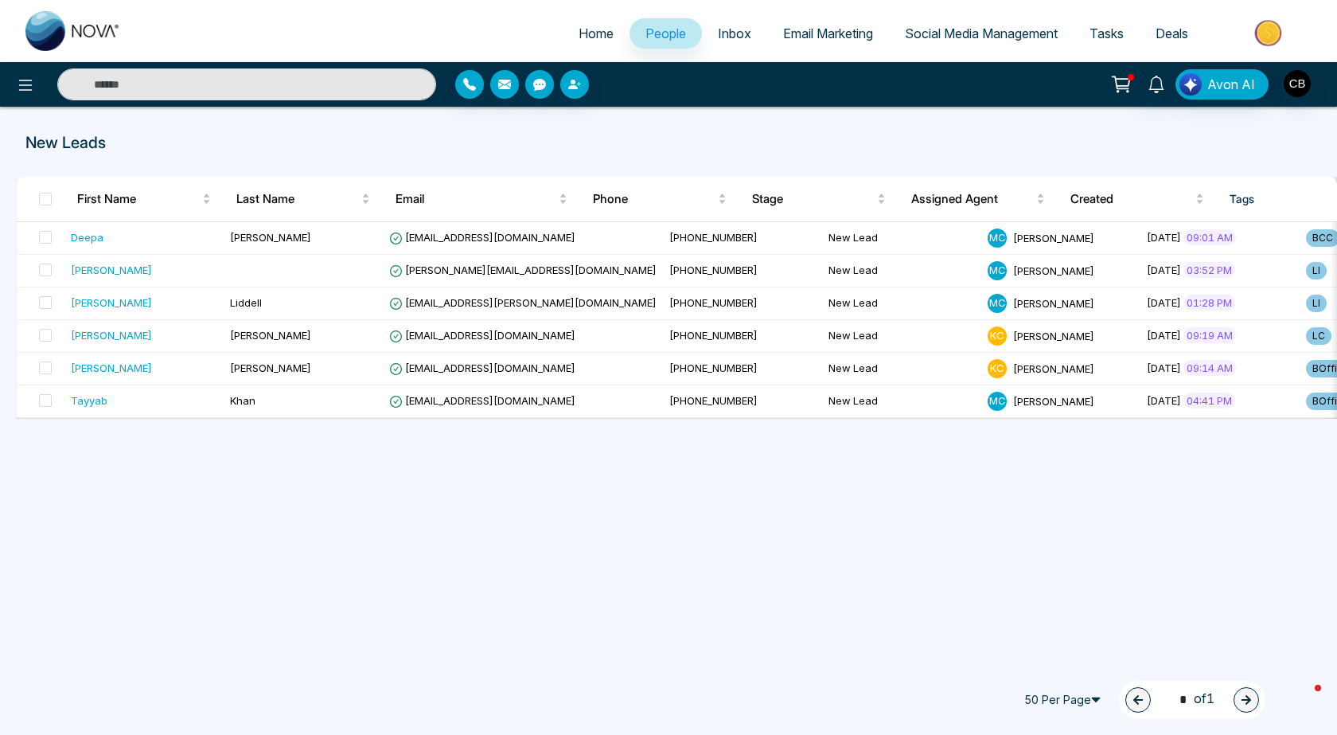
click at [649, 36] on span "People" at bounding box center [666, 33] width 41 height 16
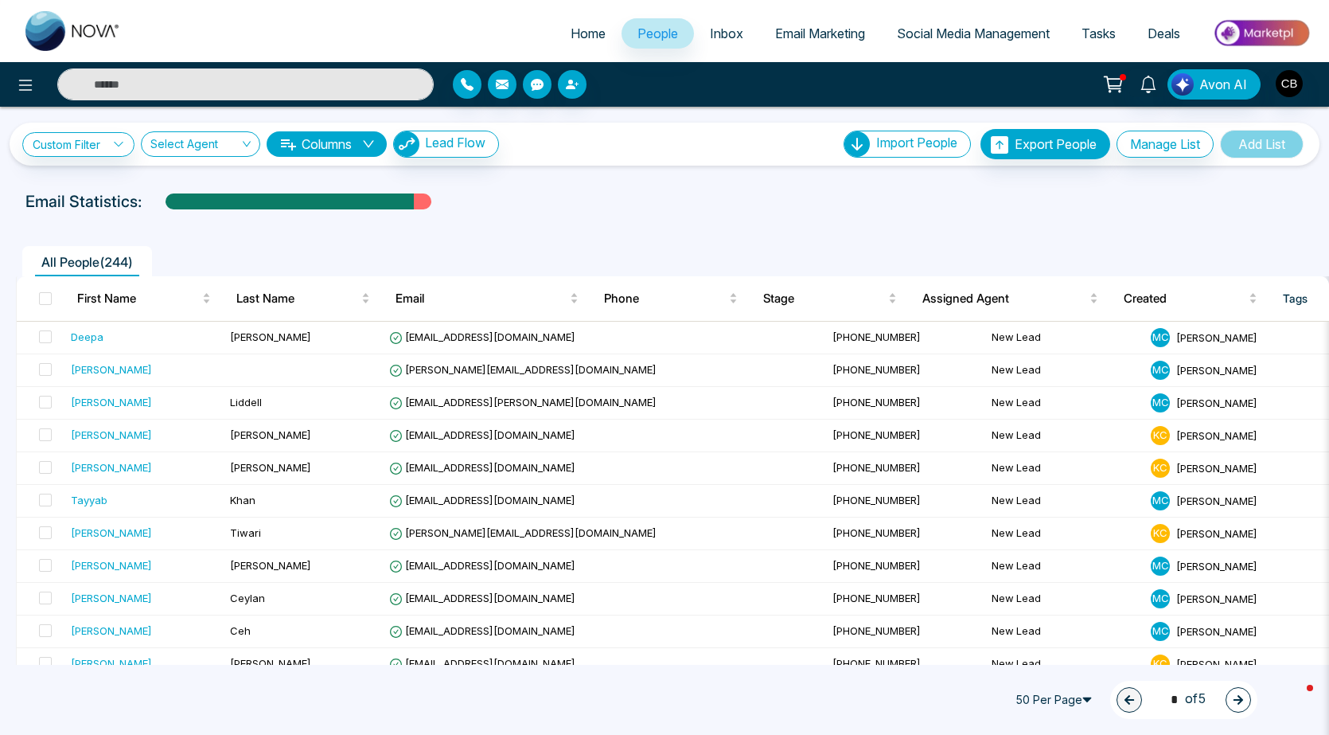
click at [240, 93] on input "text" at bounding box center [245, 84] width 377 height 32
click at [232, 88] on input "text" at bounding box center [245, 84] width 377 height 32
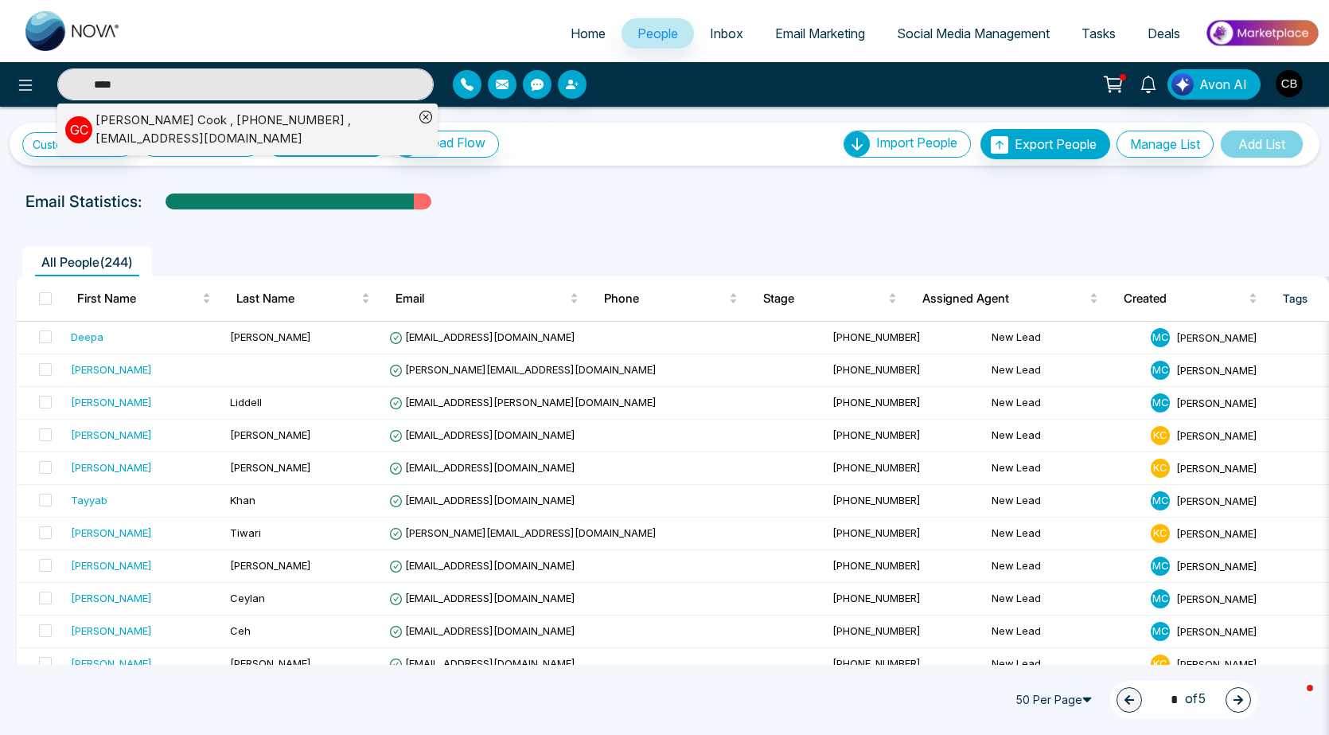
type input "****"
click at [207, 119] on div "[PERSON_NAME] [PERSON_NAME] , [PHONE_NUMBER] , [EMAIL_ADDRESS][DOMAIN_NAME]" at bounding box center [255, 129] width 318 height 36
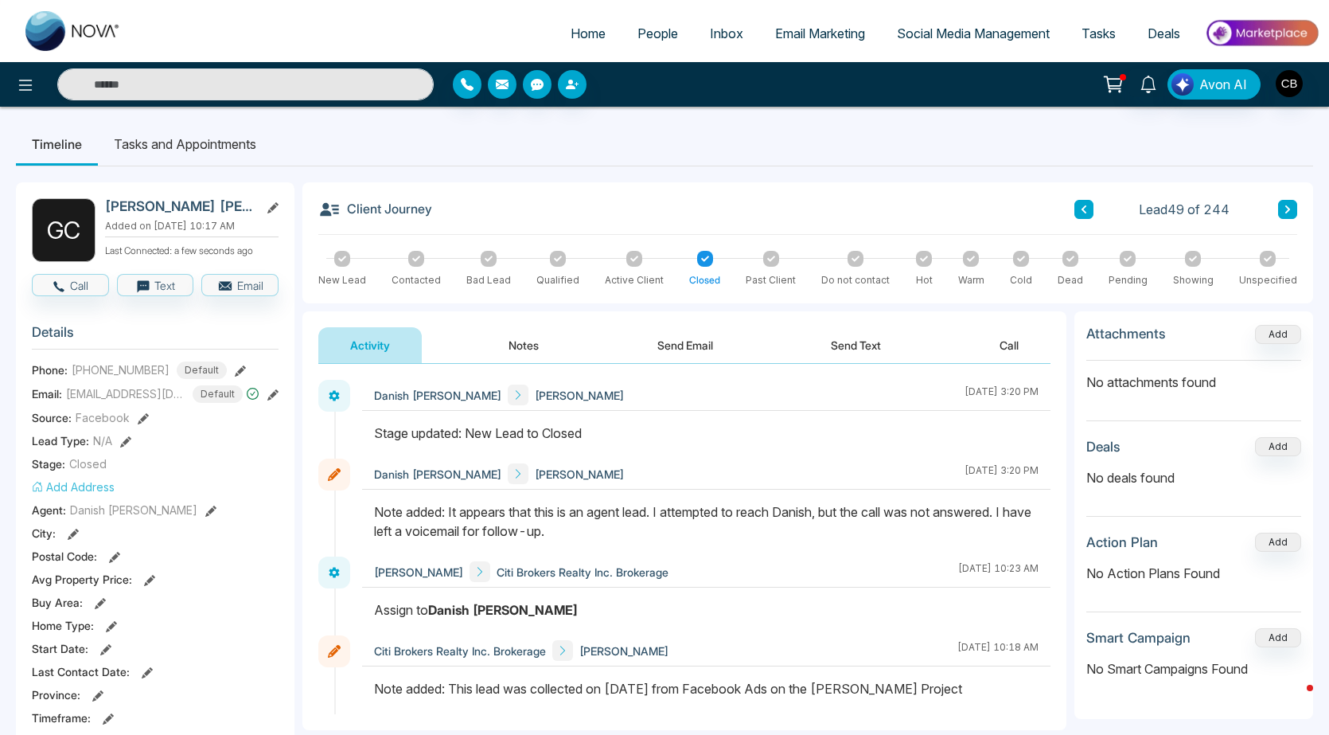
click at [577, 37] on span "Home" at bounding box center [588, 33] width 35 height 16
select select "*"
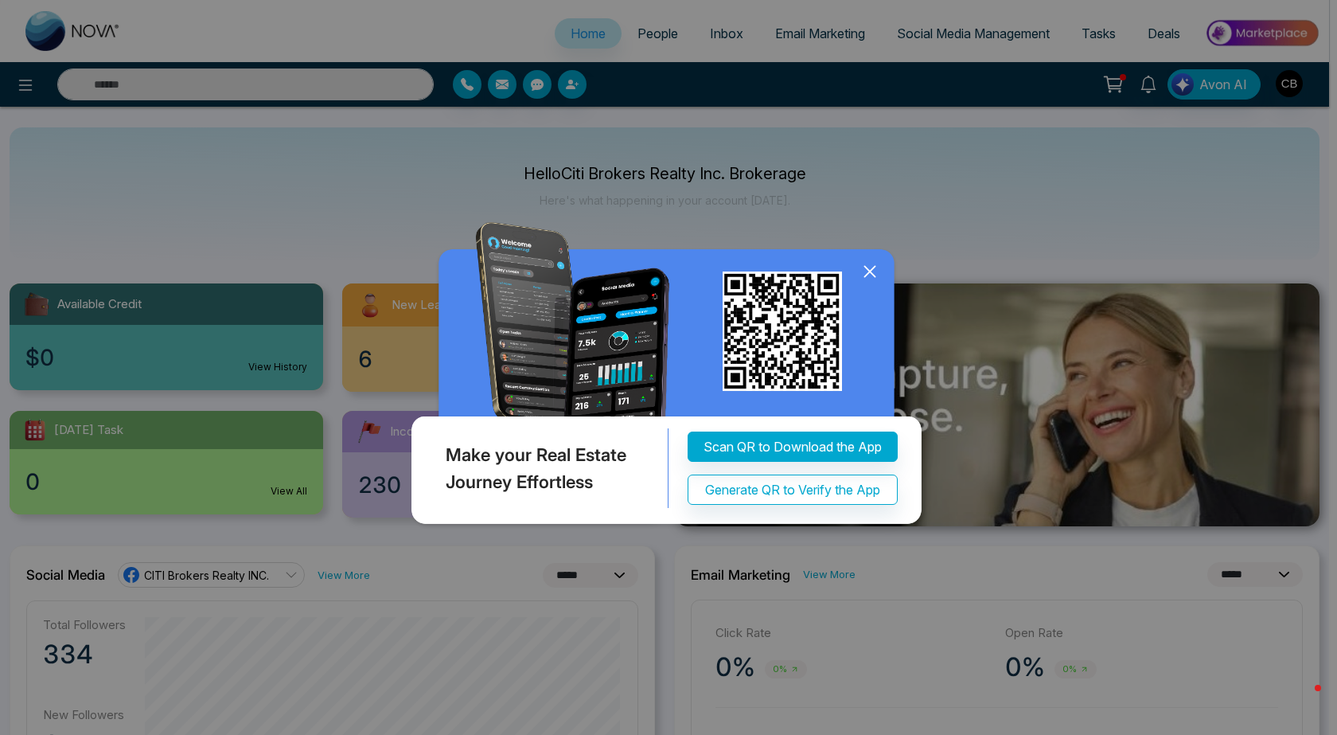
click at [873, 267] on icon at bounding box center [870, 272] width 24 height 24
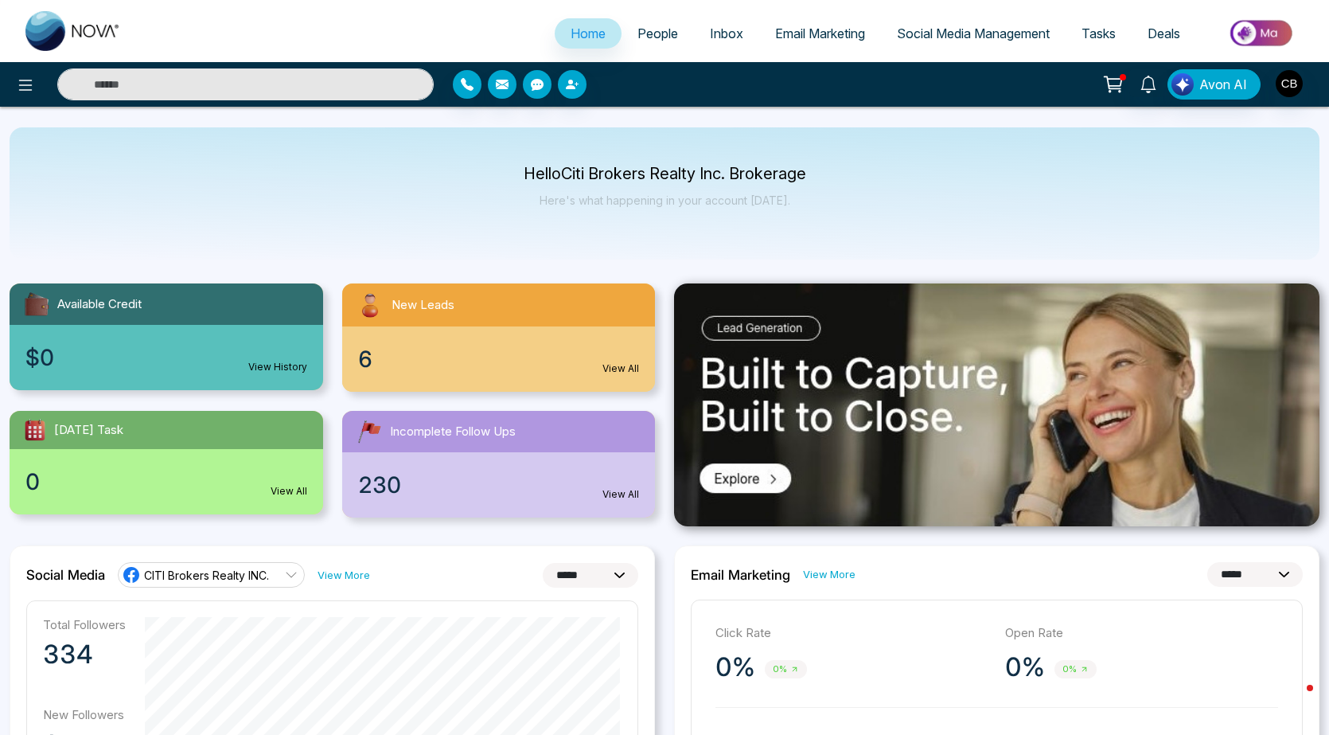
click at [237, 81] on input "text" at bounding box center [245, 84] width 377 height 32
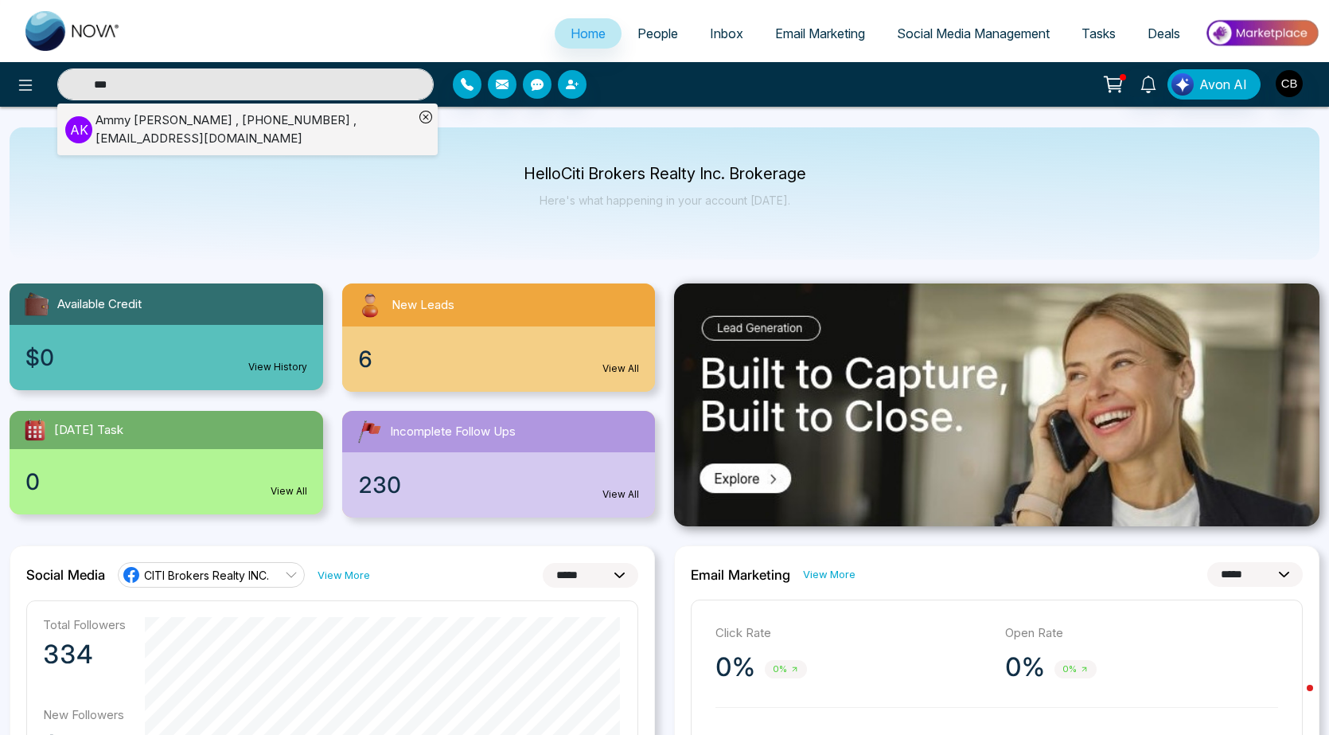
type input "***"
click at [412, 22] on ul "Home People Inbox Email Marketing Social Media Management Tasks Deals" at bounding box center [728, 35] width 1183 height 44
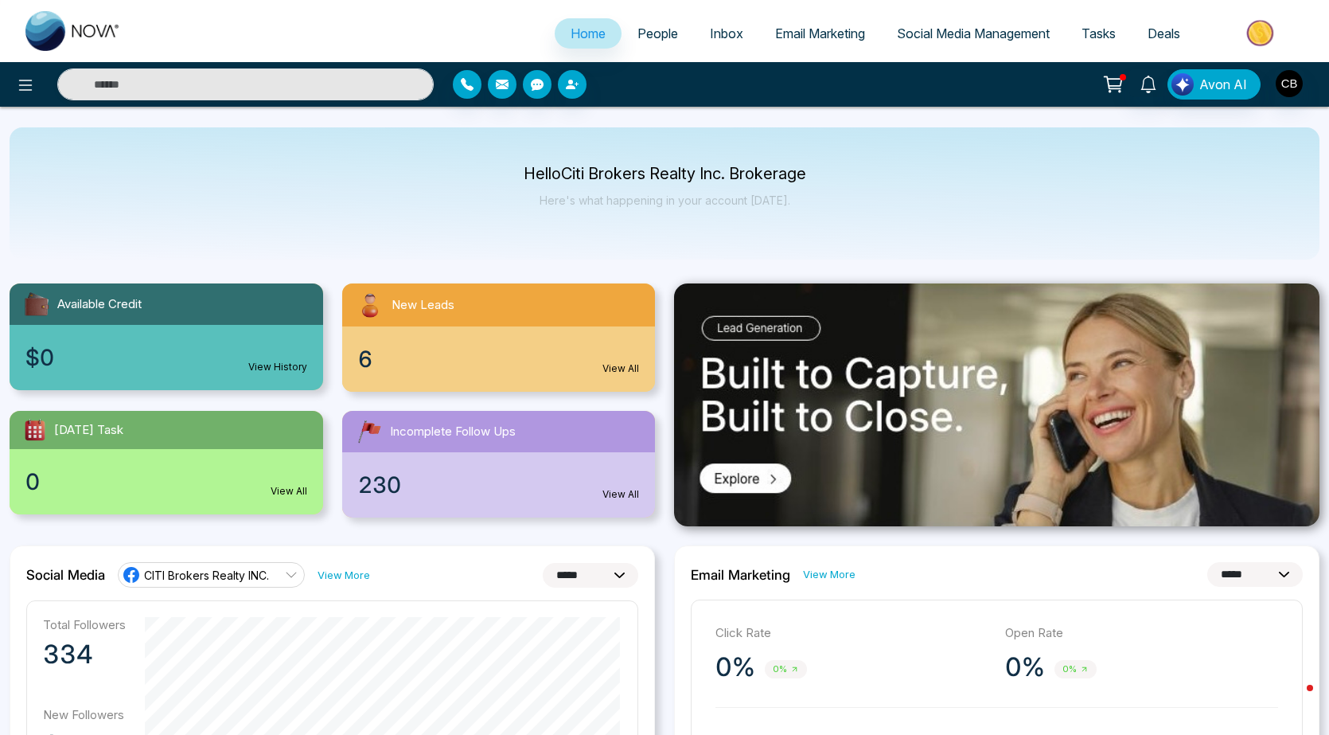
type input "***"
click at [646, 32] on span "People" at bounding box center [658, 33] width 41 height 16
